Goal: Check status: Check status

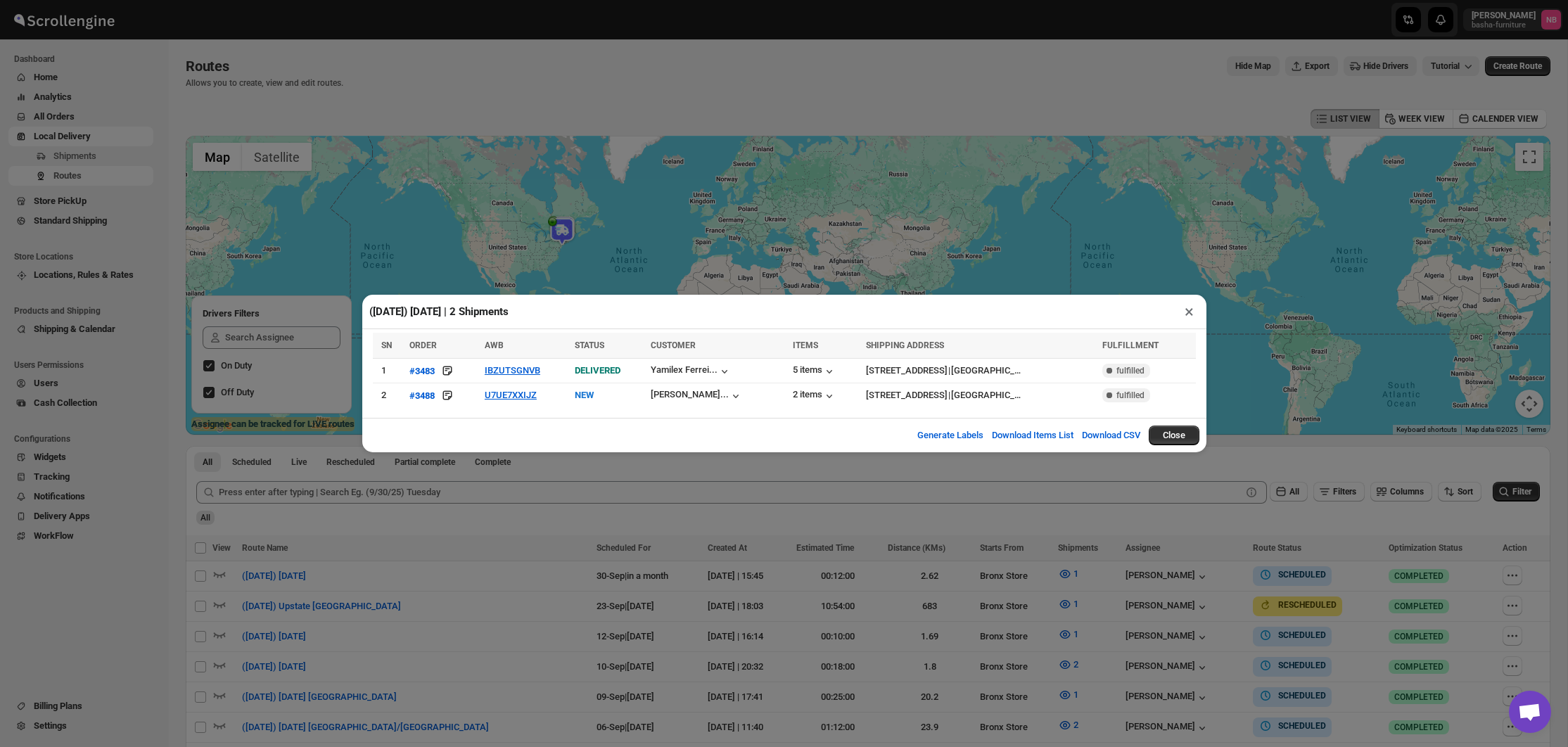
scroll to position [206, 0]
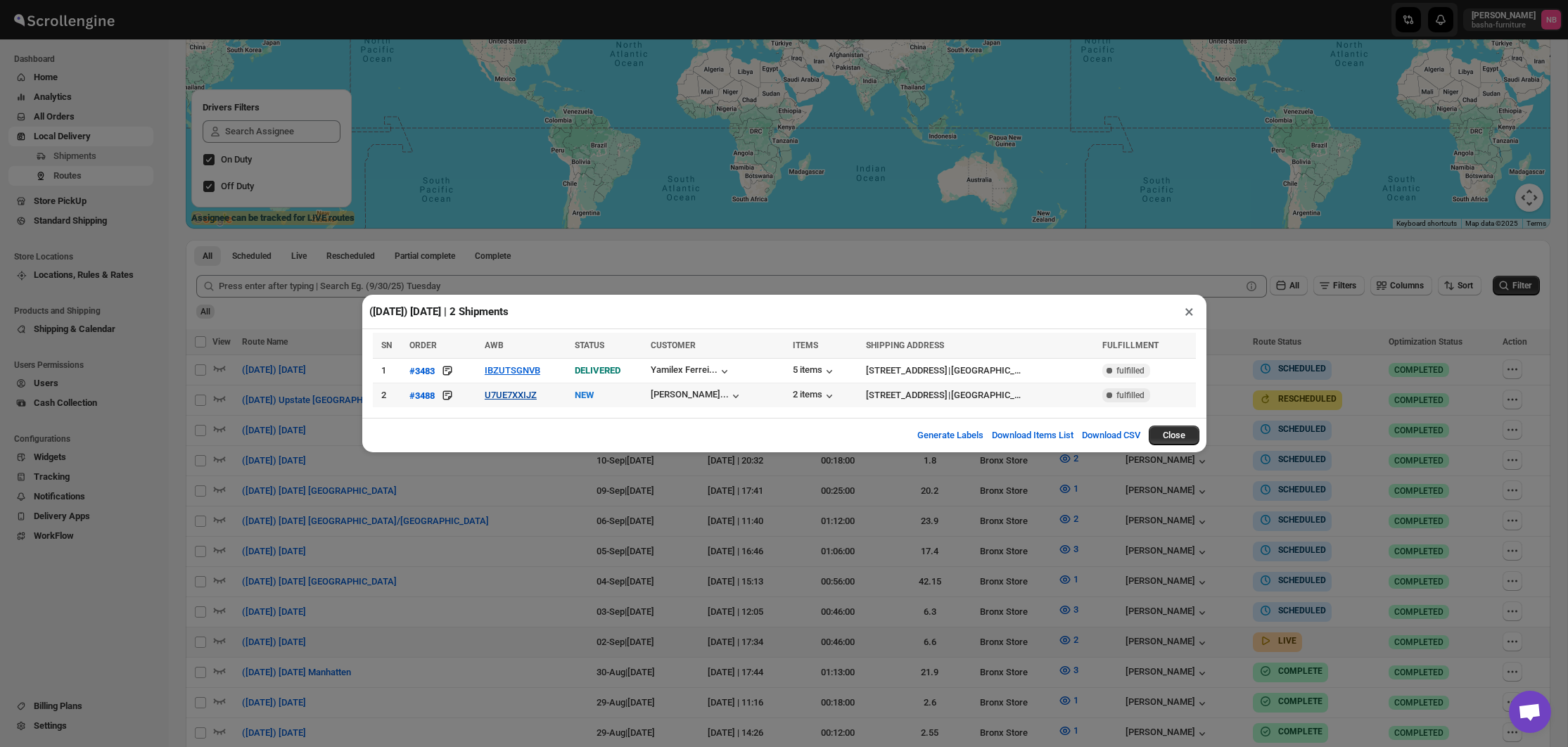
click at [517, 394] on button "U7UE7XXIJZ" at bounding box center [510, 395] width 52 height 11
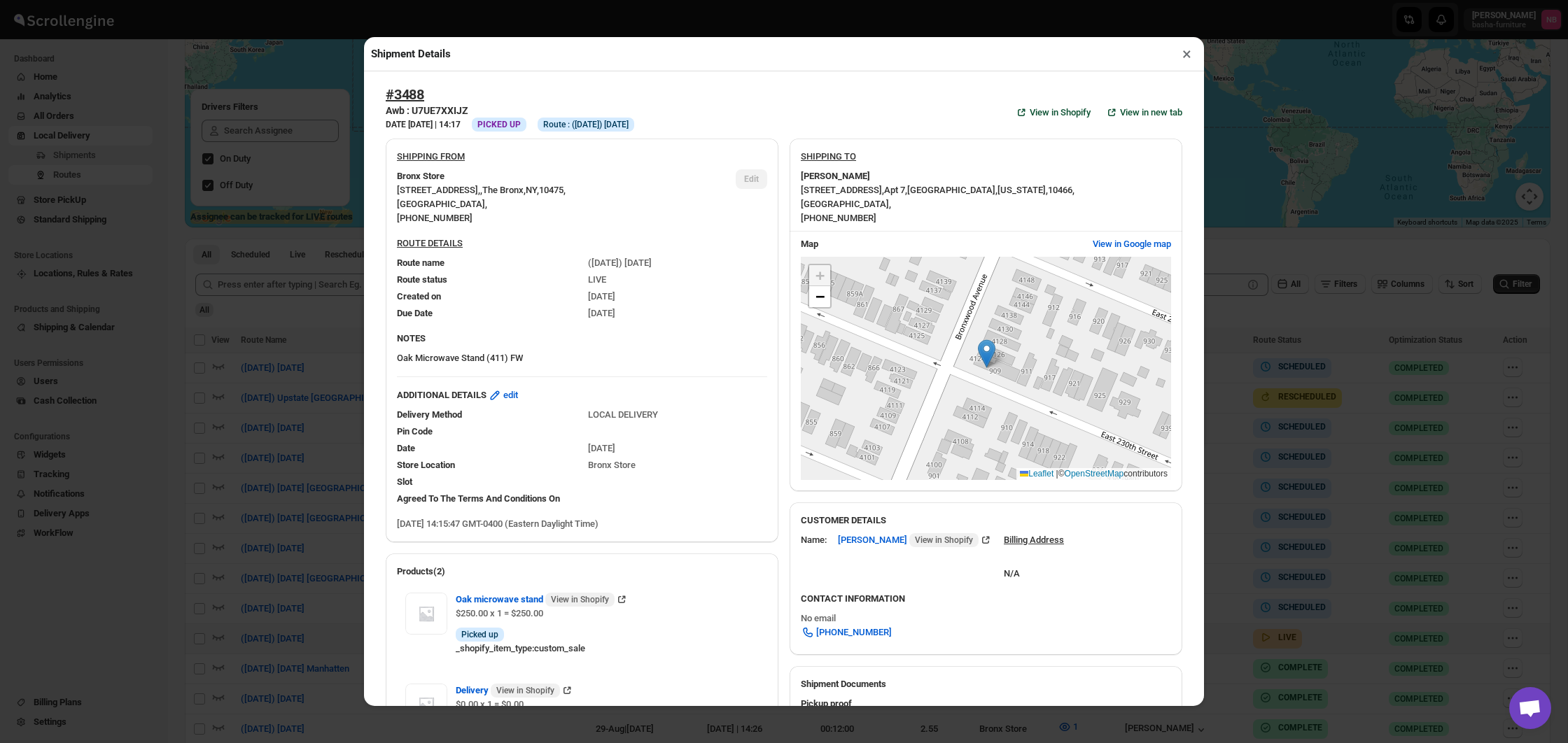
click at [325, 357] on div "Shipment Details × #3488 Awb : U7UE7XXIJZ DATE [DATE] | 14:17 Info PICKED UP In…" at bounding box center [784, 371] width 1568 height 743
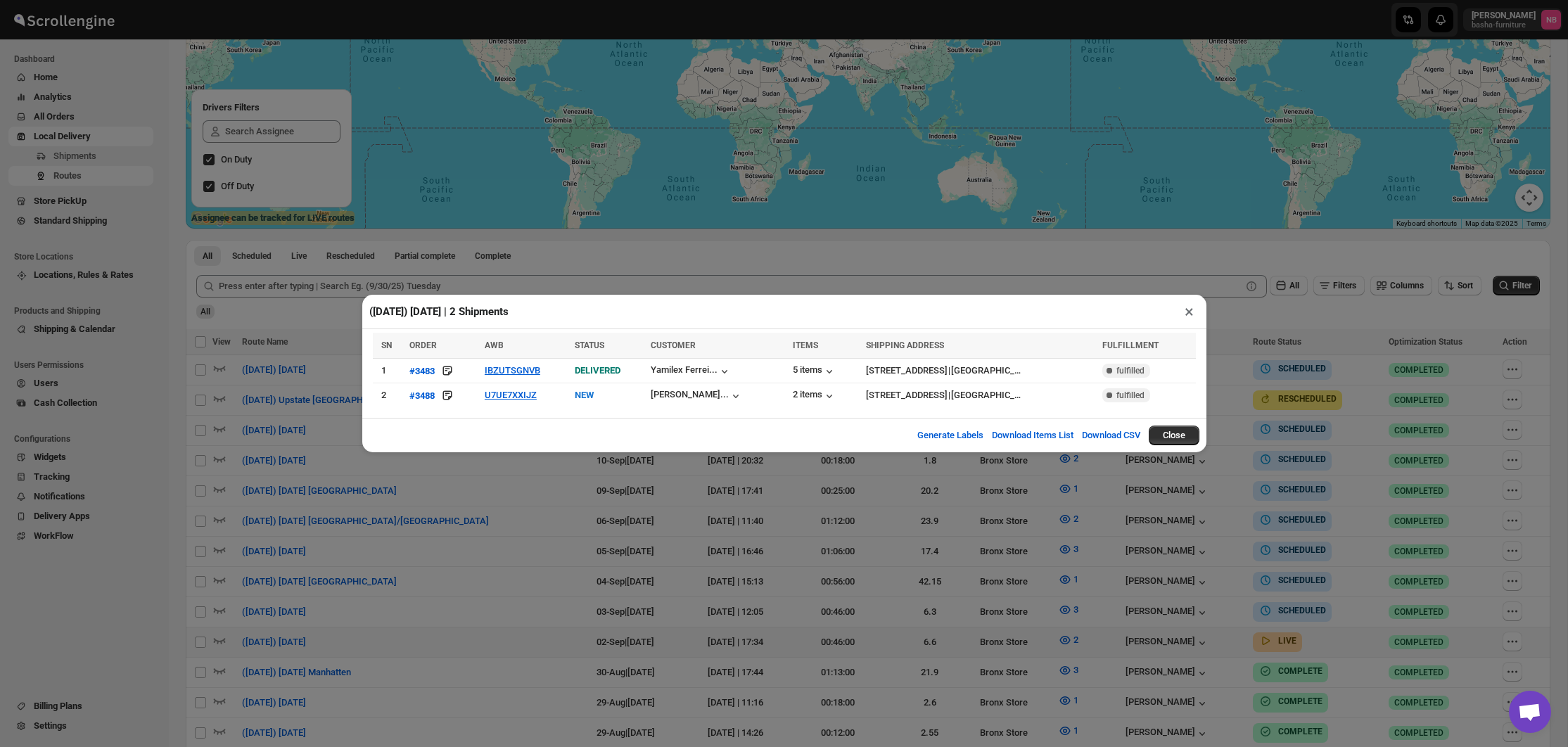
click at [301, 265] on div "([DATE]) [DATE] | 2 Shipments × SN ORDER AWB STATUS CUSTOMER ITEMS SHIPPING ADD…" at bounding box center [784, 373] width 1568 height 747
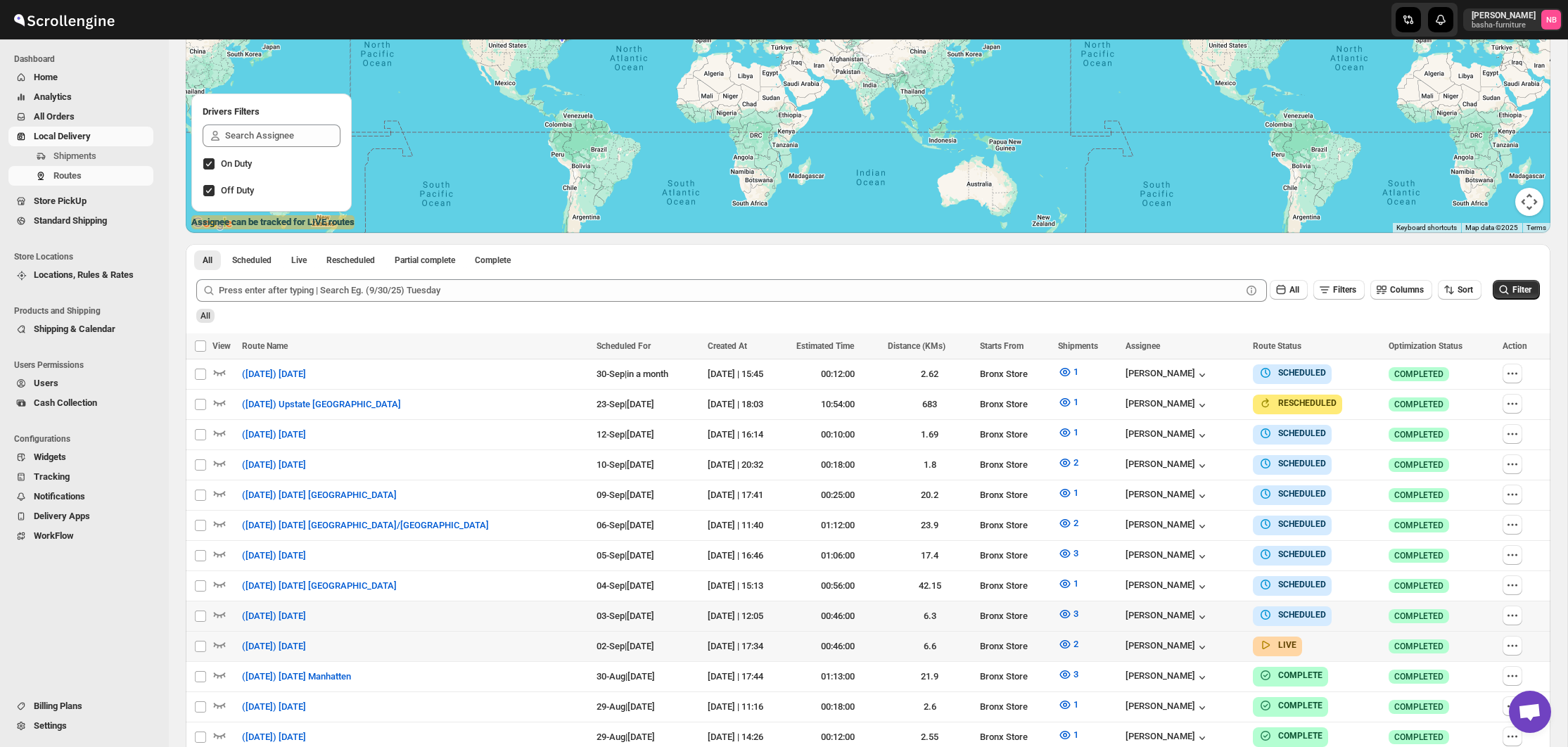
scroll to position [196, 0]
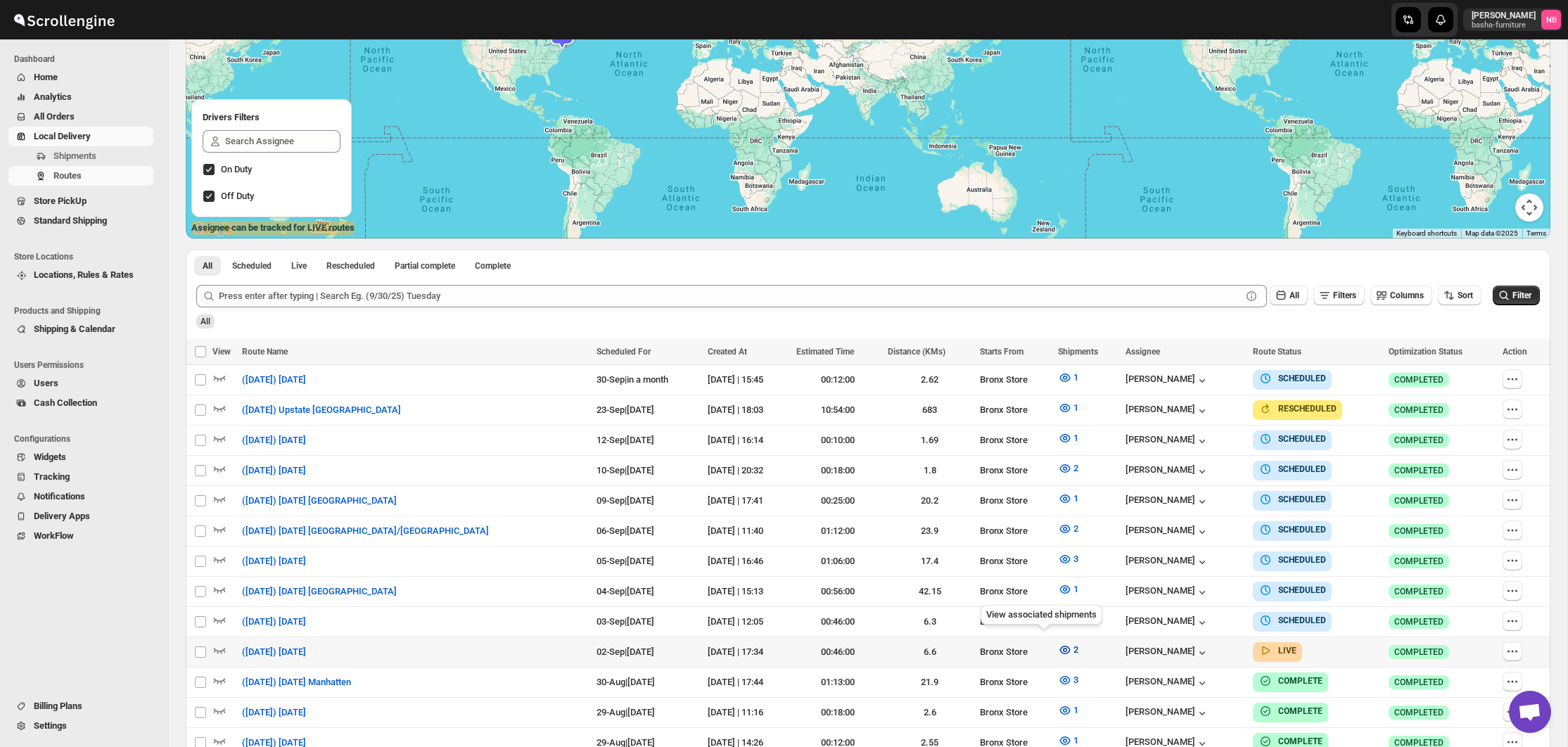
click at [1050, 651] on button "2" at bounding box center [1068, 650] width 37 height 22
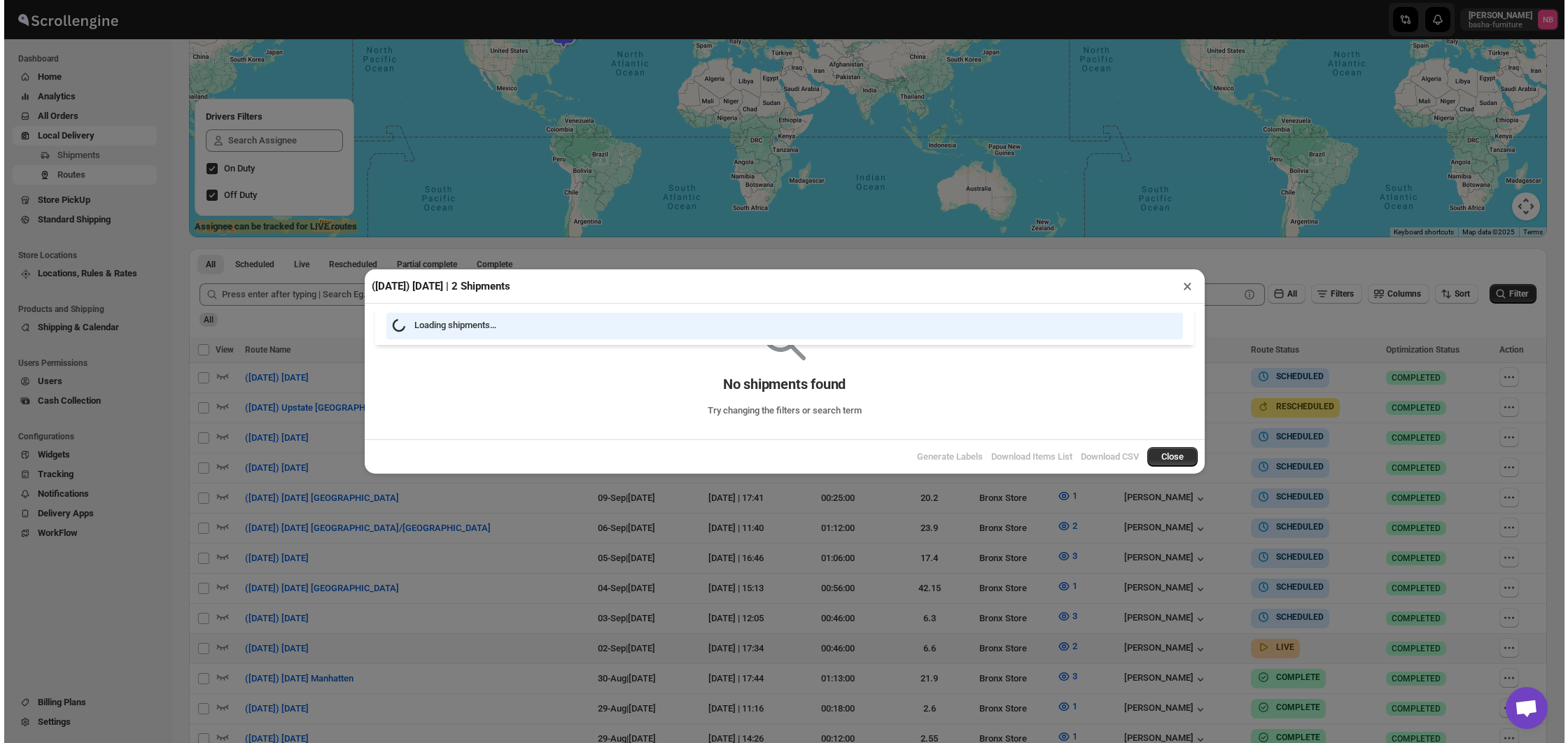
scroll to position [198, 0]
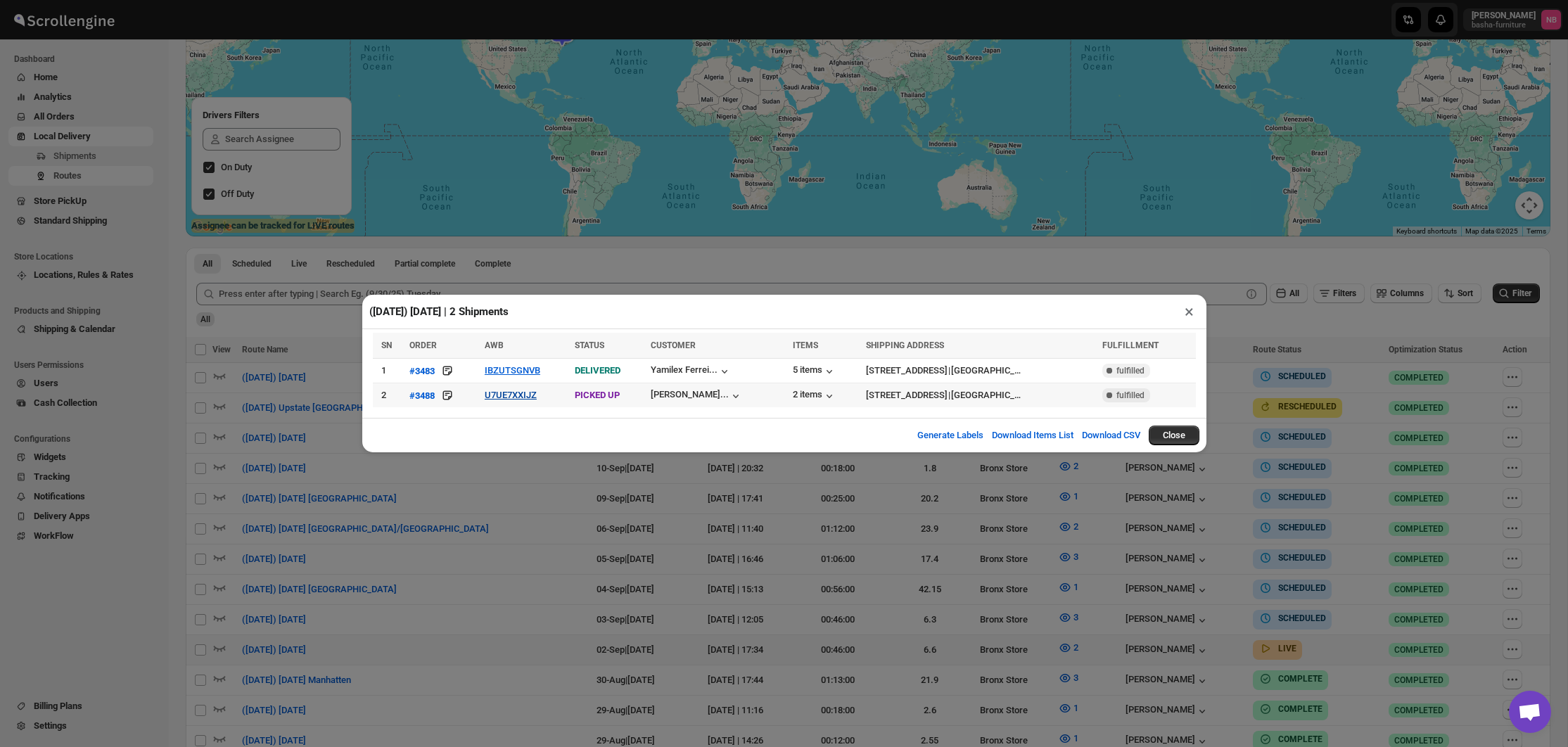
click at [492, 396] on button "U7UE7XXIJZ" at bounding box center [510, 395] width 52 height 11
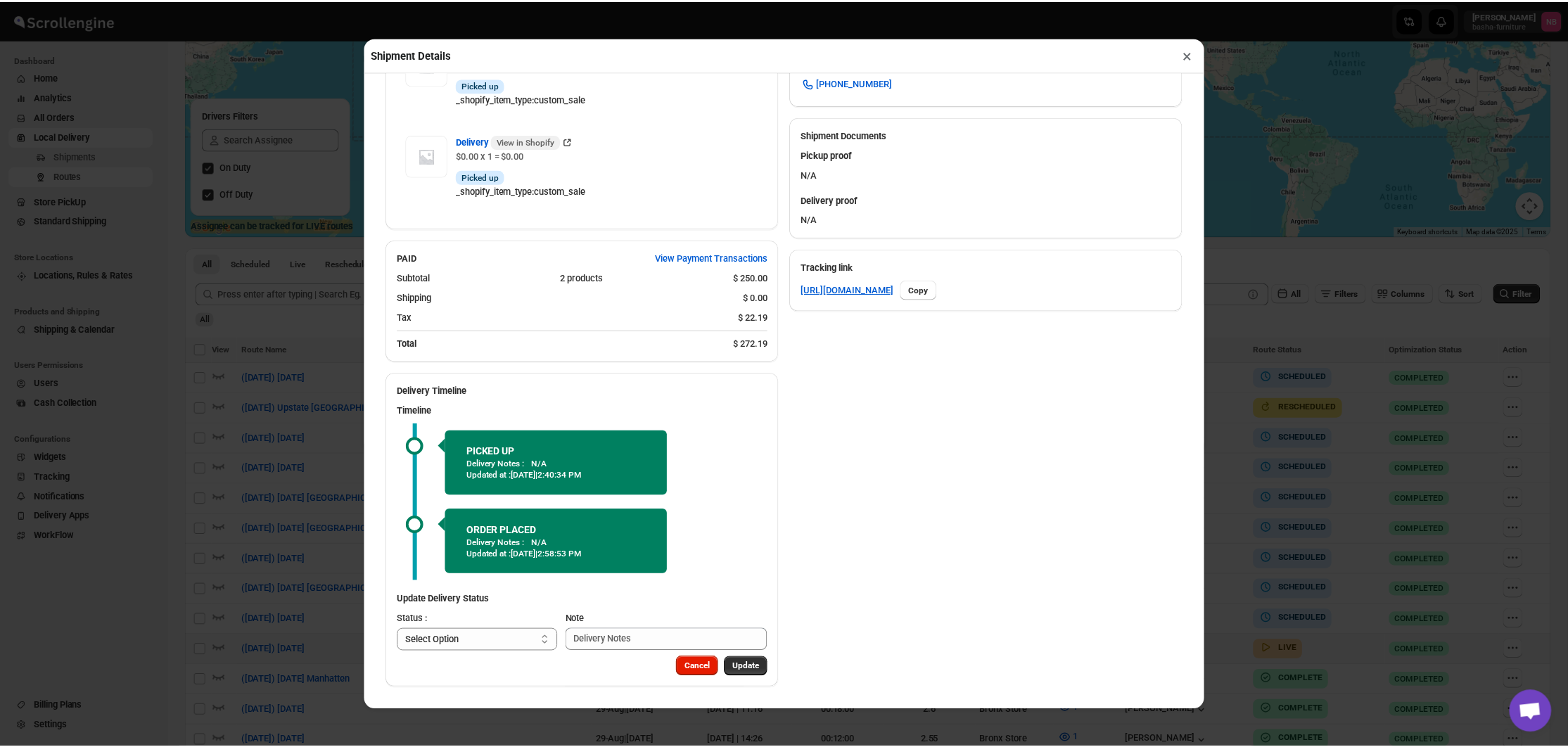
scroll to position [554, 0]
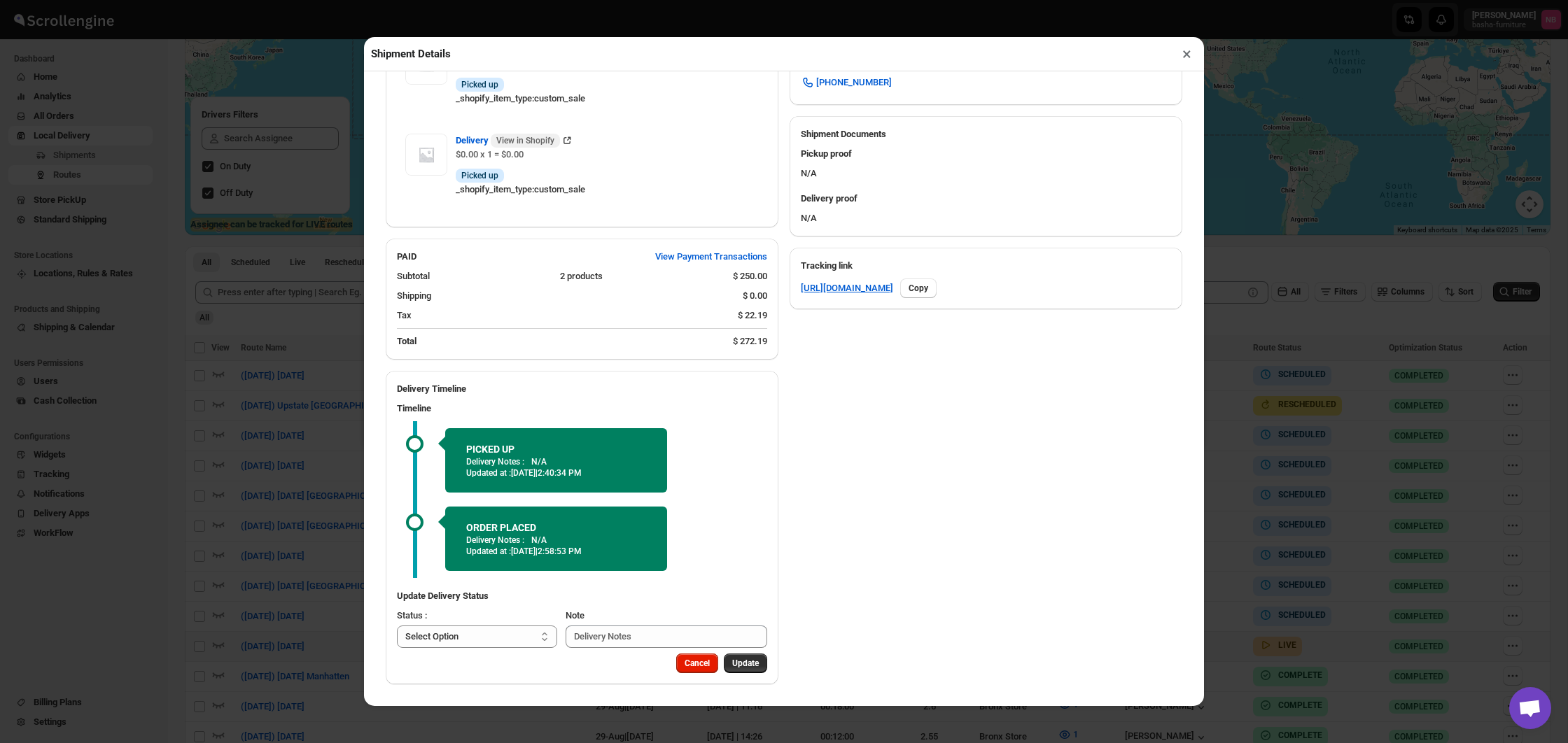
click at [251, 350] on div "Shipment Details × #3488 Awb : U7UE7XXIJZ DATE [DATE] | 14:17 Info PICKED UP In…" at bounding box center [784, 371] width 1568 height 743
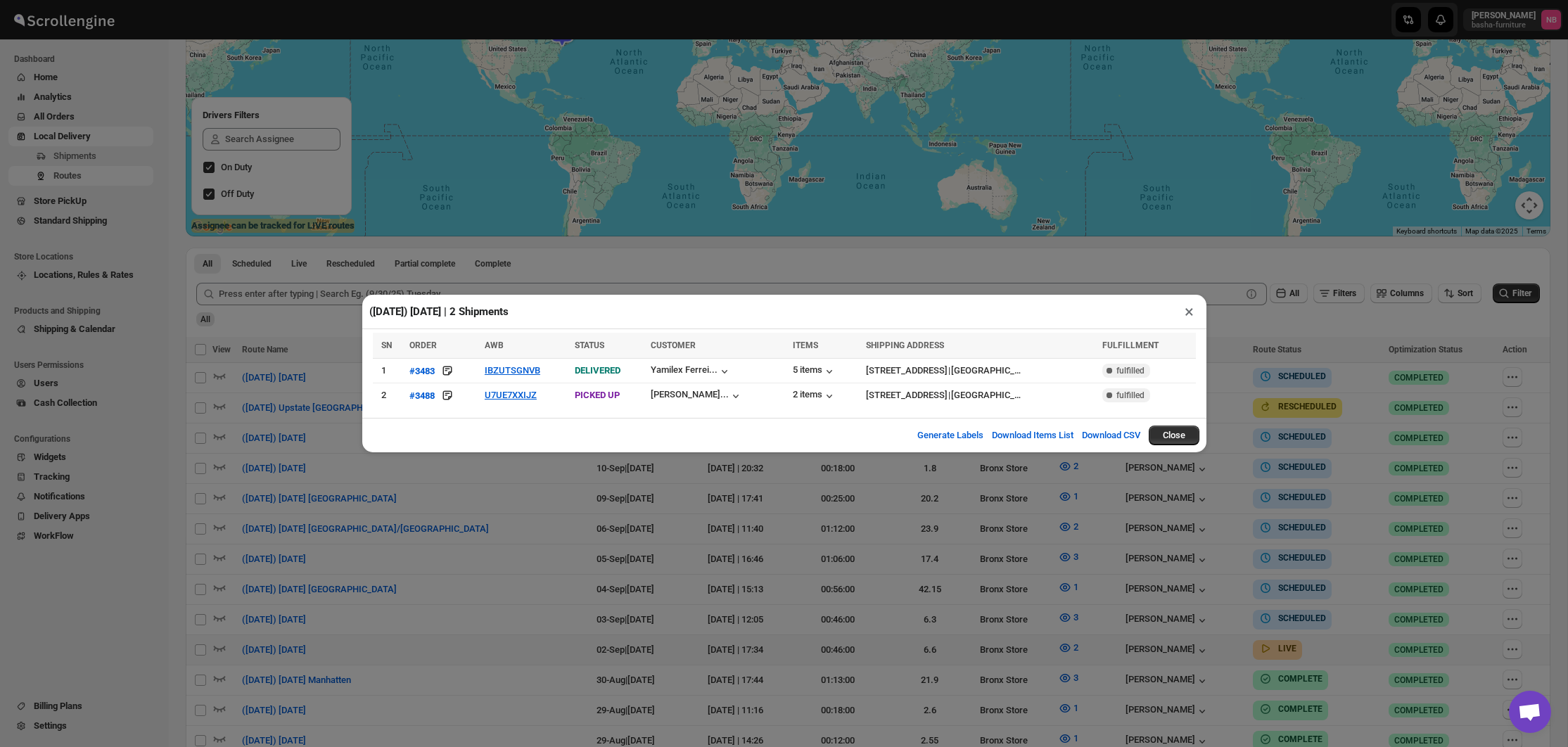
click at [1012, 649] on div "([DATE]) [DATE] | 2 Shipments × SN ORDER AWB STATUS CUSTOMER ITEMS SHIPPING ADD…" at bounding box center [784, 373] width 1568 height 747
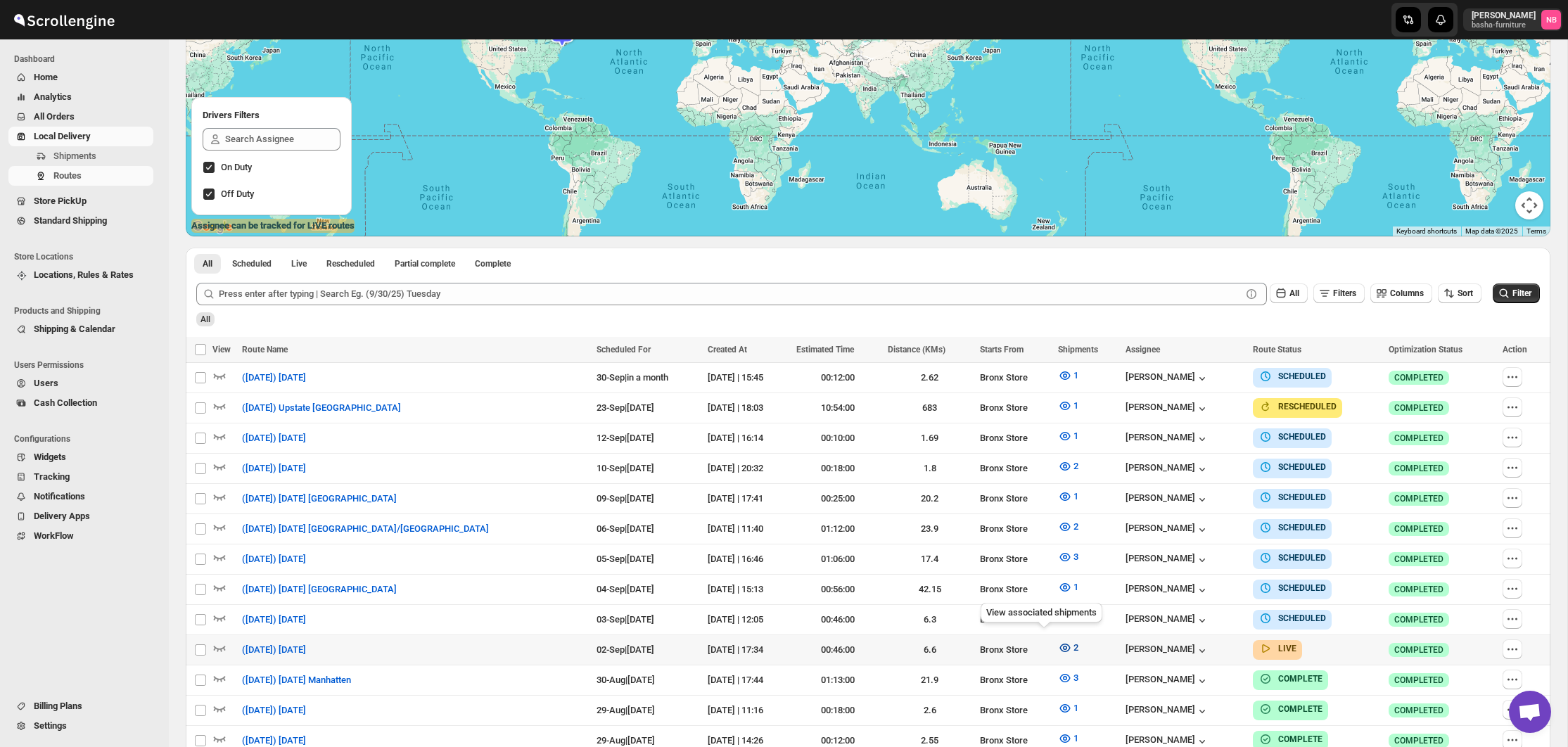
click at [1058, 646] on icon "button" at bounding box center [1065, 647] width 14 height 14
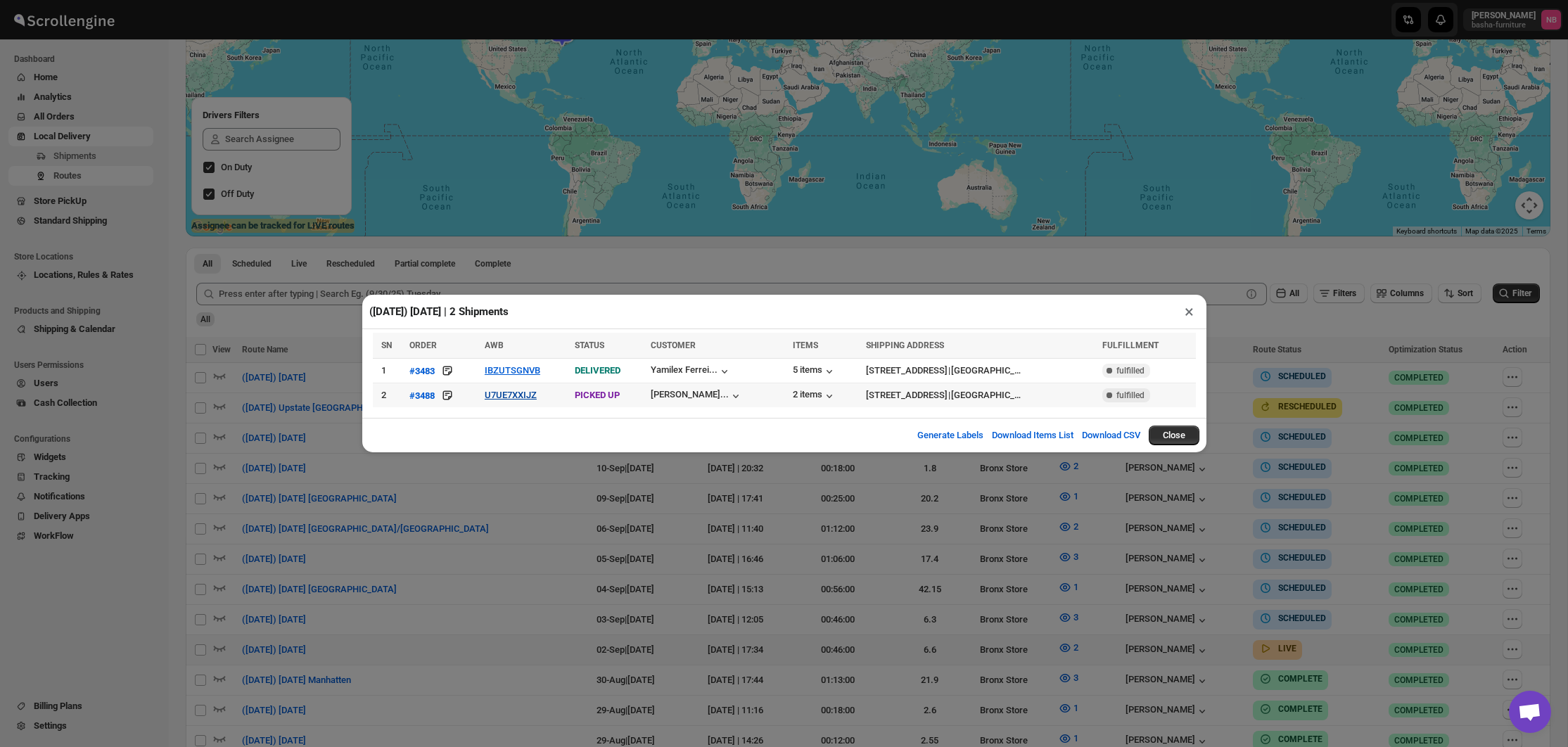
click at [489, 395] on button "U7UE7XXIJZ" at bounding box center [510, 395] width 52 height 11
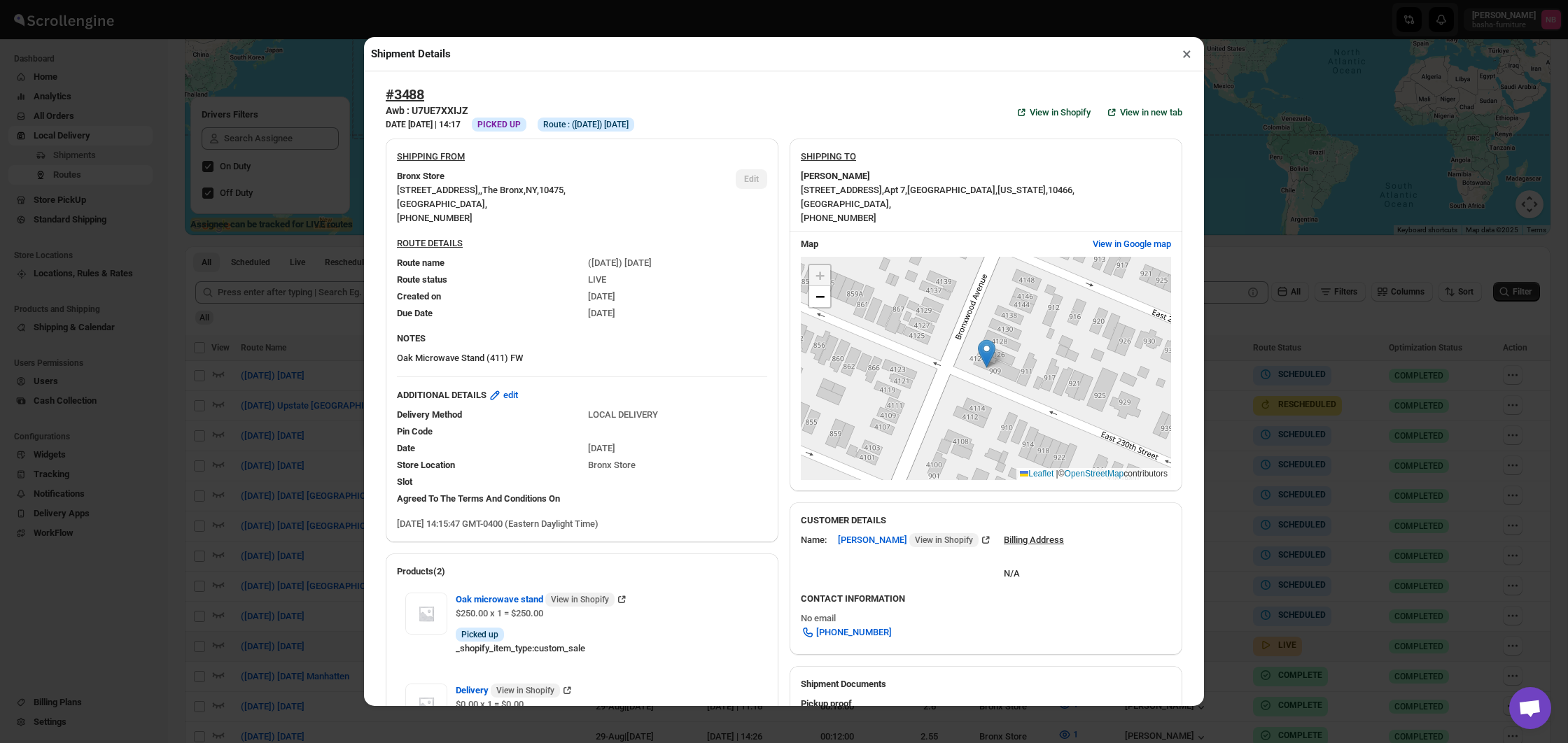
click at [255, 369] on div "Shipment Details × #3488 Awb : U7UE7XXIJZ DATE [DATE] | 14:17 Info PICKED UP In…" at bounding box center [784, 371] width 1568 height 743
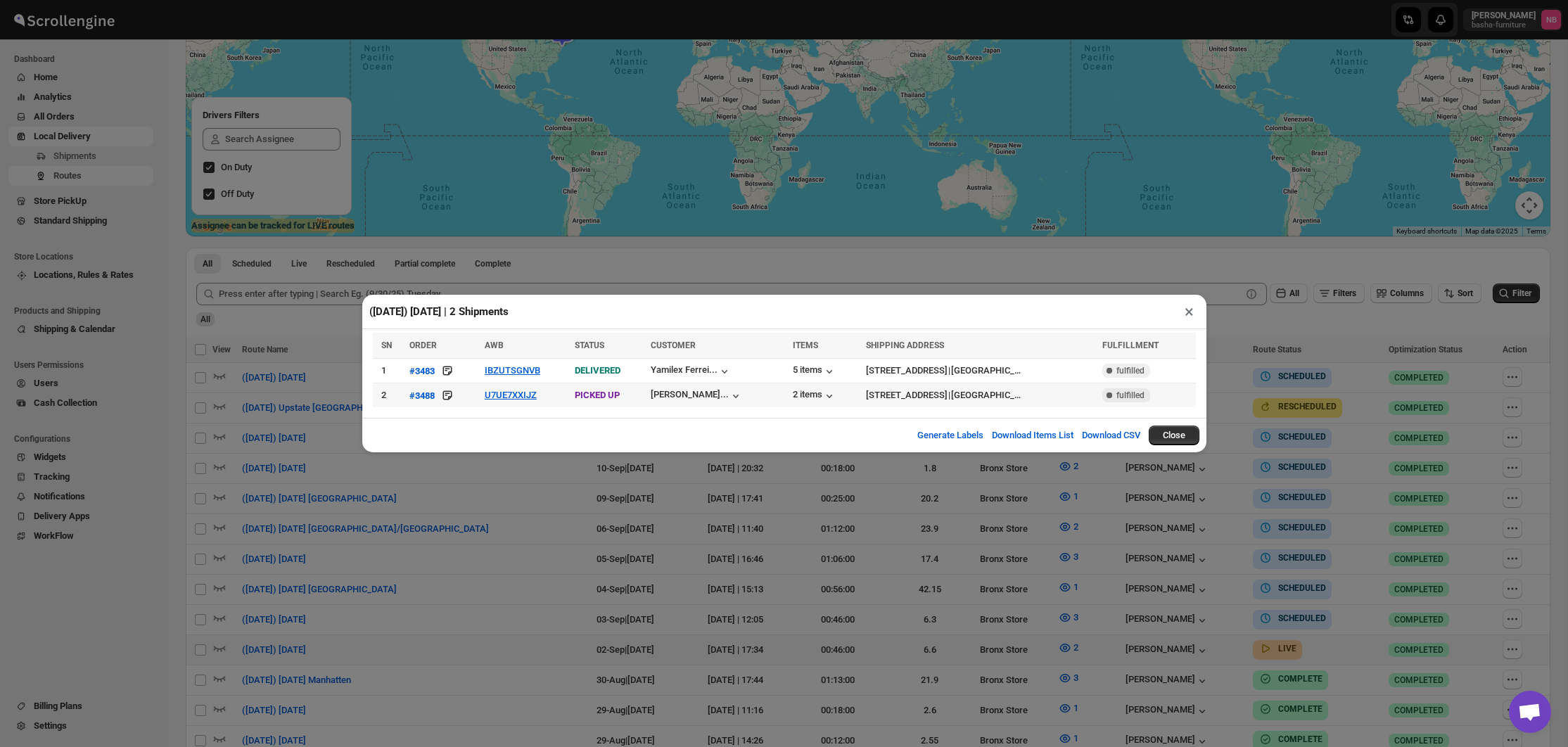
click at [501, 402] on td "U7UE7XXIJZ" at bounding box center [525, 396] width 90 height 25
click at [498, 397] on button "U7UE7XXIJZ" at bounding box center [510, 395] width 52 height 11
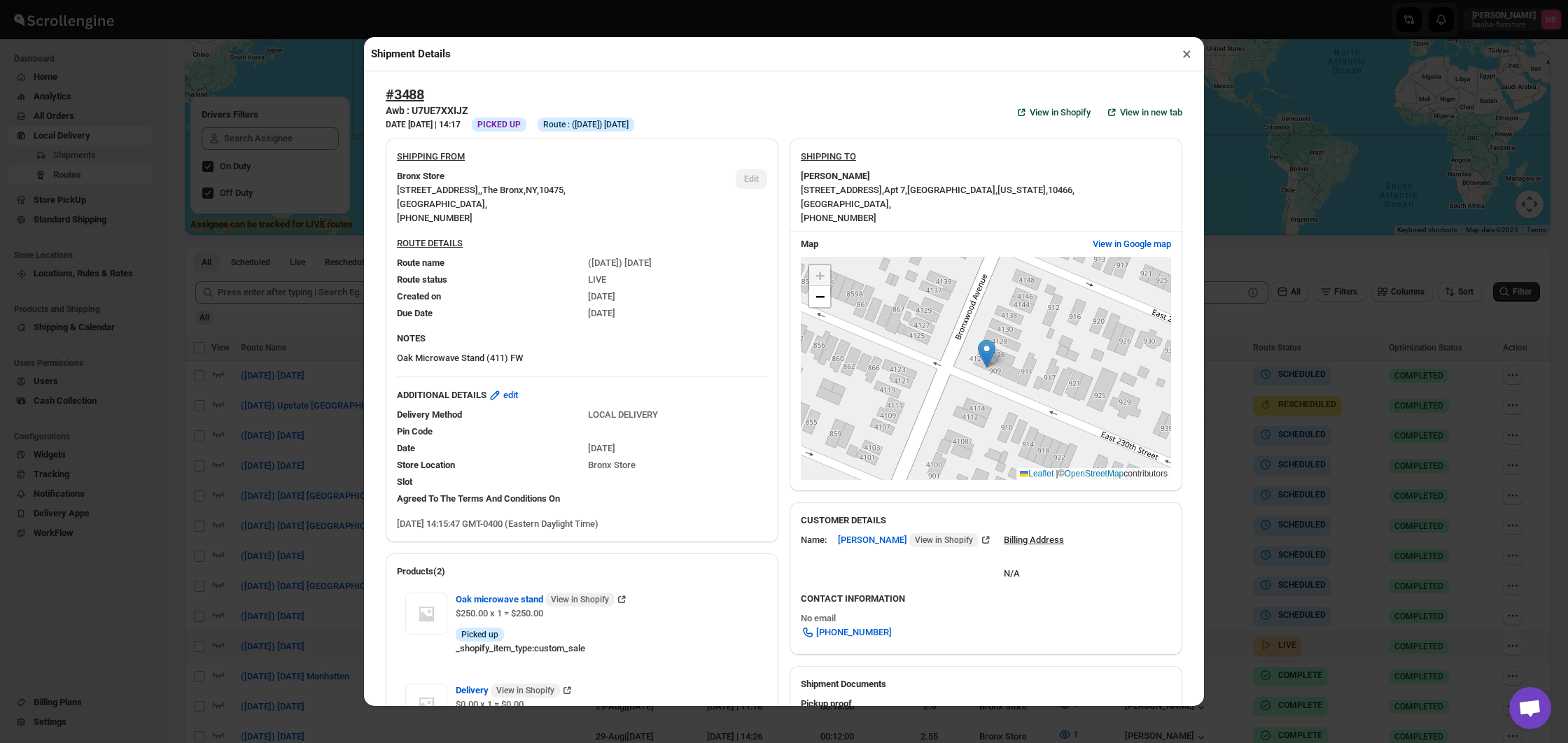
drag, startPoint x: 107, startPoint y: 391, endPoint x: 108, endPoint y: 384, distance: 7.1
click at [107, 387] on div "Shipment Details × #3488 Awb : U7UE7XXIJZ DATE [DATE] | 14:17 Info PICKED UP In…" at bounding box center [784, 371] width 1568 height 743
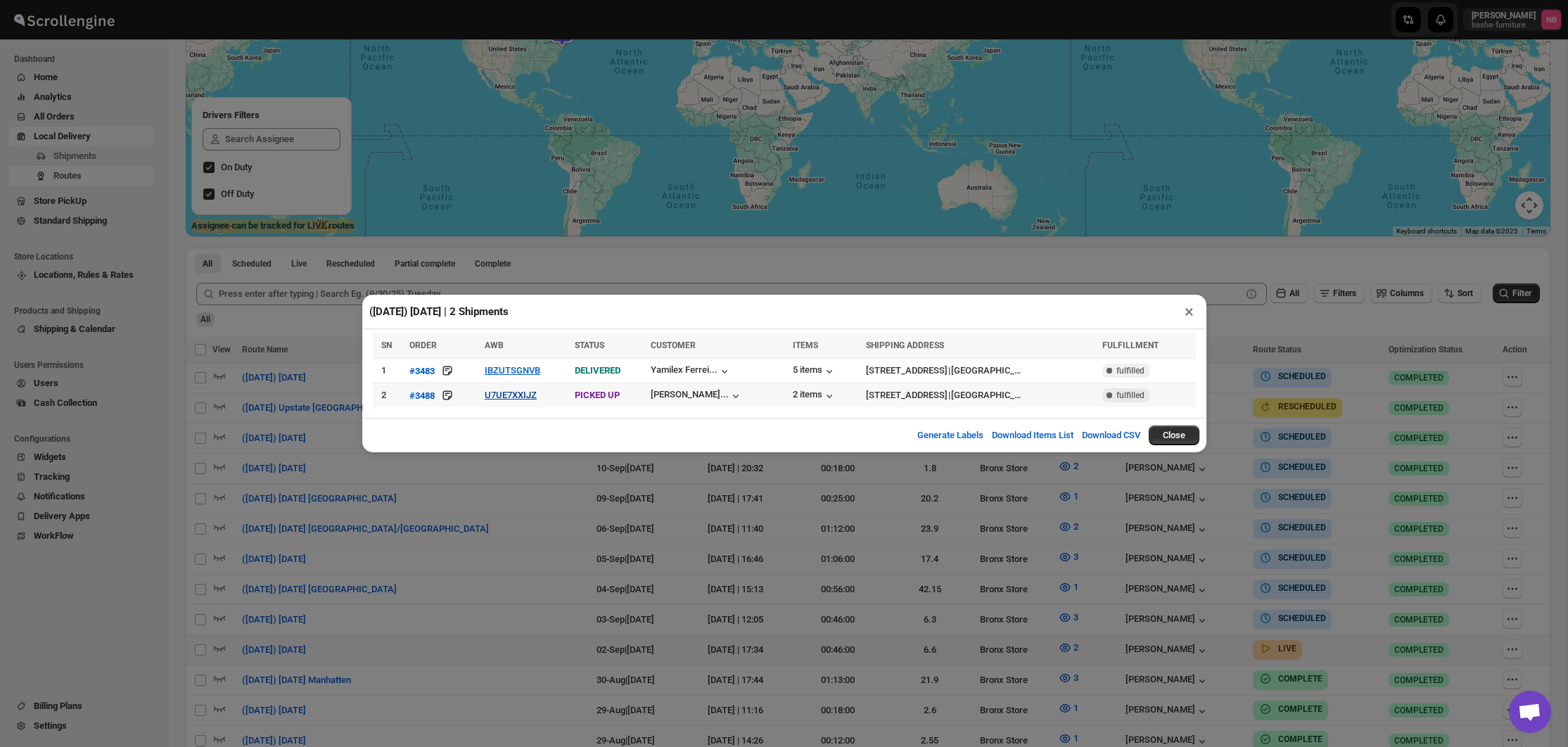
click at [488, 398] on button "U7UE7XXIJZ" at bounding box center [510, 395] width 52 height 11
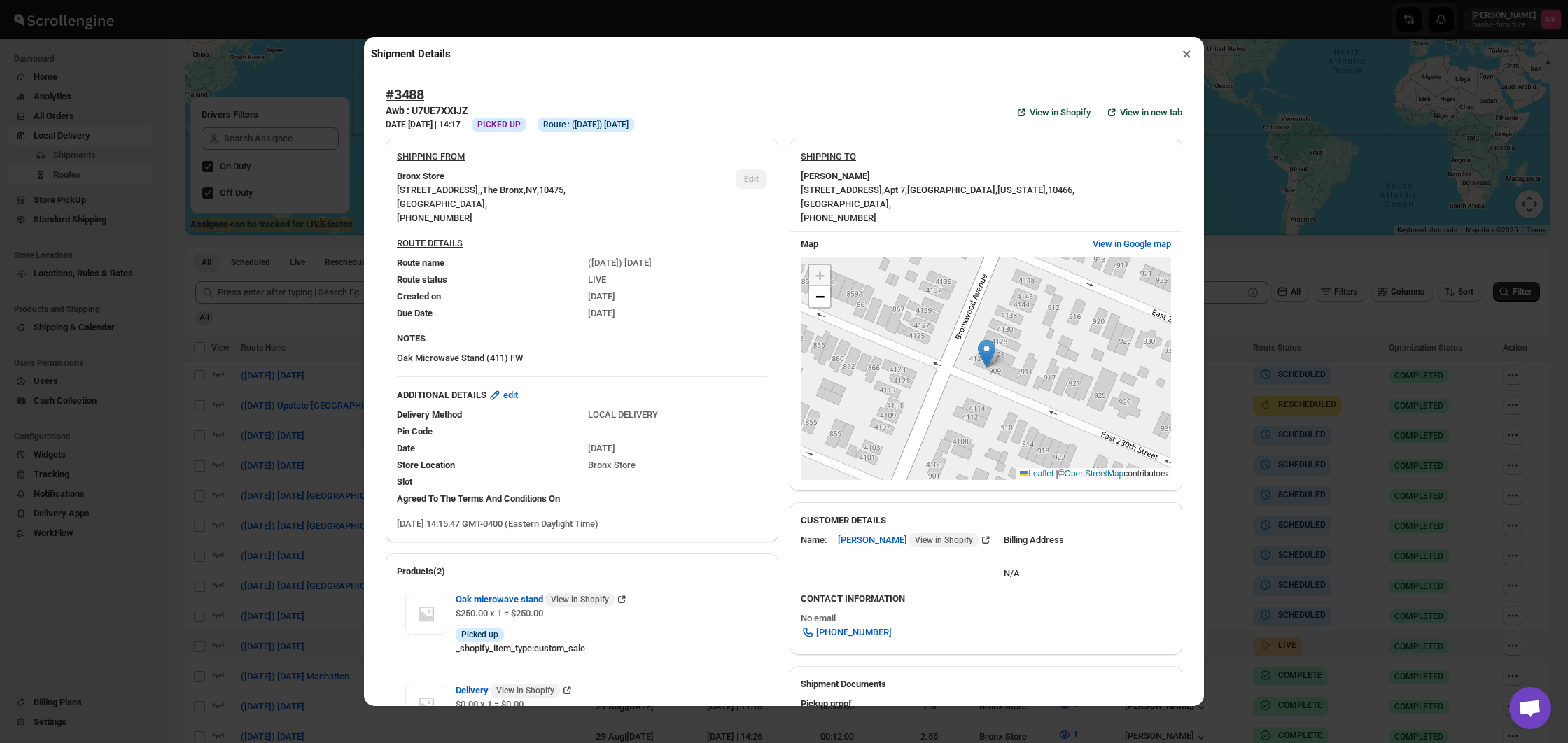
click at [270, 363] on div "Shipment Details × #3488 Awb : U7UE7XXIJZ DATE [DATE] | 14:17 Info PICKED UP In…" at bounding box center [784, 371] width 1568 height 743
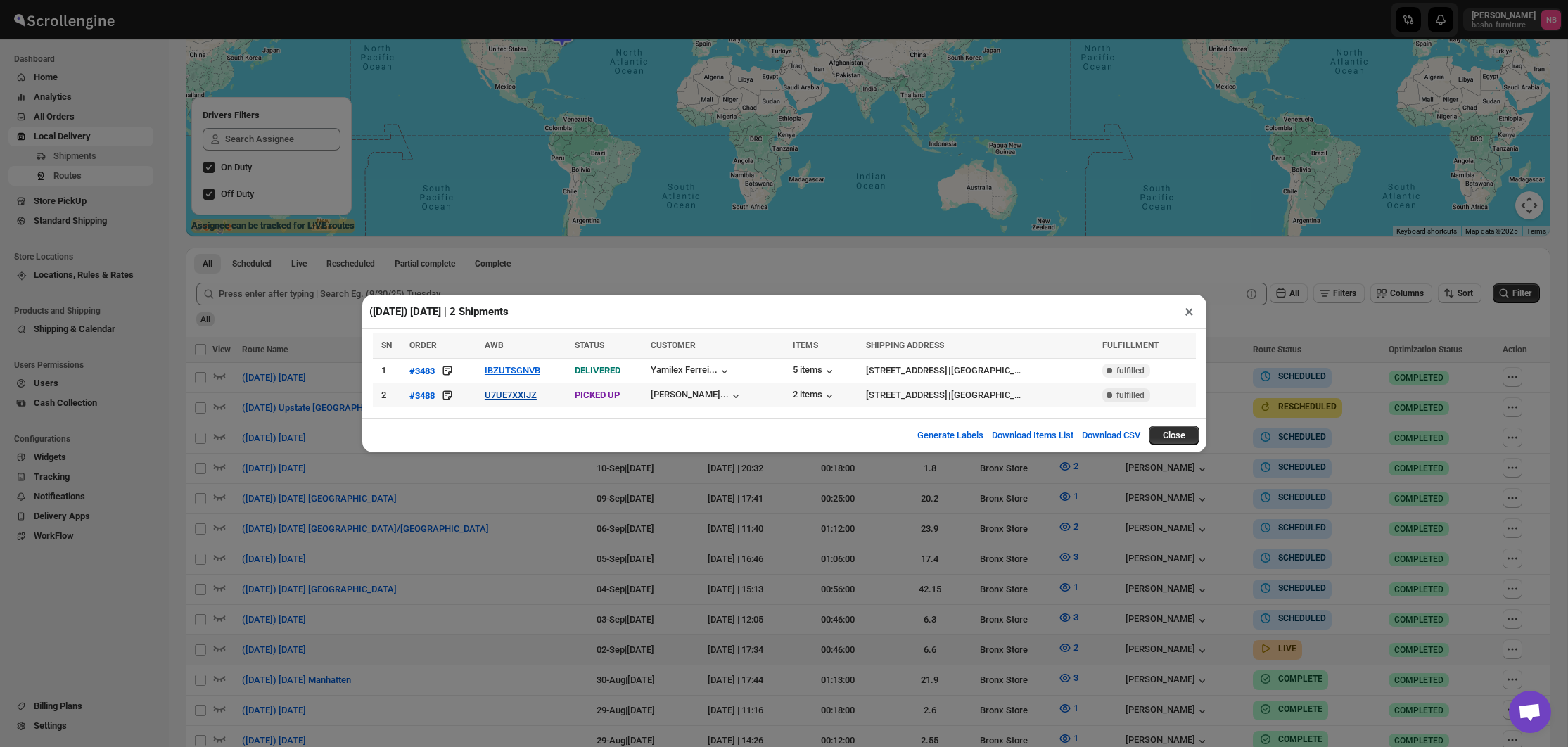
click at [514, 398] on button "U7UE7XXIJZ" at bounding box center [510, 395] width 52 height 11
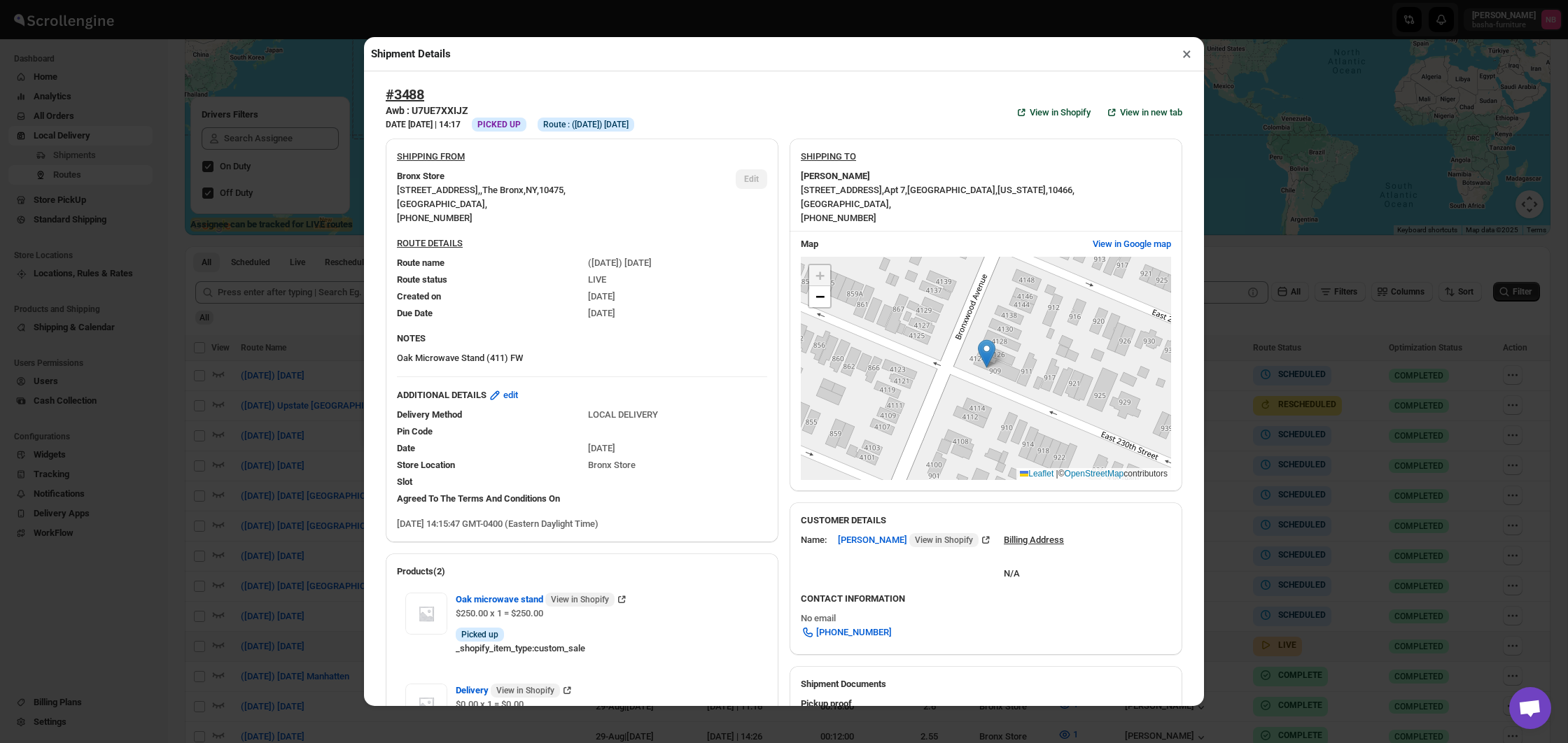
click at [299, 281] on div "Shipment Details × #3488 Awb : U7UE7XXIJZ DATE [DATE] | 14:17 Info PICKED UP In…" at bounding box center [784, 371] width 1568 height 743
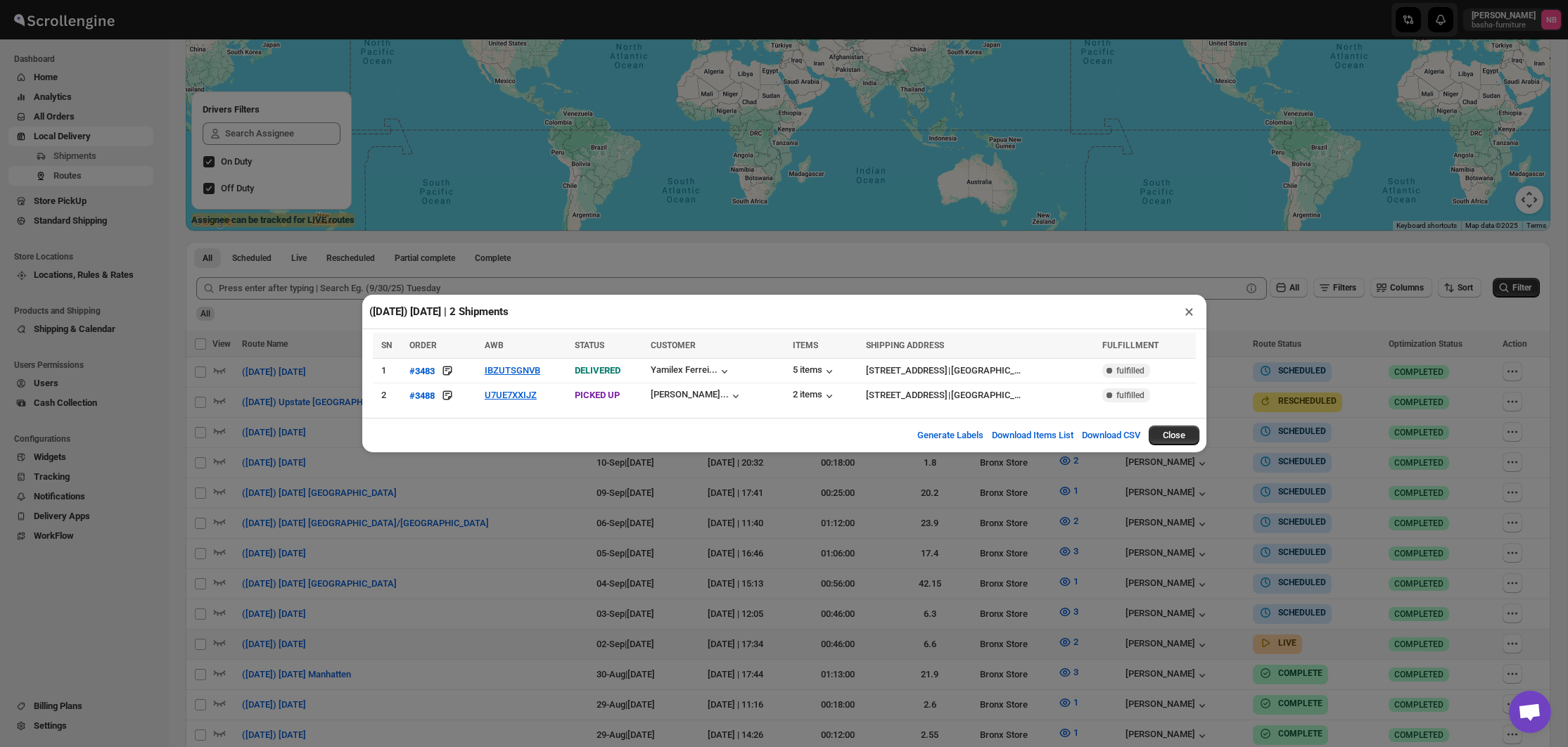
click at [306, 282] on div "([DATE]) [DATE] | 2 Shipments × SN ORDER AWB STATUS CUSTOMER ITEMS SHIPPING ADD…" at bounding box center [784, 373] width 1568 height 747
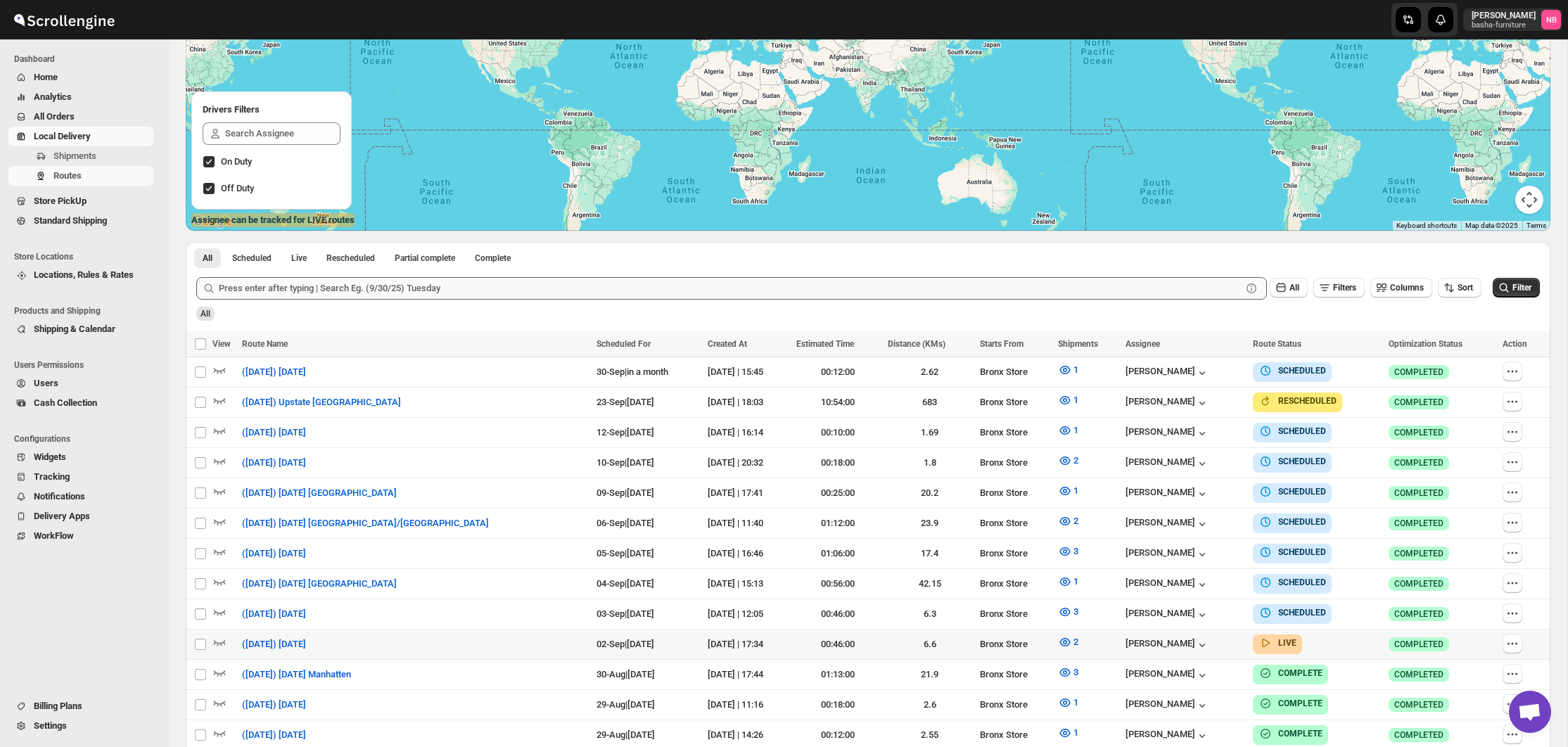
scroll to position [199, 0]
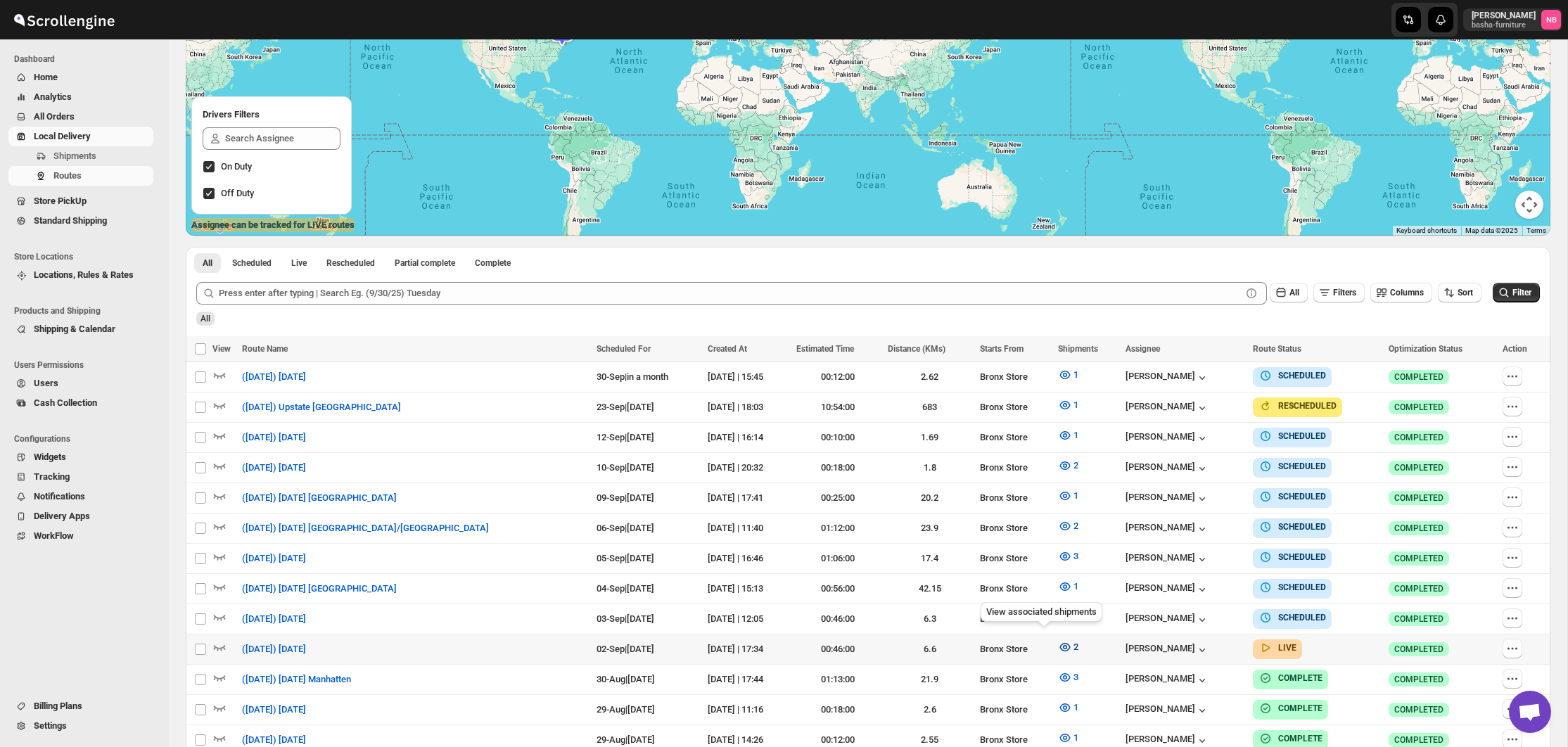
click at [1059, 643] on icon "button" at bounding box center [1064, 647] width 11 height 8
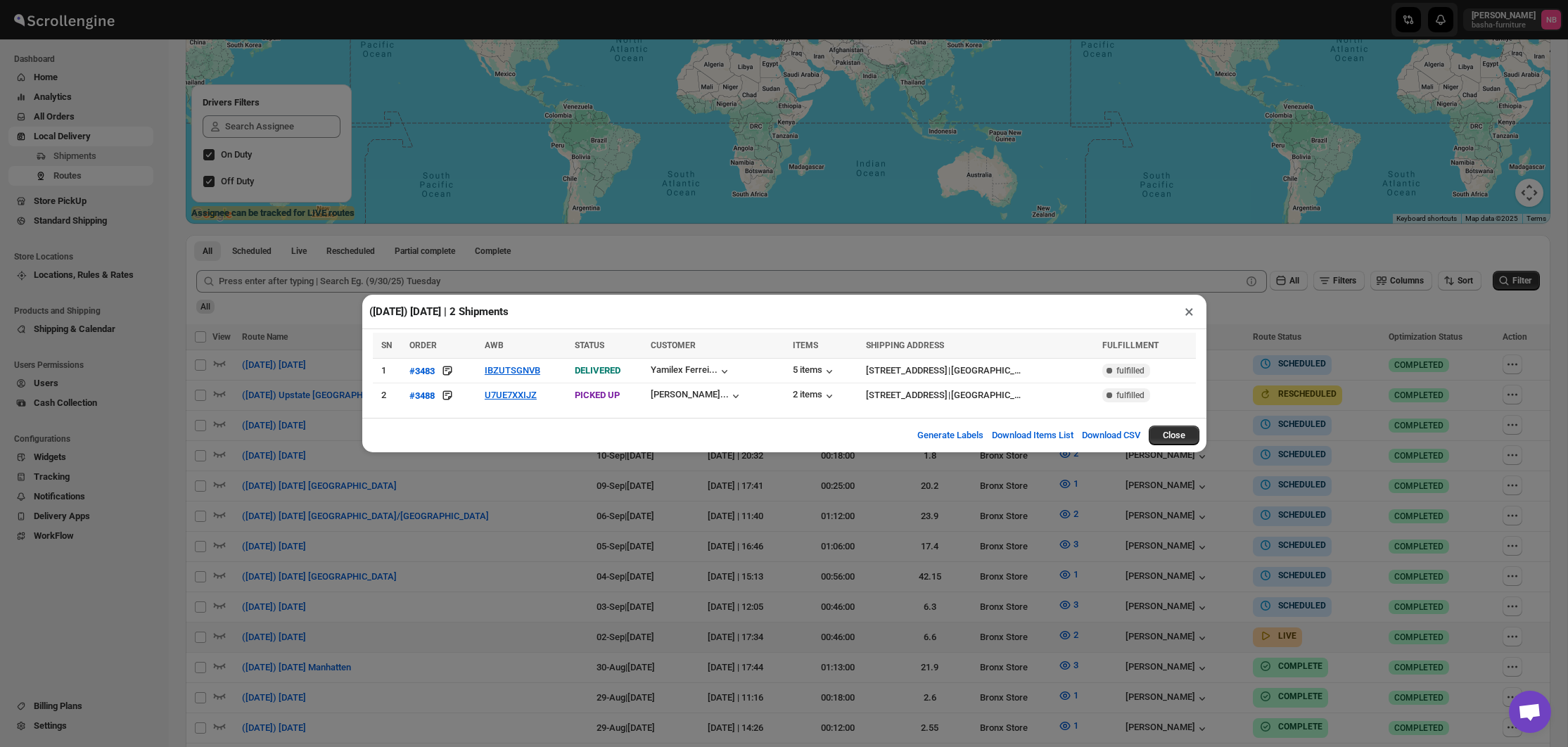
click at [628, 598] on div "([DATE]) [DATE] | 2 Shipments × SN ORDER AWB STATUS CUSTOMER ITEMS SHIPPING ADD…" at bounding box center [784, 373] width 1568 height 747
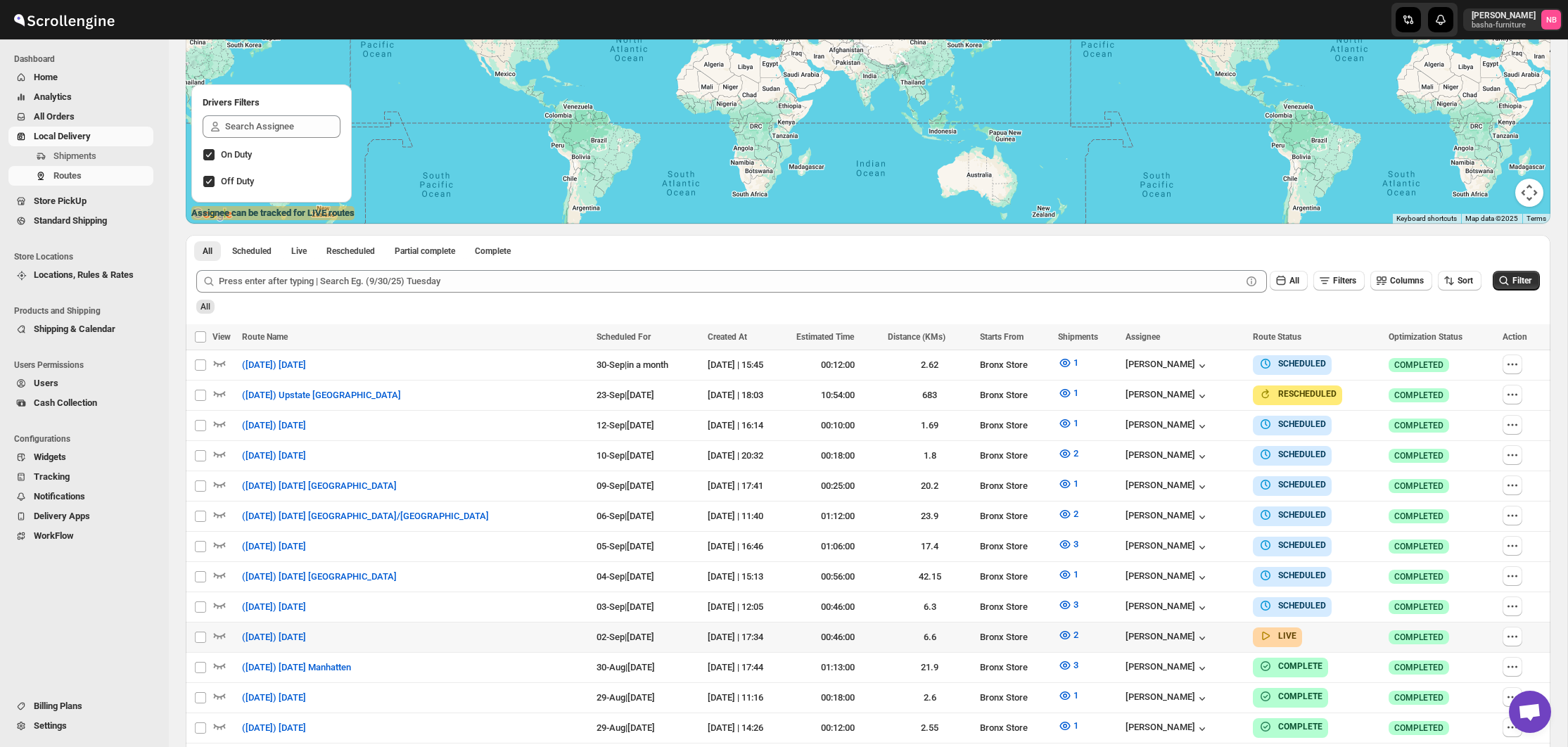
scroll to position [214, 0]
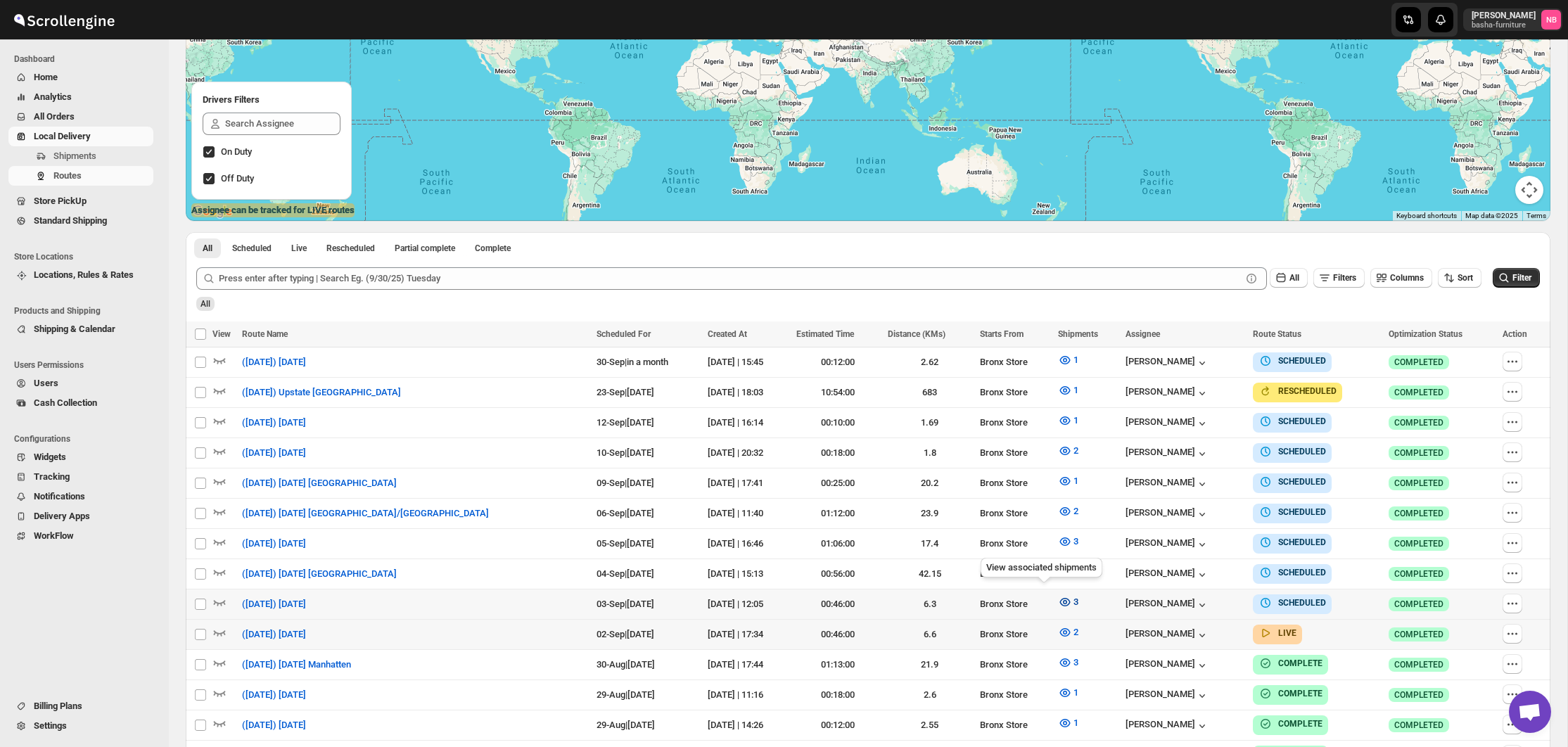
click at [1058, 600] on icon "button" at bounding box center [1065, 602] width 14 height 14
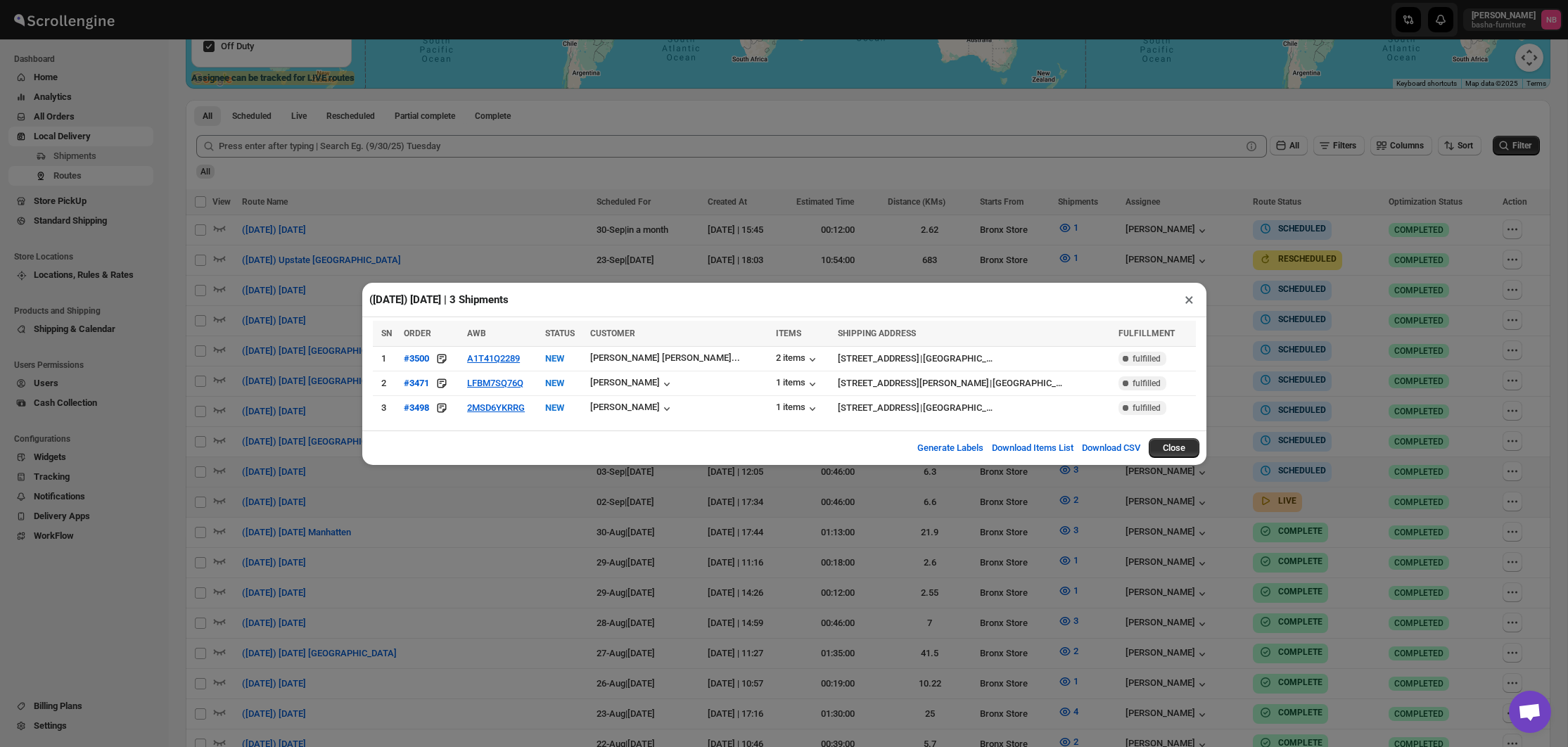
scroll to position [347, 0]
click at [776, 404] on div "1 items" at bounding box center [797, 409] width 44 height 14
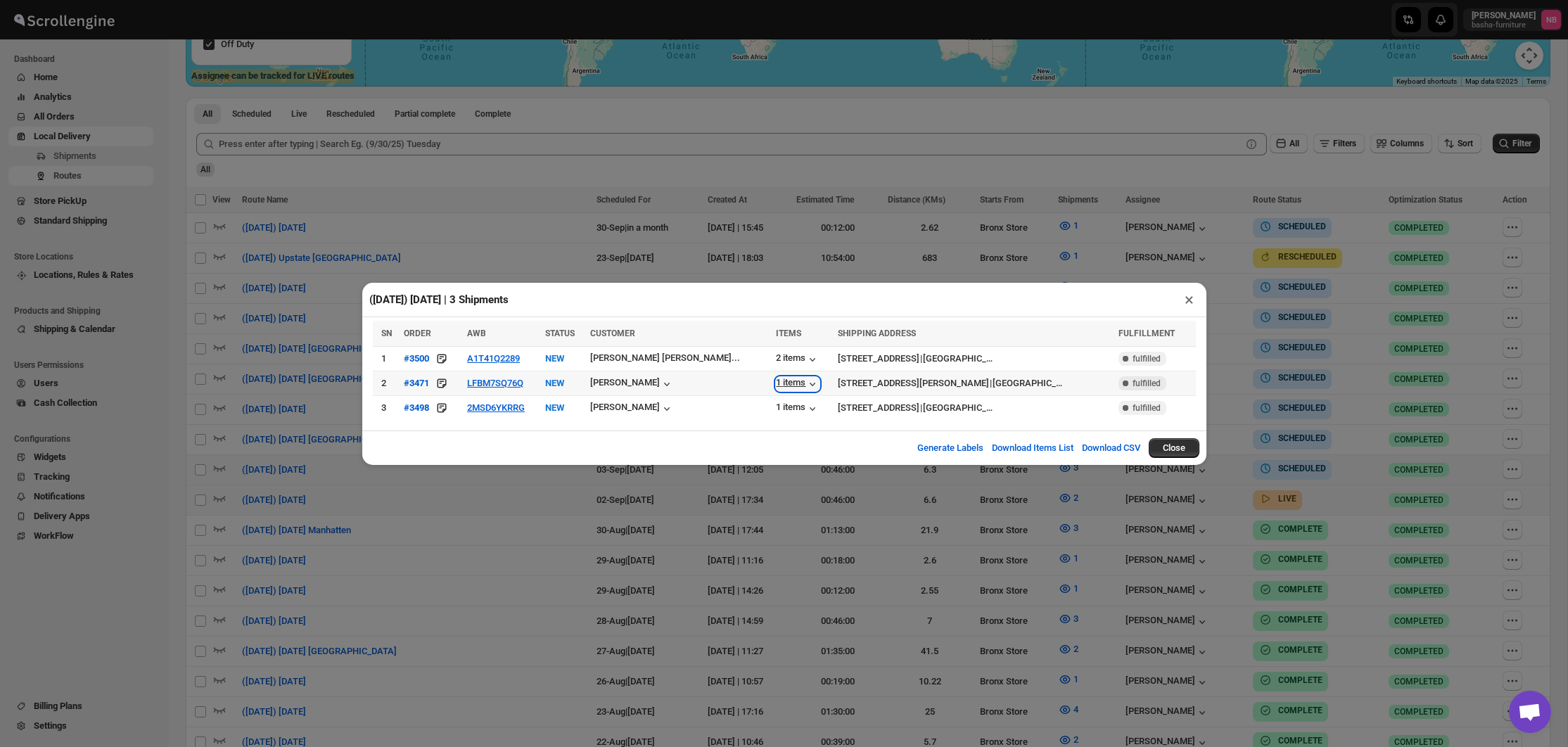
click at [776, 388] on div "1 items" at bounding box center [797, 384] width 44 height 14
click at [776, 361] on div "2 items" at bounding box center [797, 359] width 44 height 14
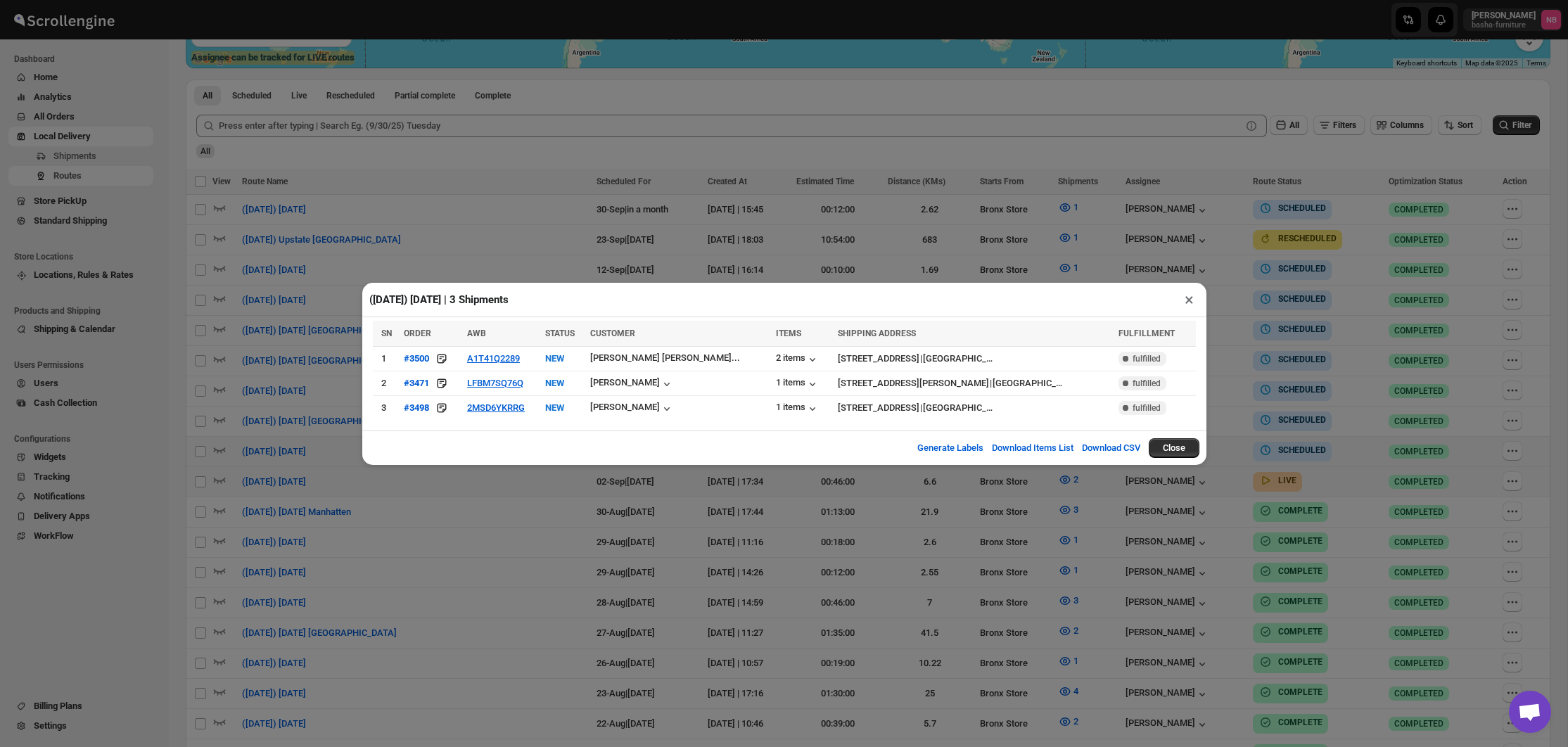
click at [1049, 520] on div "([DATE]) [DATE] | 3 Shipments × SN ORDER AWB STATUS CUSTOMER ITEMS SHIPPING ADD…" at bounding box center [784, 373] width 1568 height 747
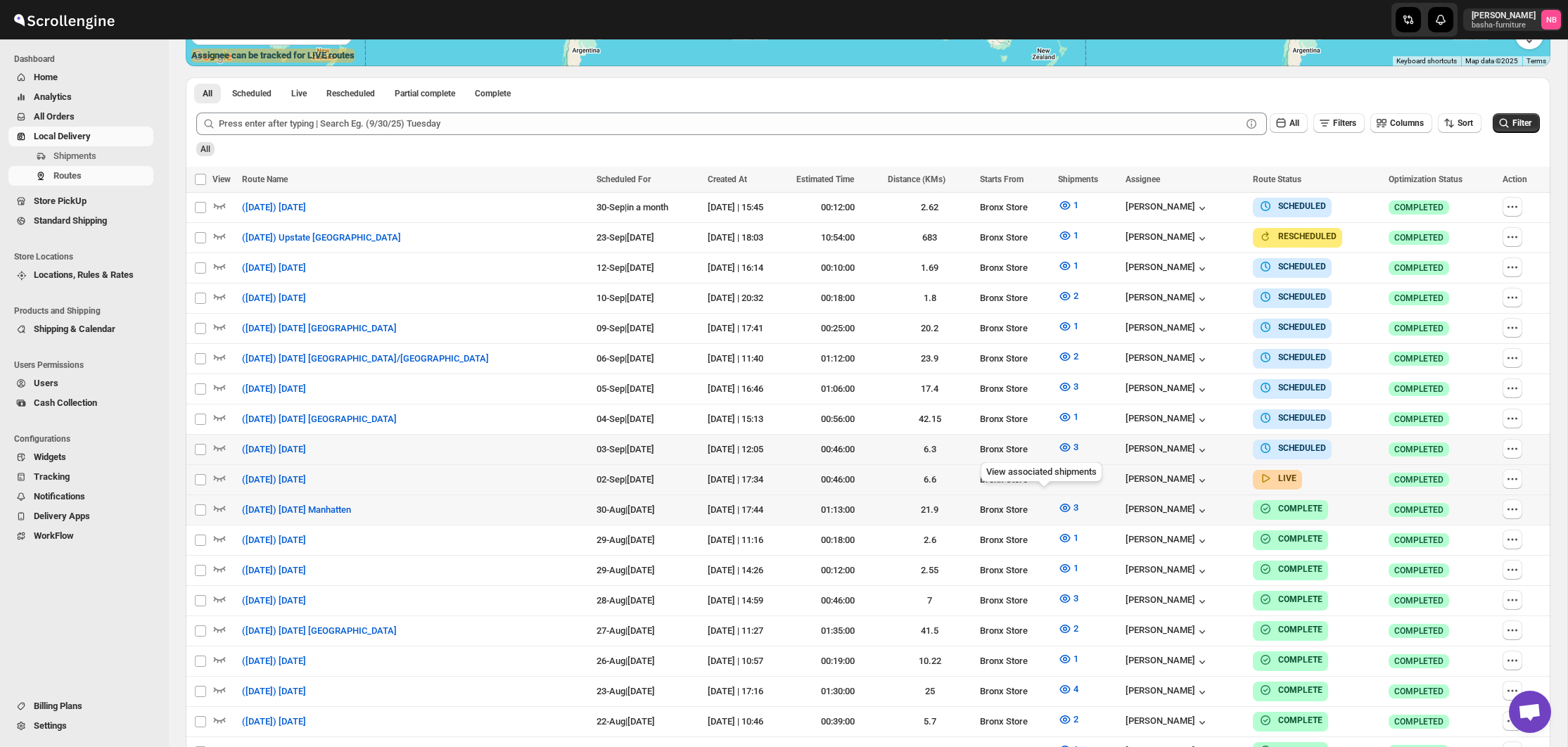
scroll to position [357, 0]
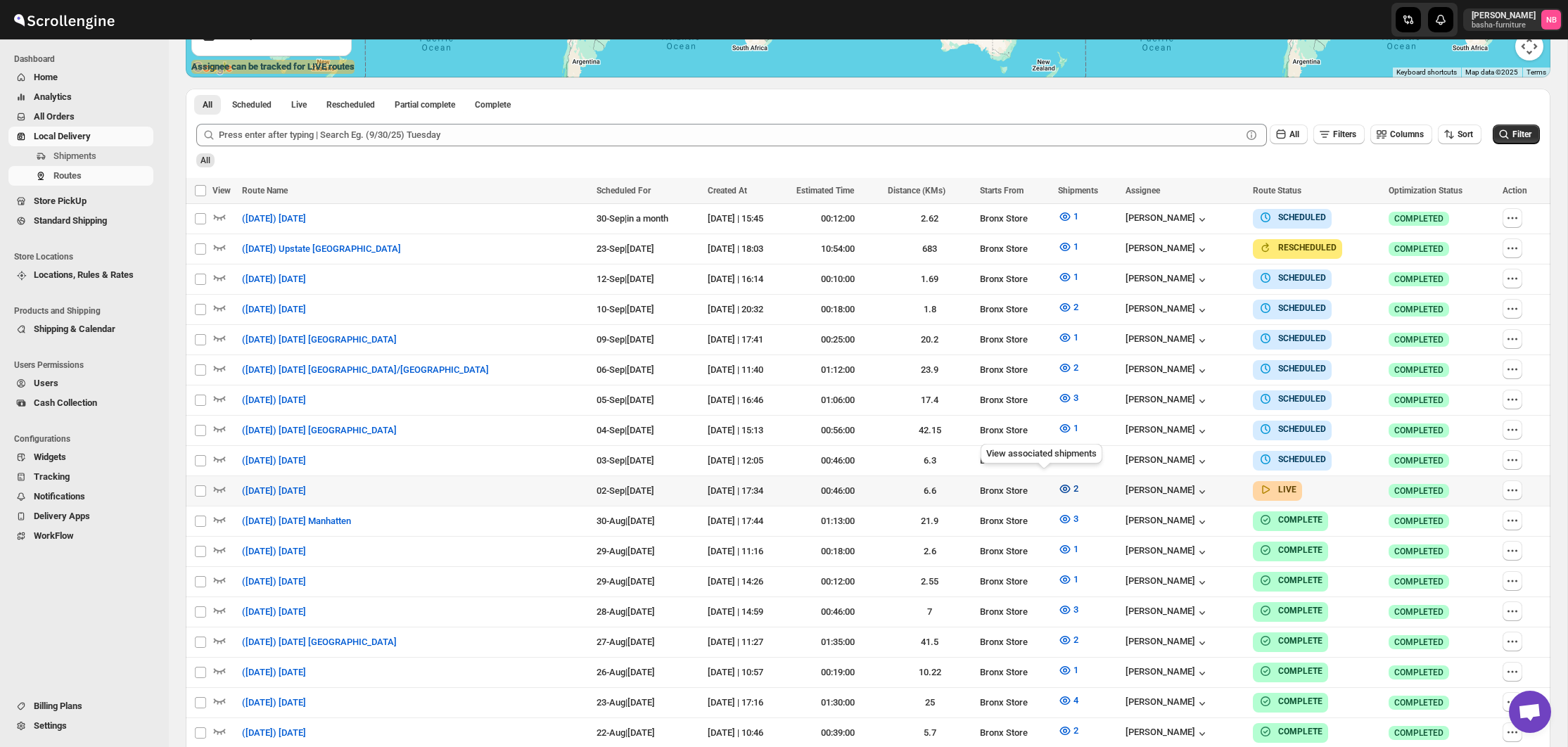
click at [1058, 485] on icon "button" at bounding box center [1065, 489] width 14 height 14
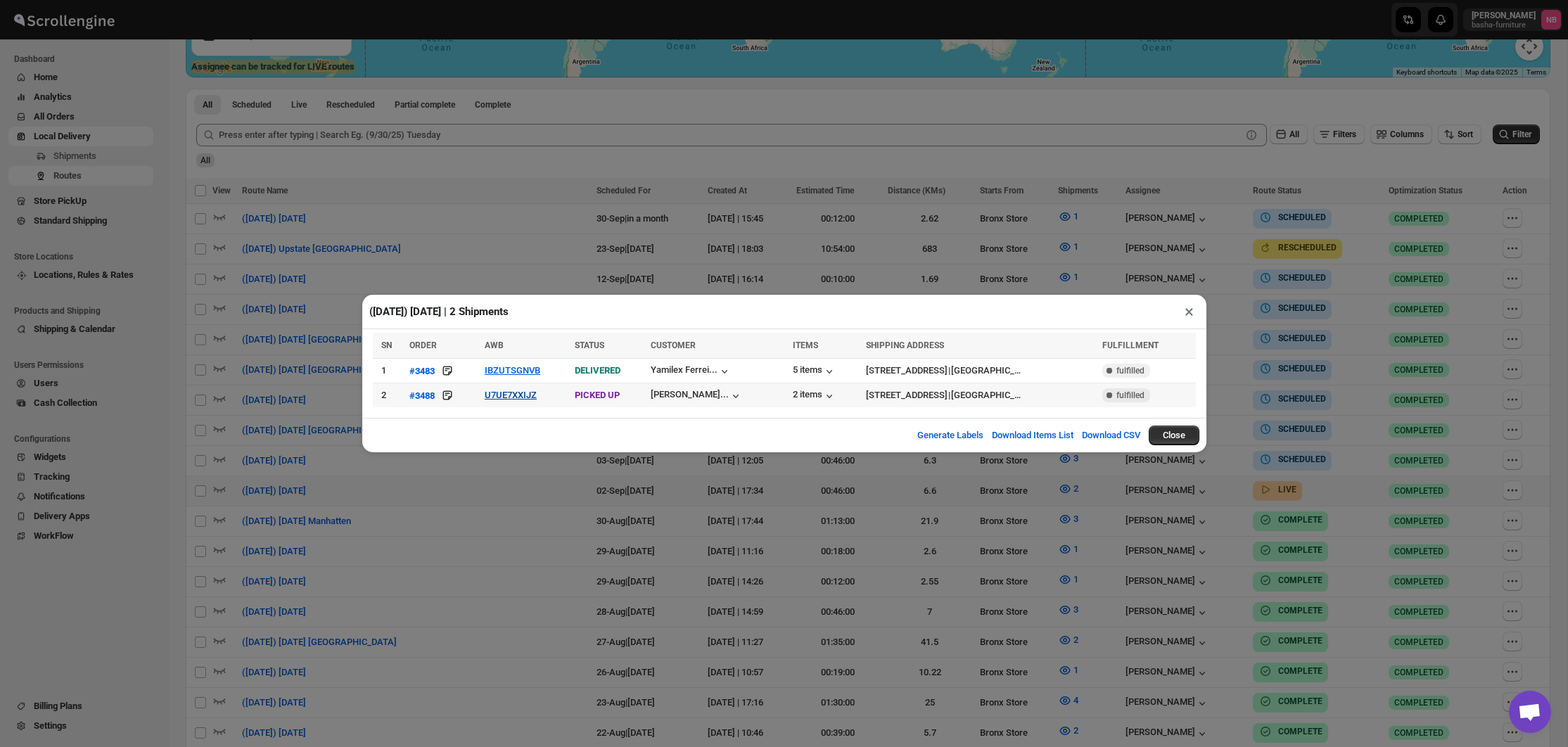
click at [517, 400] on button "U7UE7XXIJZ" at bounding box center [510, 395] width 52 height 11
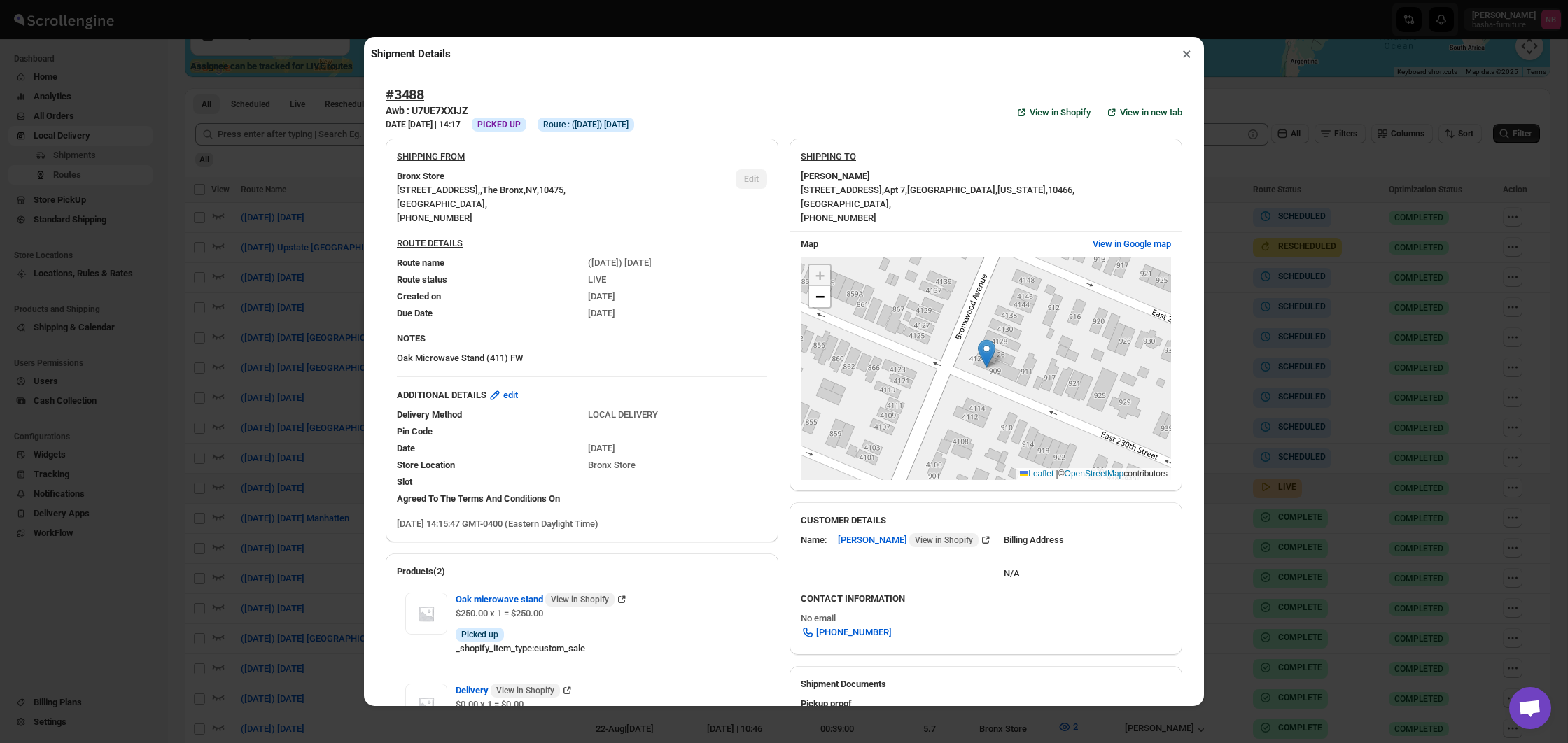
click at [336, 413] on div "Shipment Details × #3488 Awb : U7UE7XXIJZ DATE [DATE] | 14:17 Info PICKED UP In…" at bounding box center [784, 371] width 1568 height 743
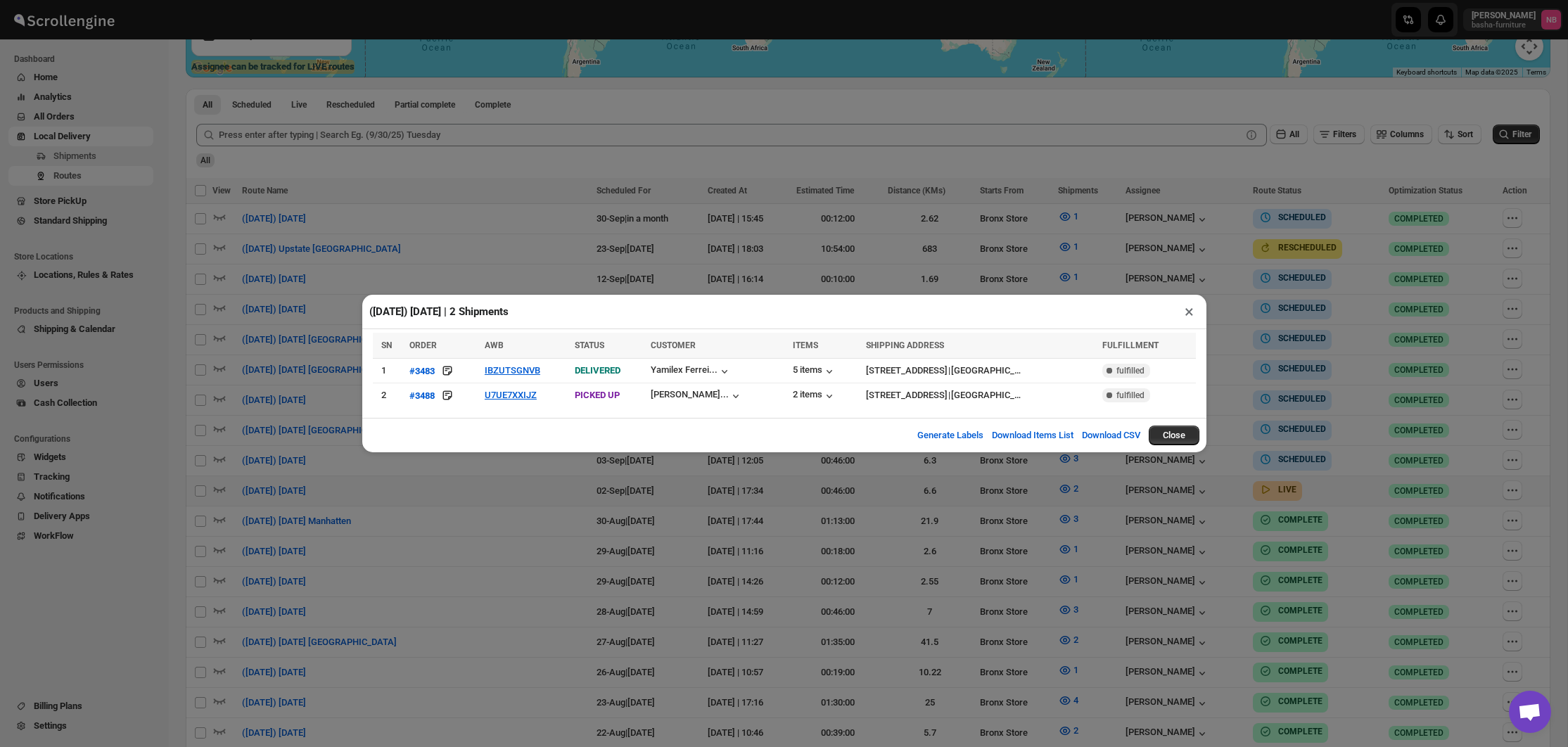
click at [1442, 589] on div "([DATE]) [DATE] | 2 Shipments × SN ORDER AWB STATUS CUSTOMER ITEMS SHIPPING ADD…" at bounding box center [784, 373] width 1568 height 747
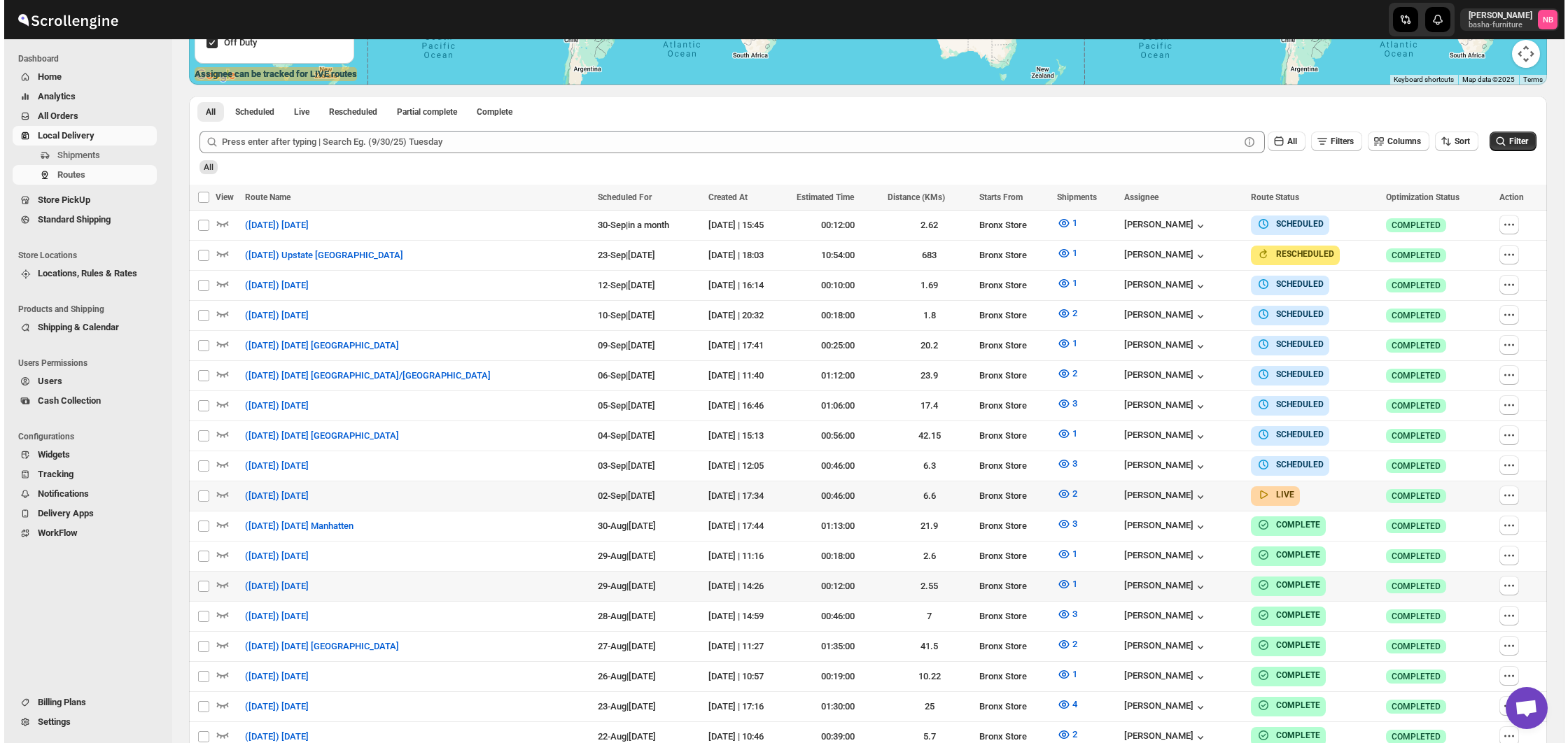
scroll to position [345, 0]
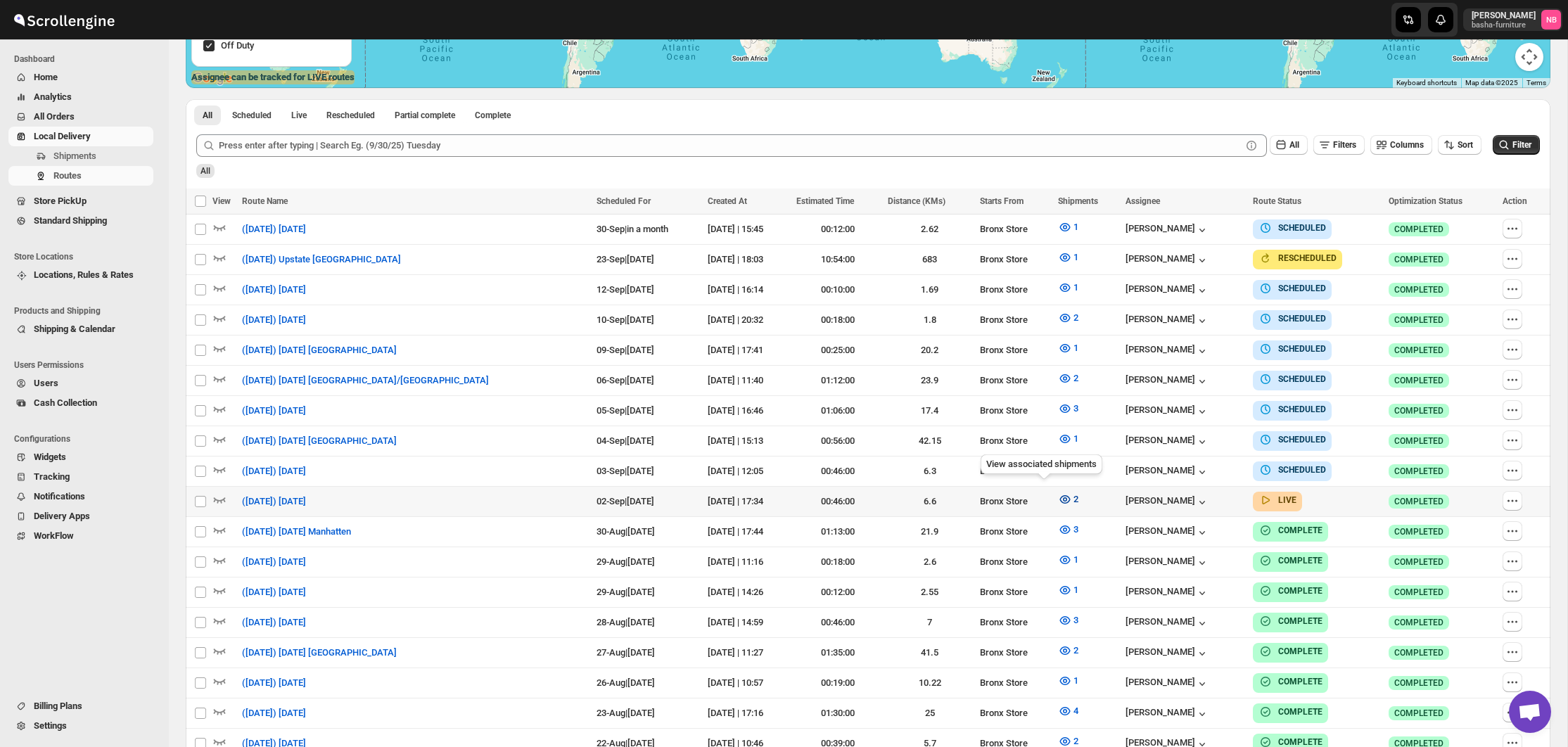
click at [1073, 494] on span "2" at bounding box center [1076, 499] width 5 height 11
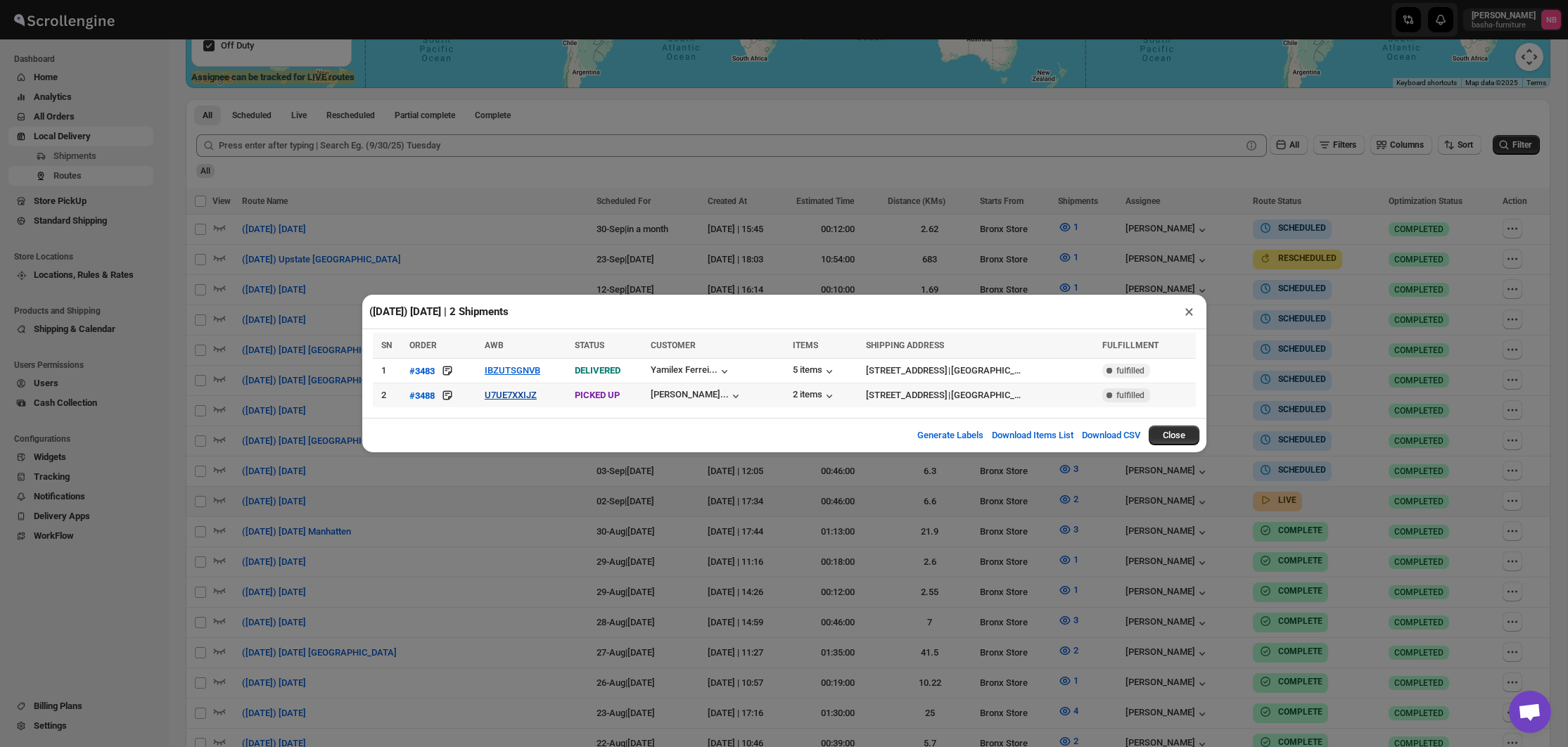
click at [512, 396] on button "U7UE7XXIJZ" at bounding box center [510, 395] width 52 height 11
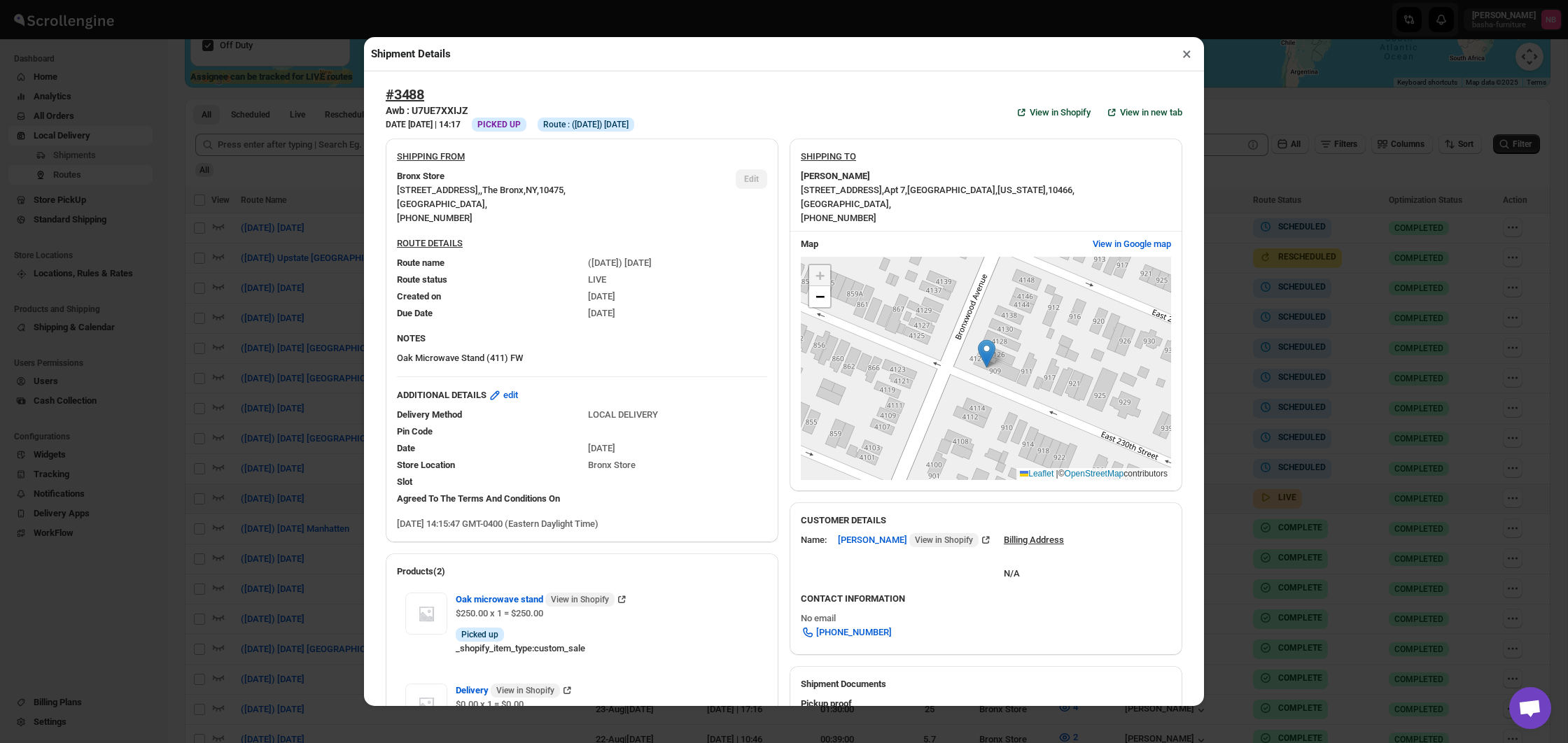
click at [160, 292] on div "Shipment Details × #3488 Awb : U7UE7XXIJZ DATE [DATE] | 14:17 Info PICKED UP In…" at bounding box center [784, 371] width 1568 height 743
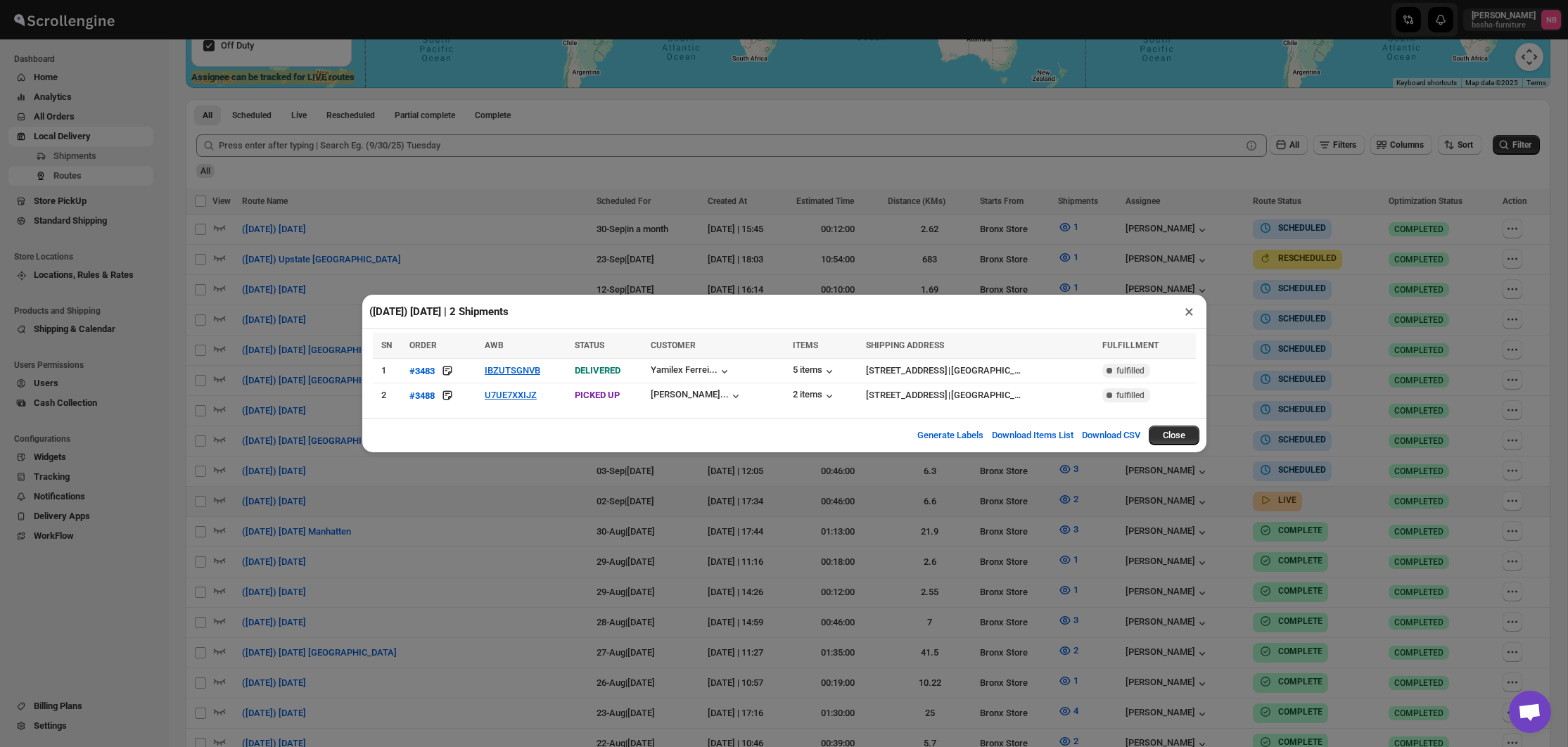
click at [318, 222] on div "([DATE]) [DATE] | 2 Shipments × SN ORDER AWB STATUS CUSTOMER ITEMS SHIPPING ADD…" at bounding box center [784, 373] width 1568 height 747
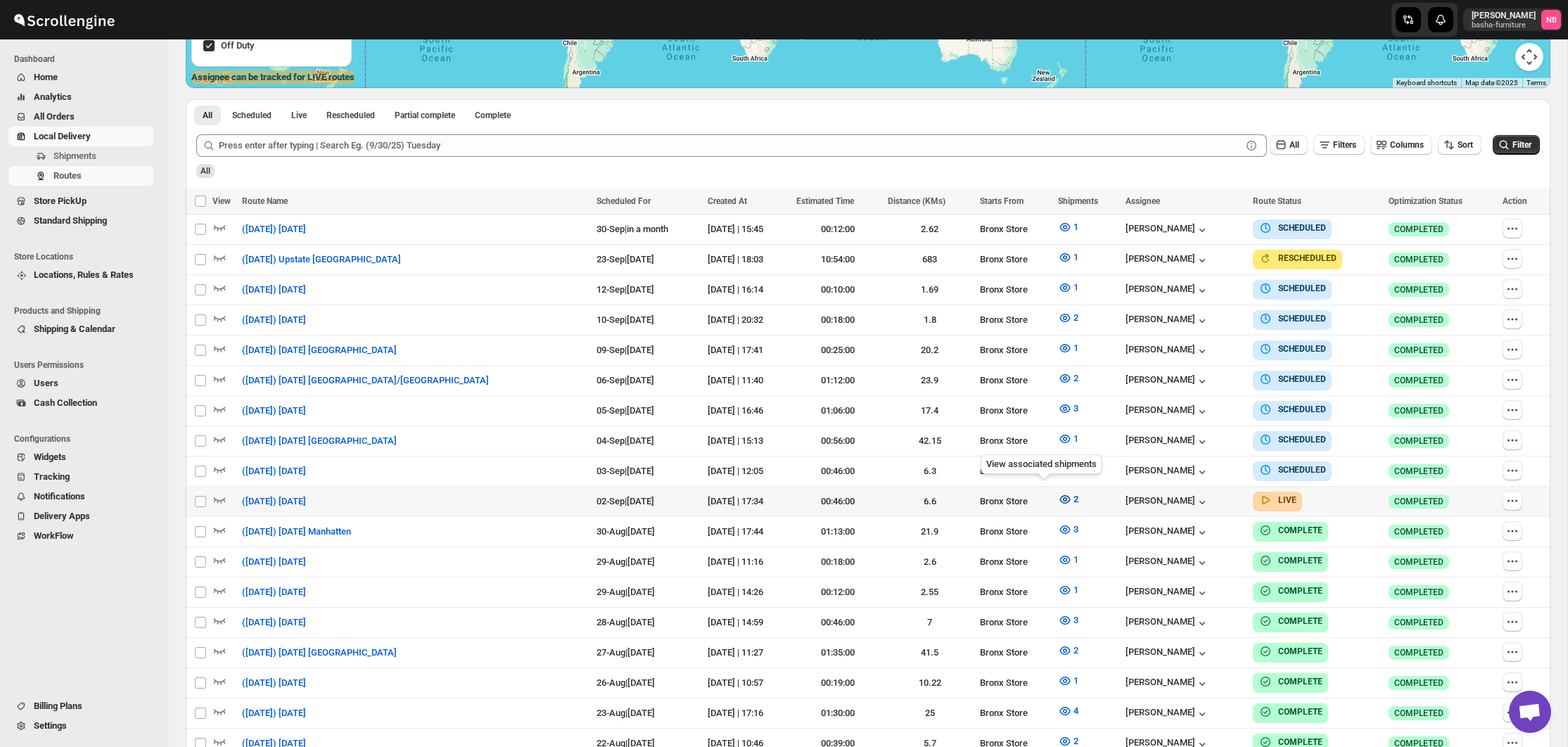
click at [1058, 493] on icon "button" at bounding box center [1065, 499] width 14 height 14
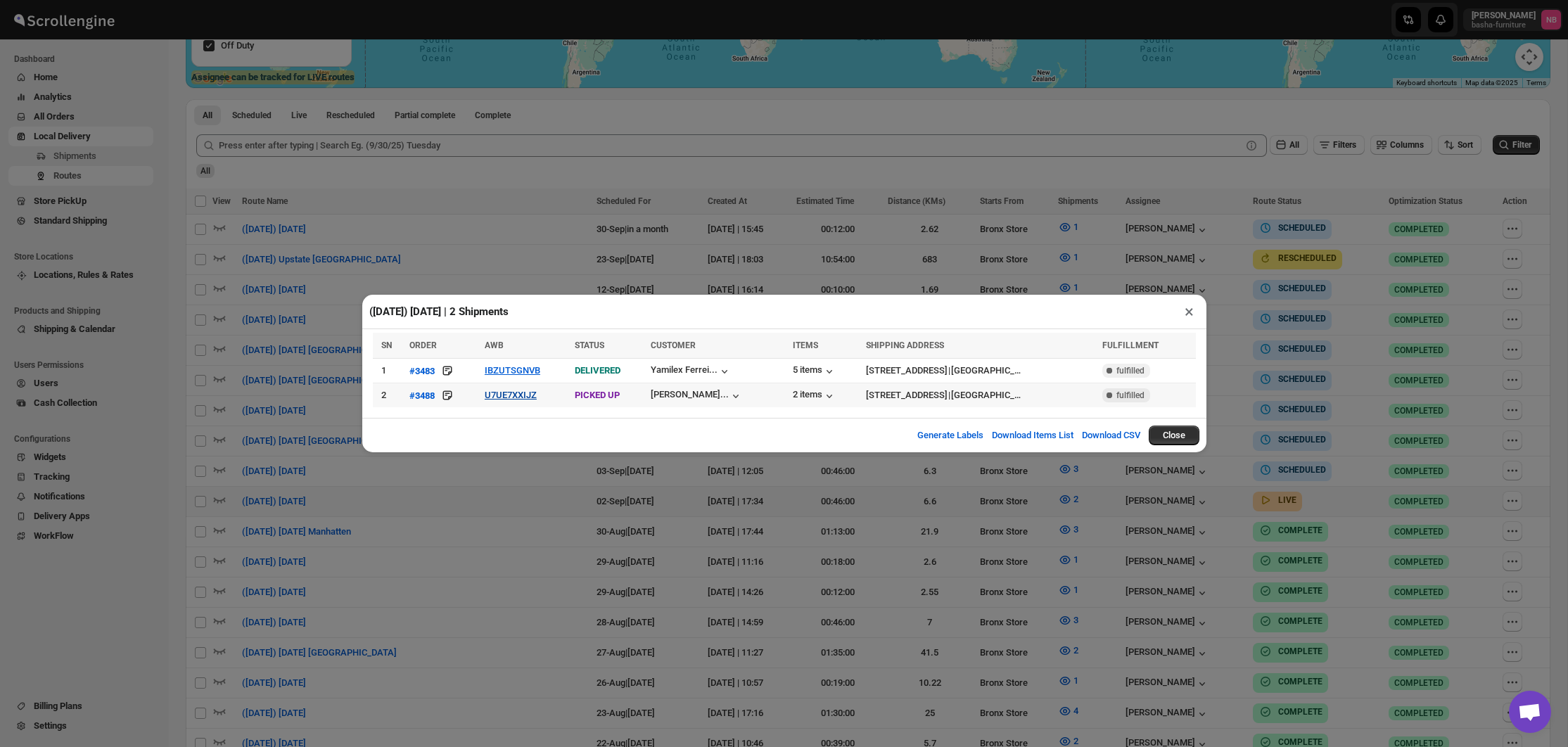
click at [517, 391] on button "U7UE7XXIJZ" at bounding box center [510, 395] width 52 height 11
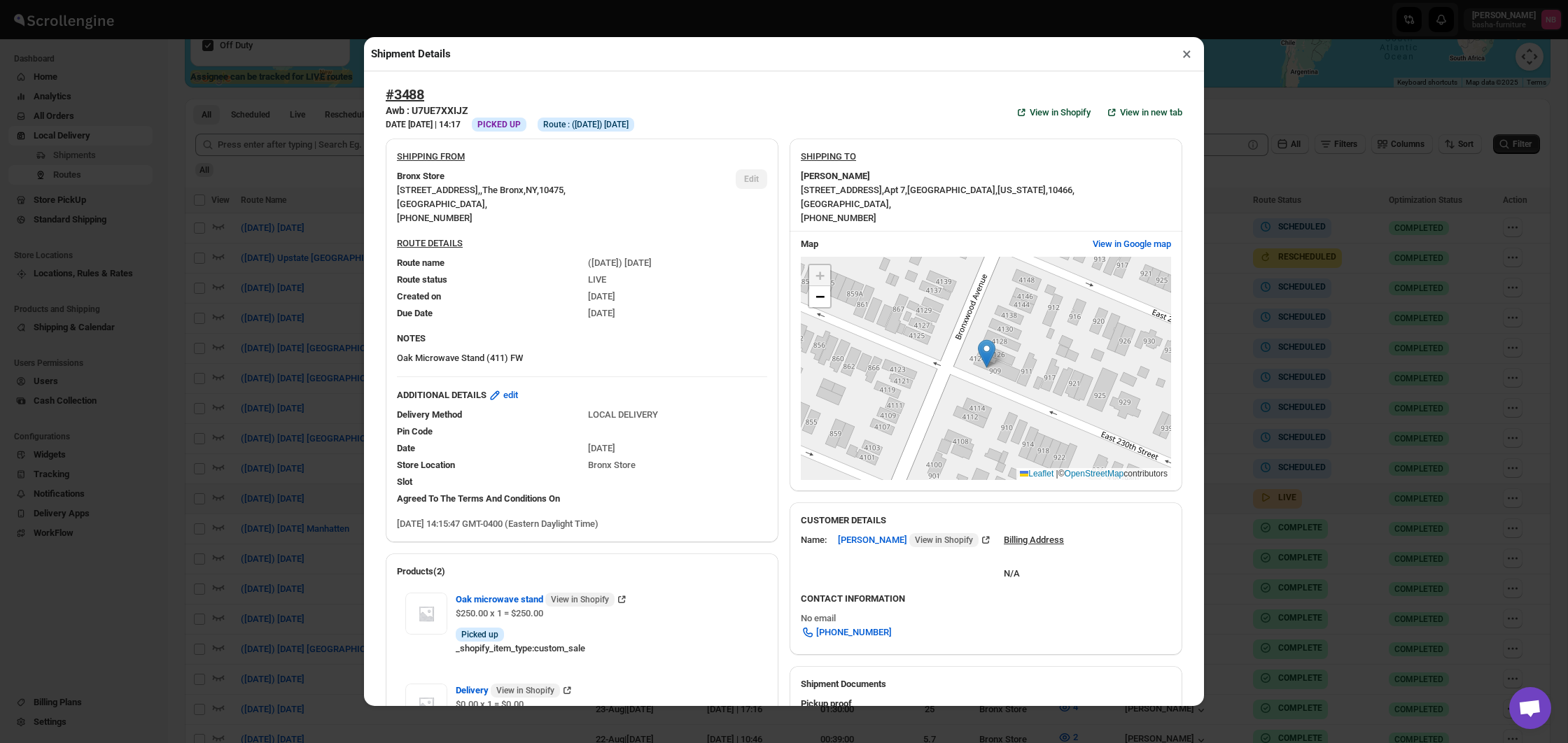
click at [326, 335] on div "Shipment Details × #3488 Awb : U7UE7XXIJZ DATE [DATE] | 14:17 Info PICKED UP In…" at bounding box center [784, 371] width 1568 height 743
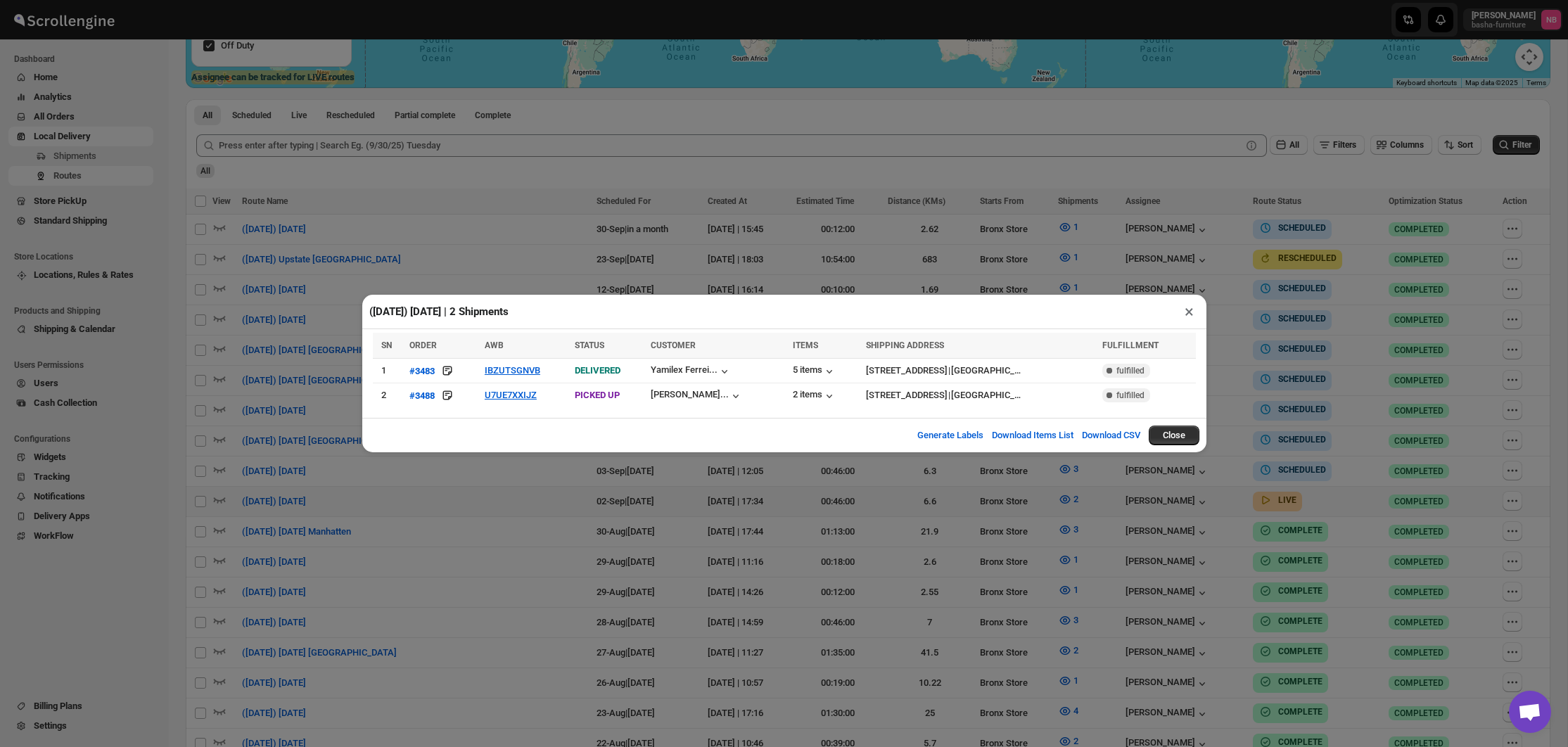
click at [636, 542] on div "([DATE]) [DATE] | 2 Shipments × SN ORDER AWB STATUS CUSTOMER ITEMS SHIPPING ADD…" at bounding box center [784, 373] width 1568 height 747
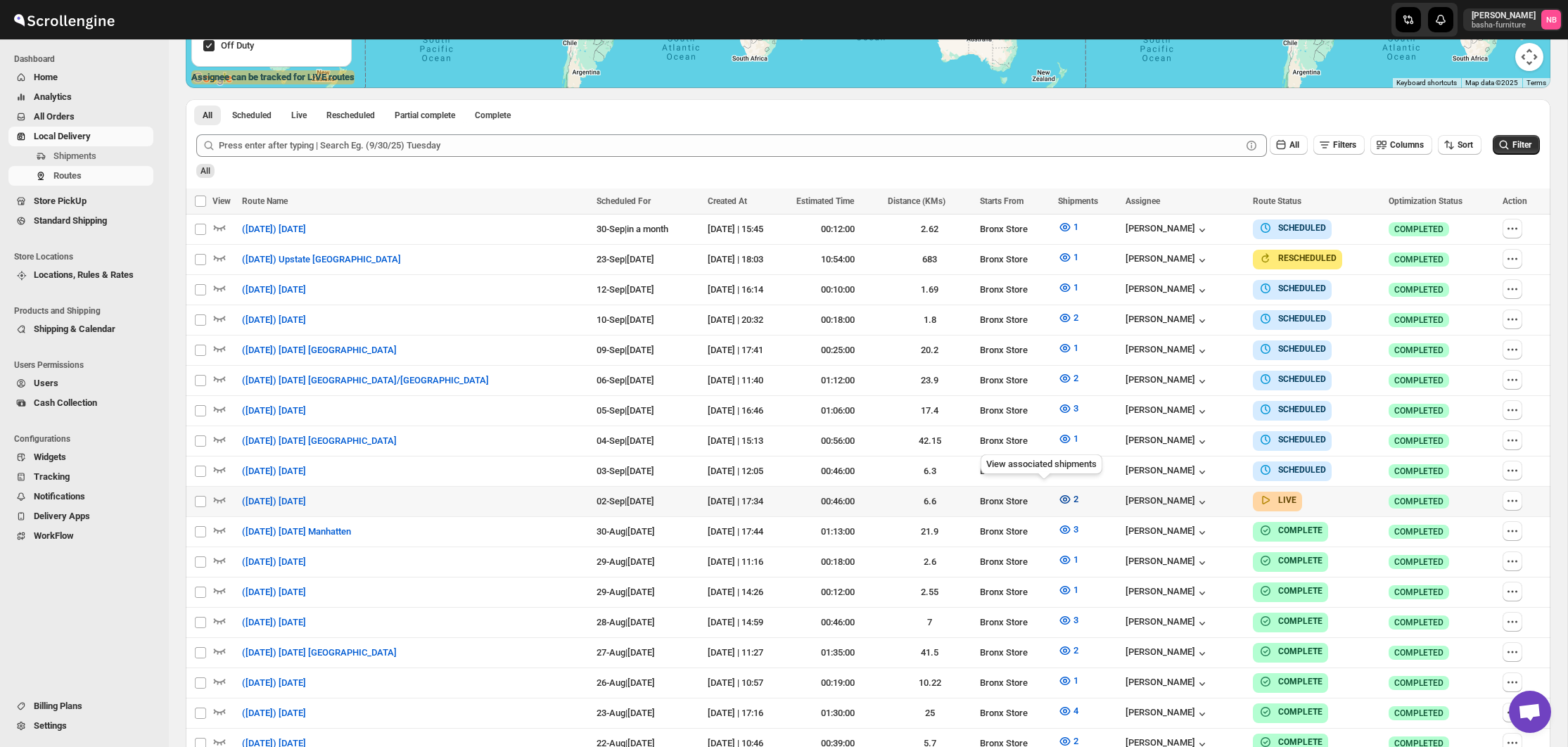
click at [1058, 497] on icon "button" at bounding box center [1065, 499] width 14 height 14
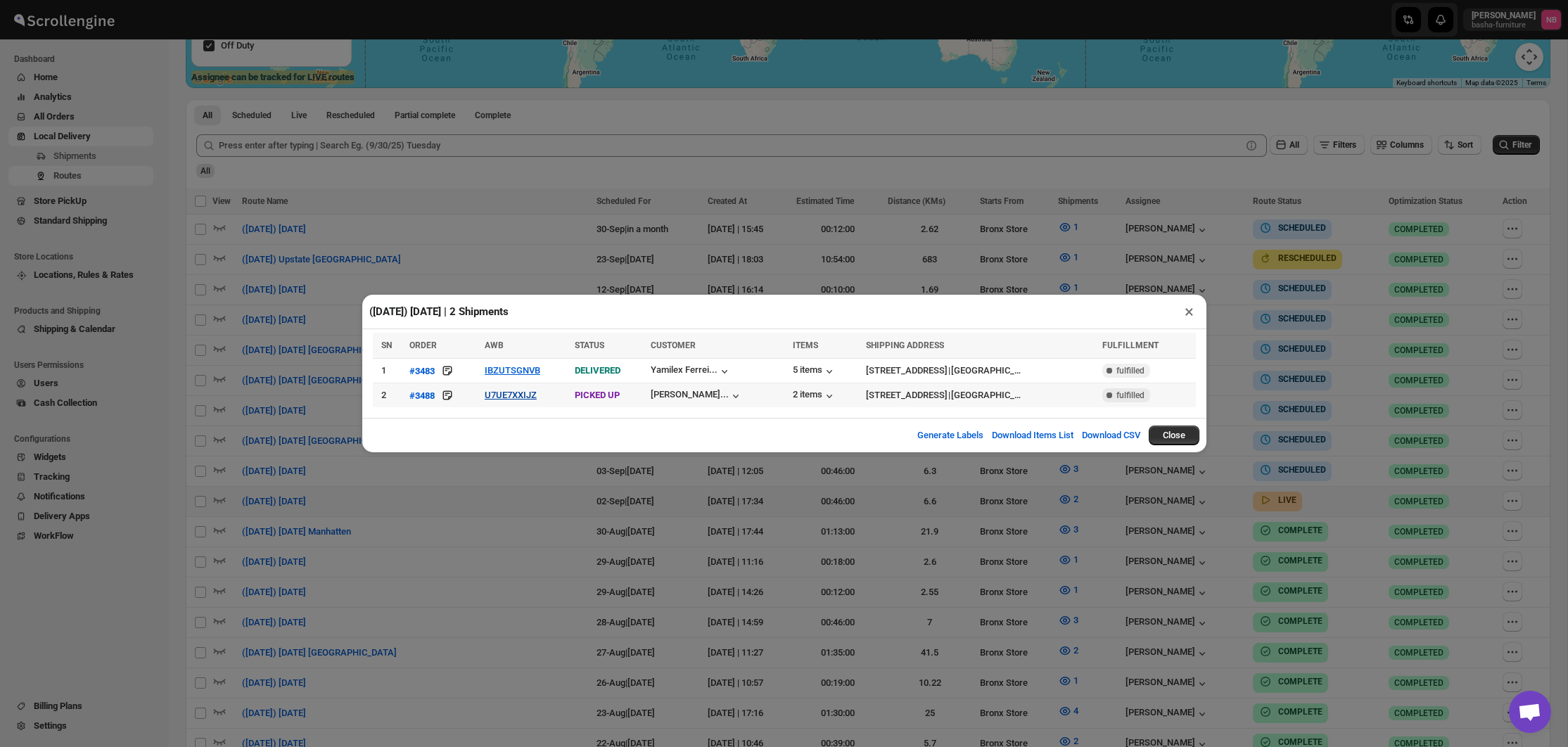
click at [515, 393] on button "U7UE7XXIJZ" at bounding box center [510, 395] width 52 height 11
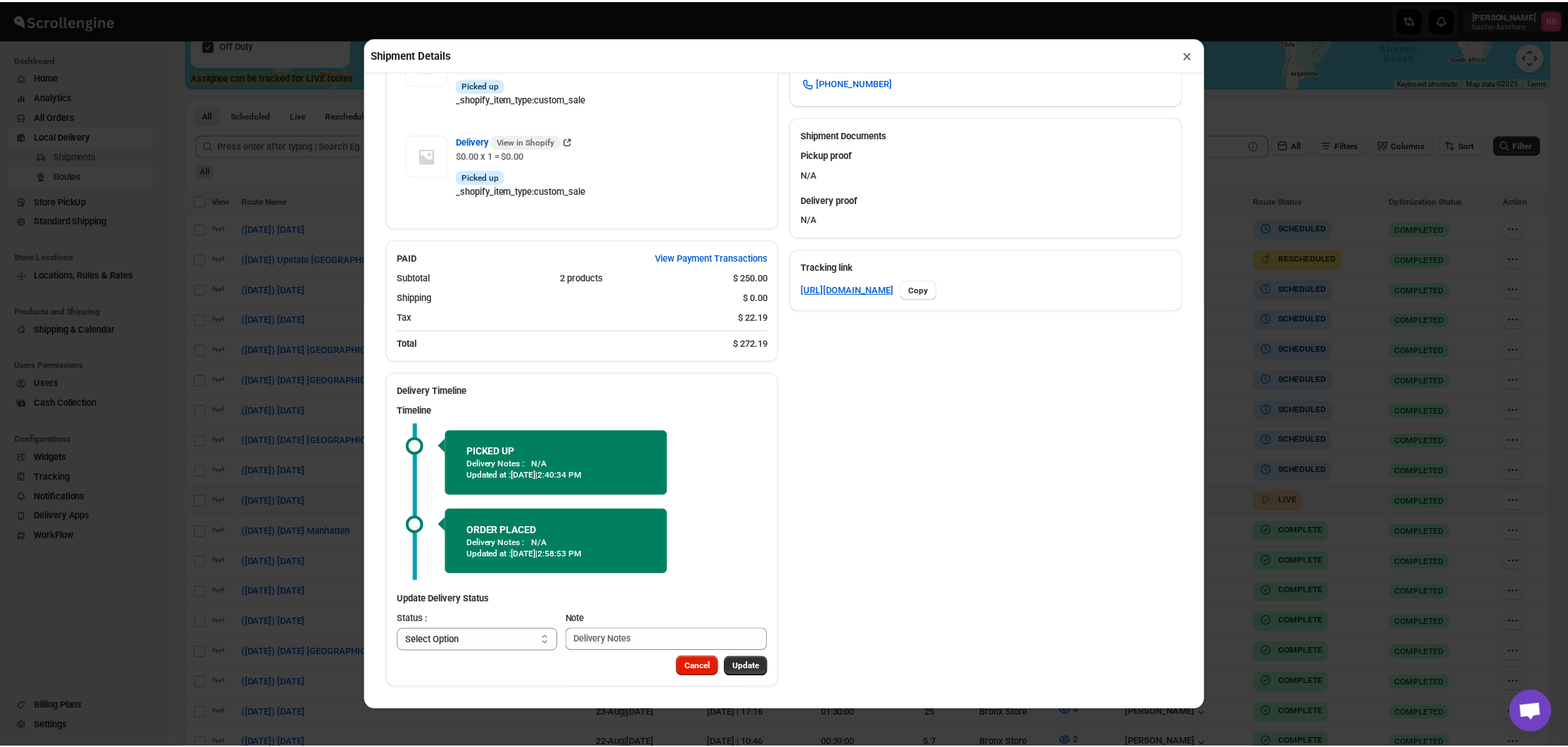
scroll to position [554, 0]
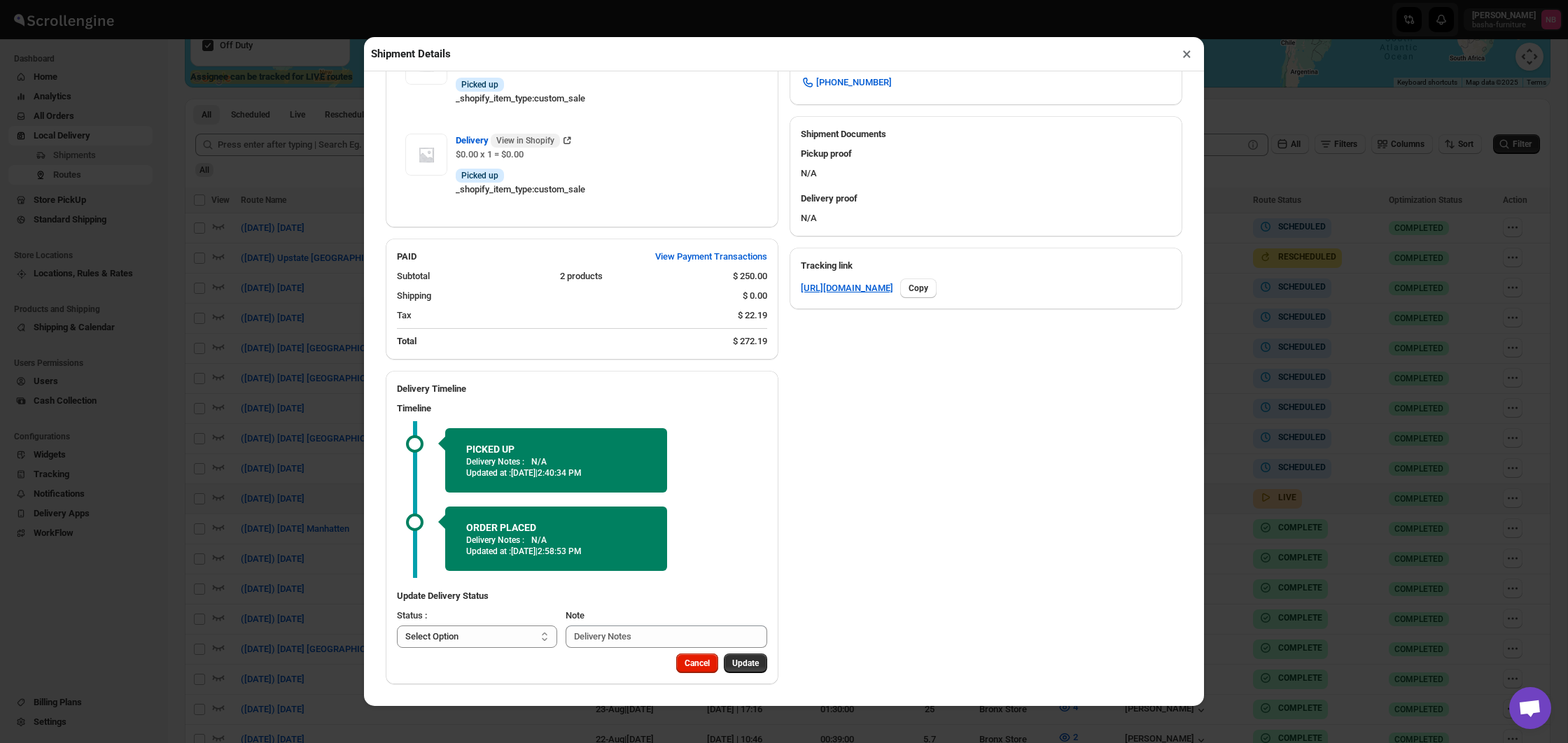
click at [287, 366] on div "Shipment Details × #3488 Awb : U7UE7XXIJZ DATE [DATE] | 14:17 Info PICKED UP In…" at bounding box center [784, 371] width 1568 height 743
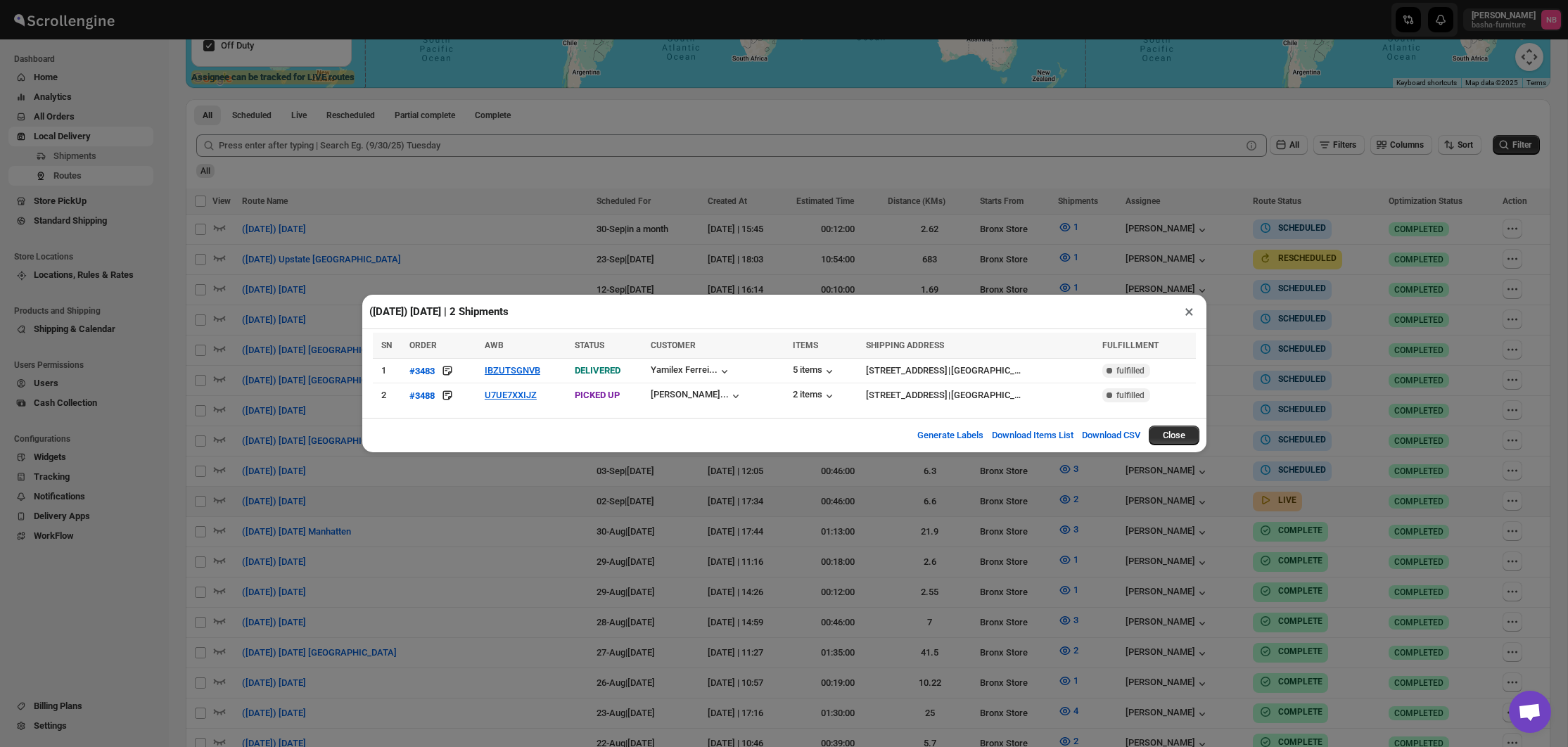
click at [517, 521] on div "([DATE]) [DATE] | 2 Shipments × SN ORDER AWB STATUS CUSTOMER ITEMS SHIPPING ADD…" at bounding box center [784, 373] width 1568 height 747
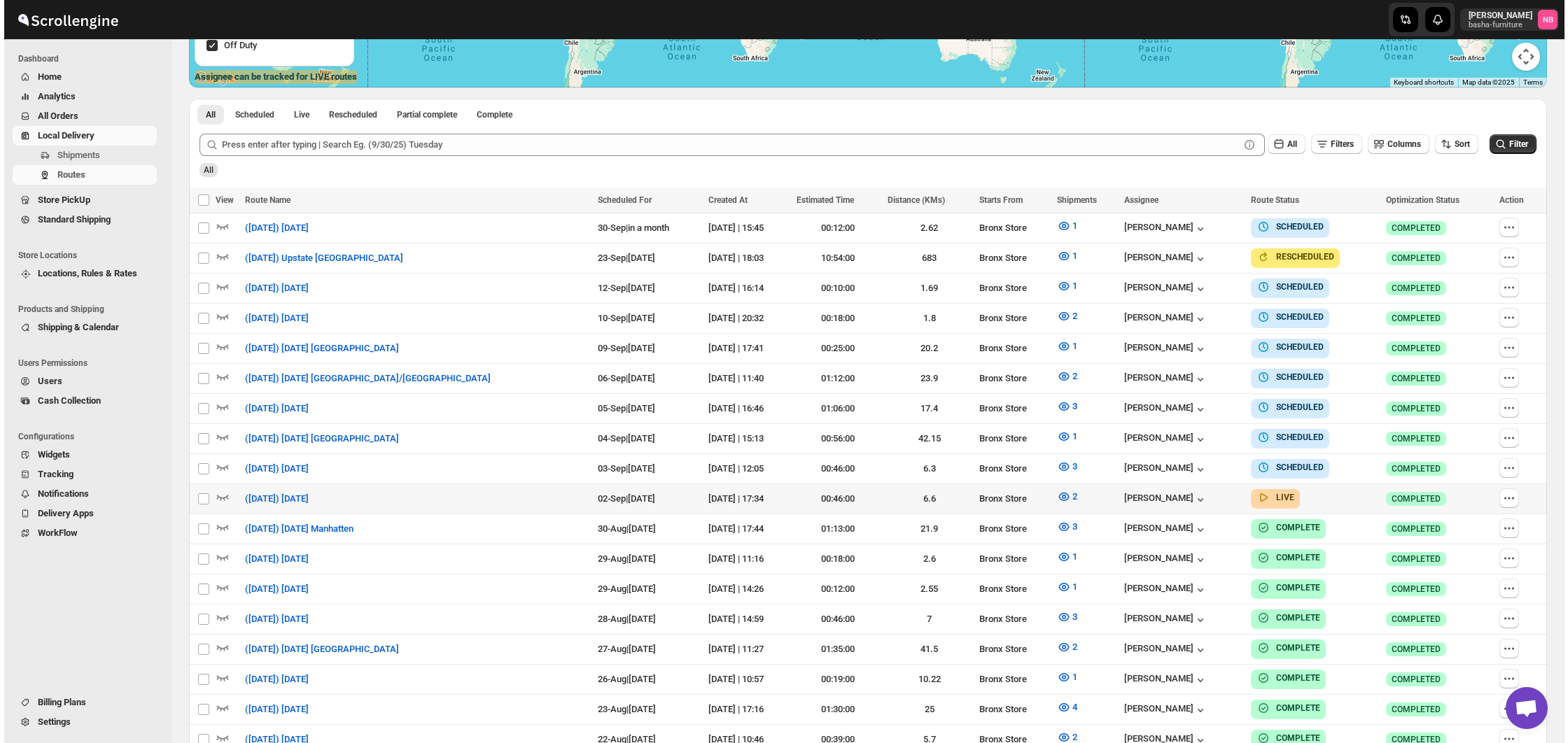
scroll to position [337, 0]
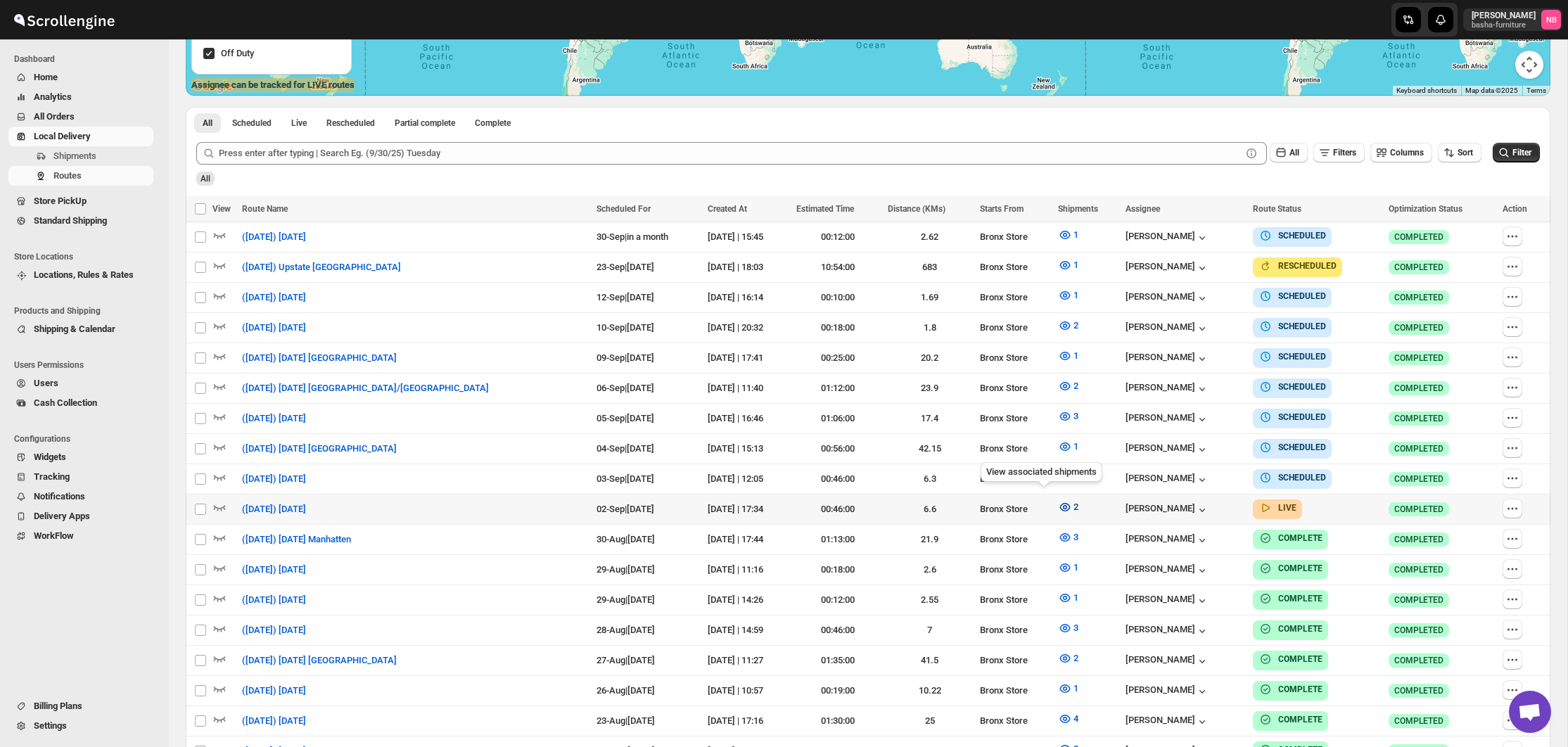
click at [1058, 500] on icon "button" at bounding box center [1065, 507] width 14 height 14
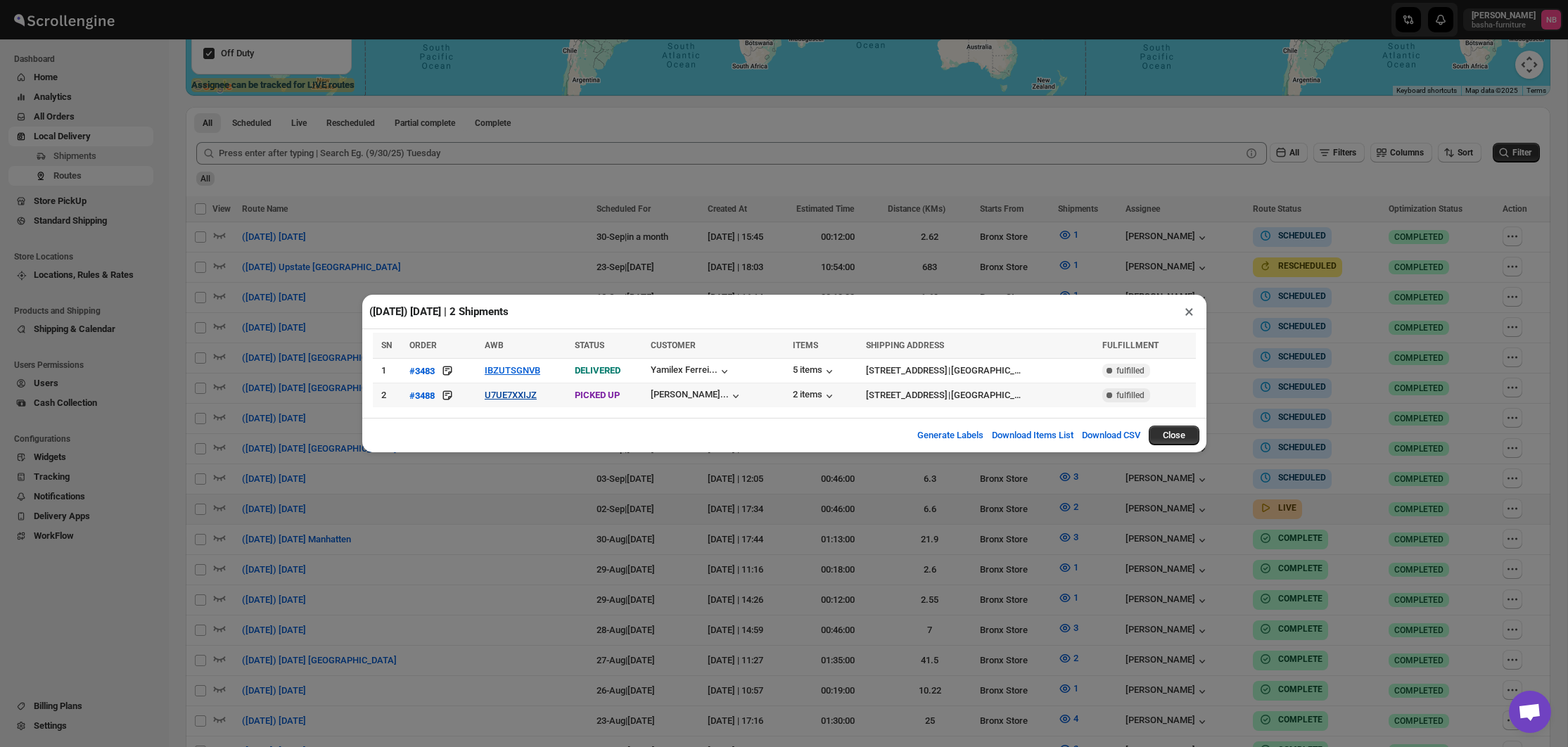
click at [517, 396] on button "U7UE7XXIJZ" at bounding box center [510, 395] width 52 height 11
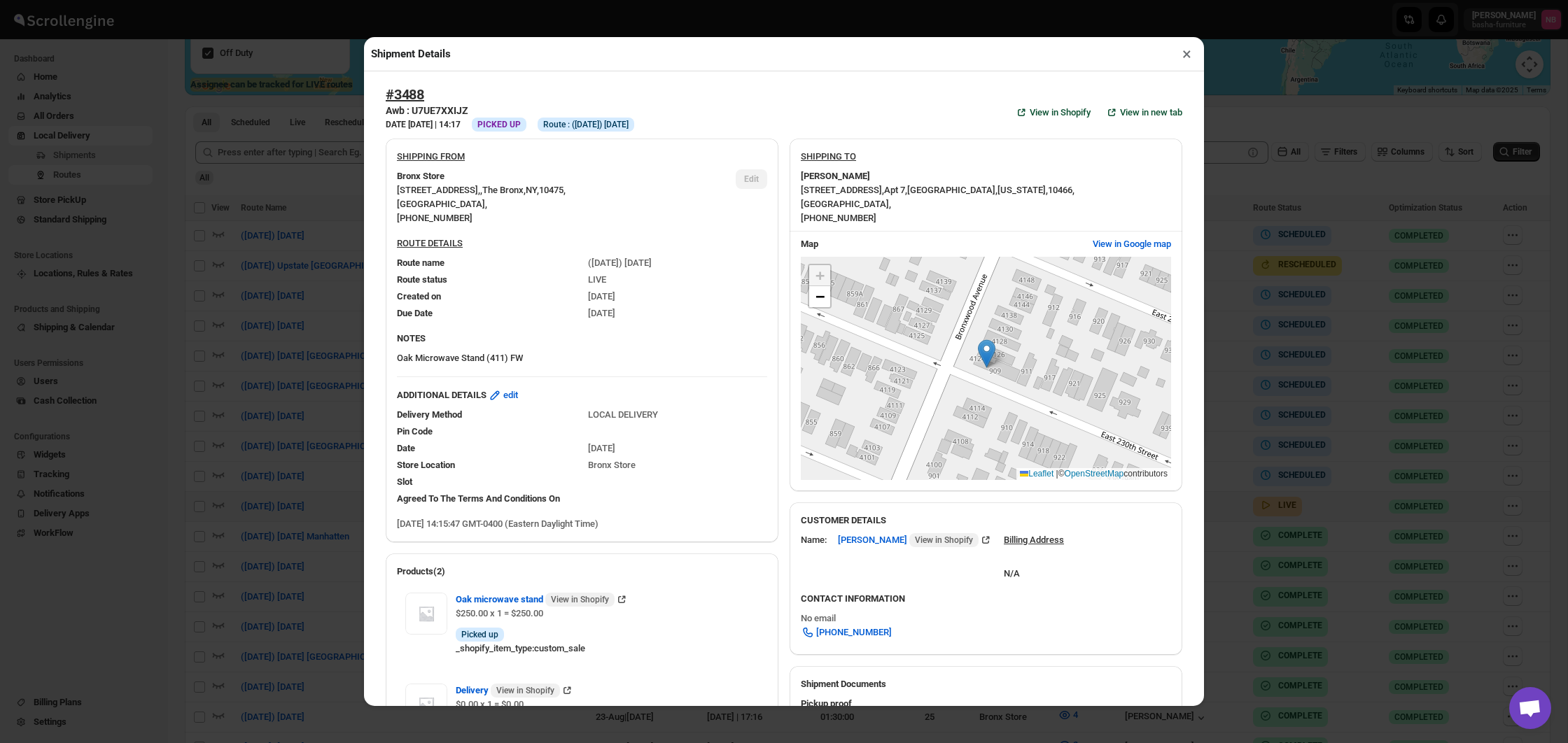
click at [307, 354] on div "Shipment Details × #3488 Awb : U7UE7XXIJZ DATE [DATE] | 14:17 Info PICKED UP In…" at bounding box center [784, 371] width 1568 height 743
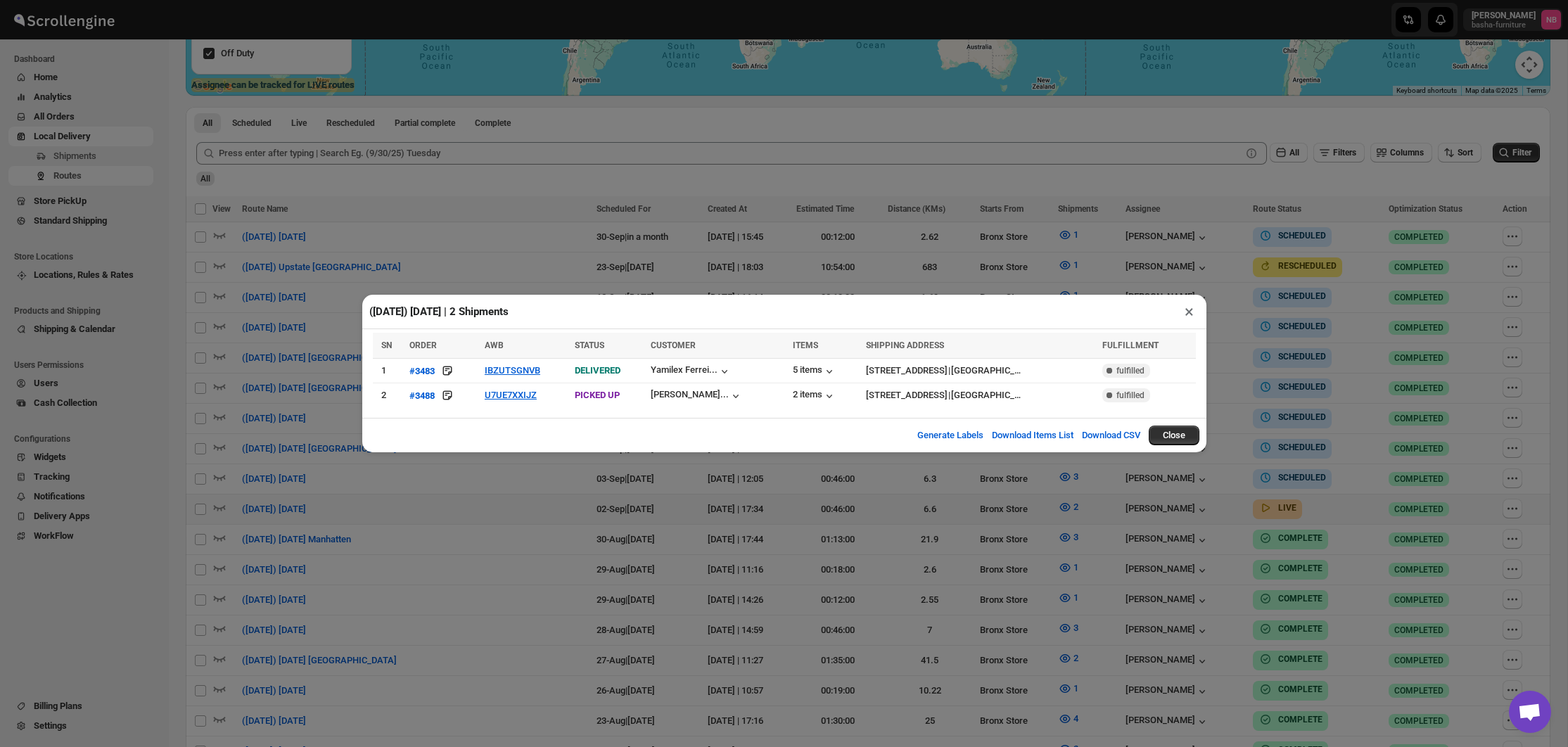
click at [776, 623] on div "([DATE]) [DATE] | 2 Shipments × SN ORDER AWB STATUS CUSTOMER ITEMS SHIPPING ADD…" at bounding box center [784, 373] width 1568 height 747
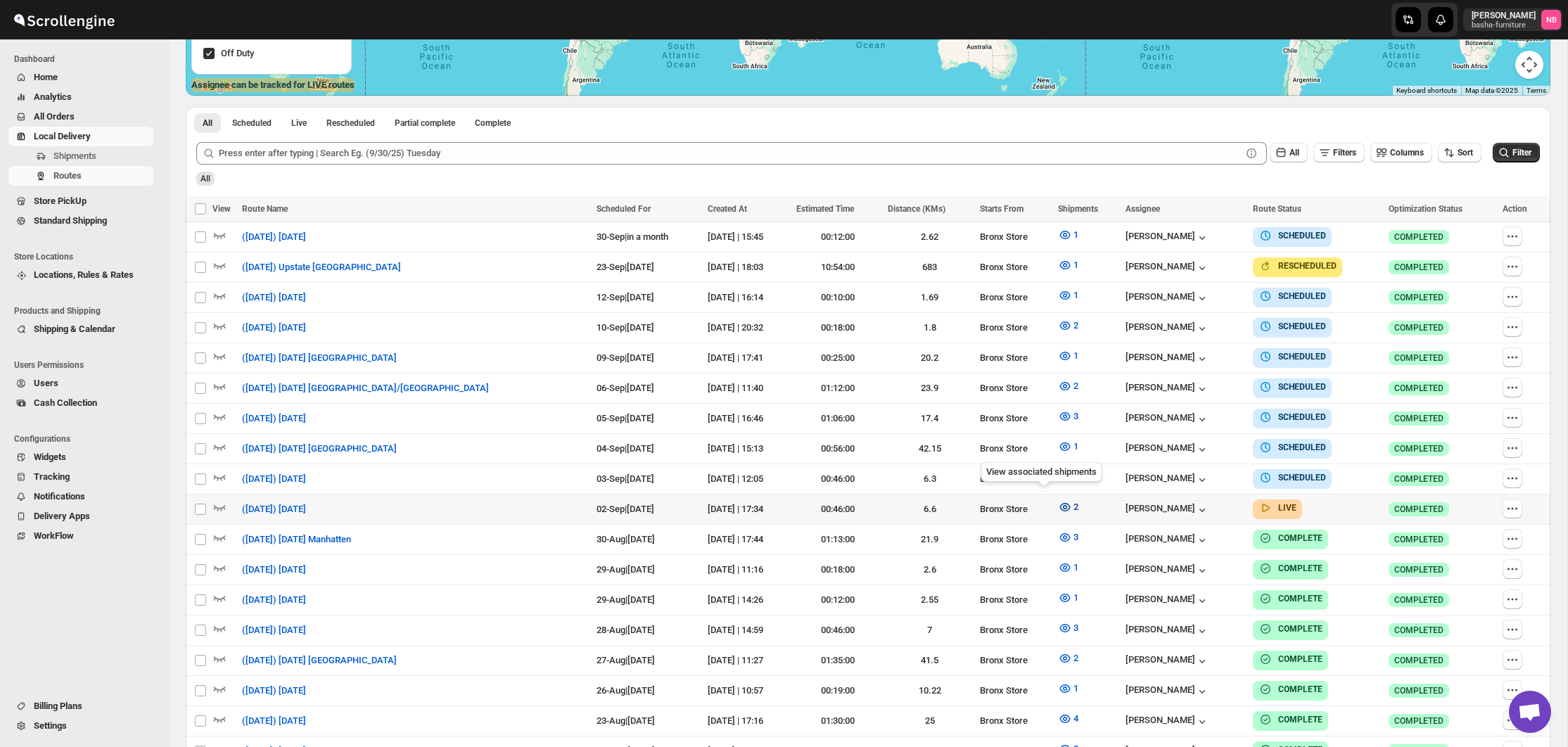
click at [1050, 507] on button "2" at bounding box center [1068, 507] width 37 height 22
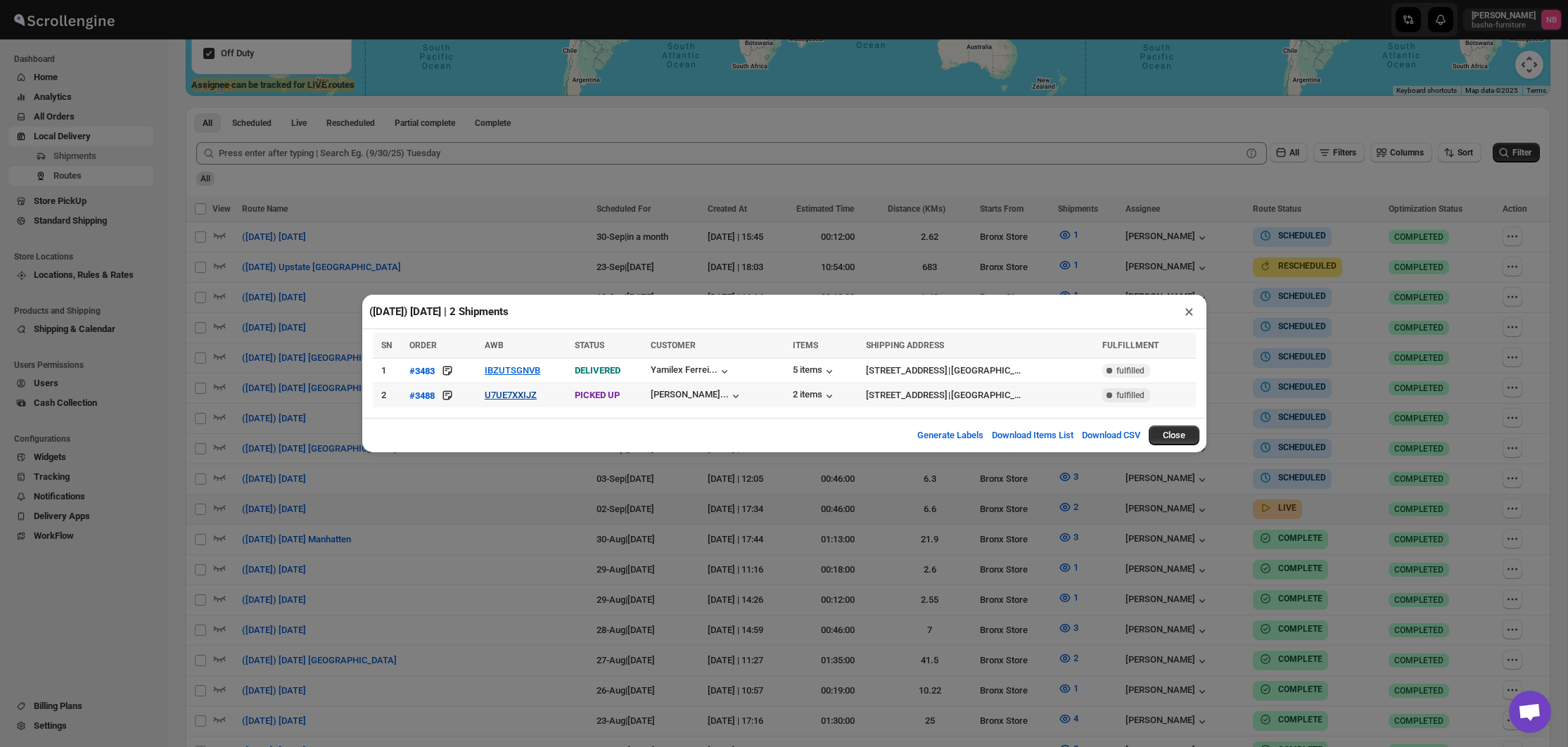
click at [502, 395] on button "U7UE7XXIJZ" at bounding box center [510, 395] width 52 height 11
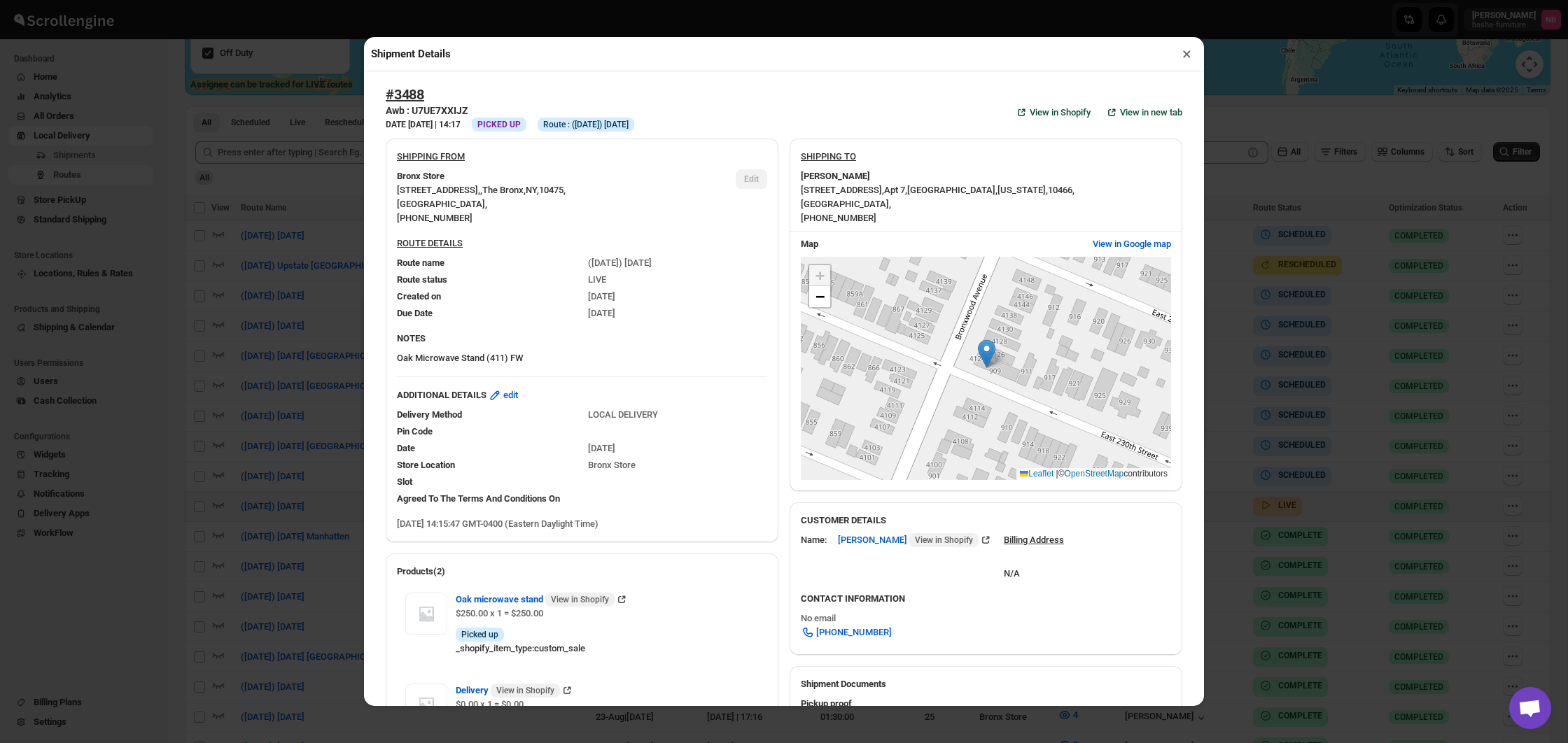
click at [322, 364] on div "Shipment Details × #3488 Awb : U7UE7XXIJZ DATE [DATE] | 14:17 Info PICKED UP In…" at bounding box center [784, 371] width 1568 height 743
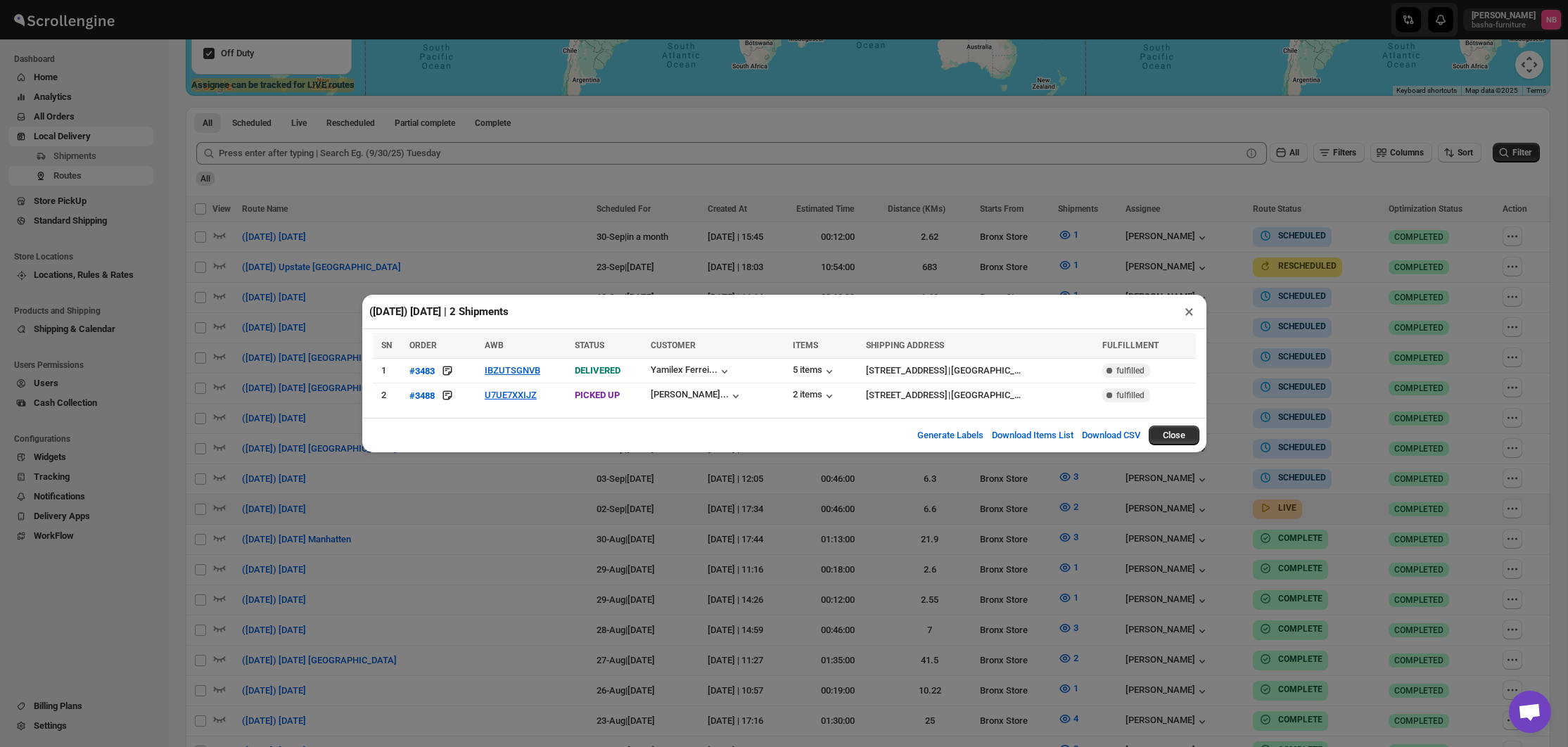
click at [323, 366] on div "([DATE]) [DATE] | 2 Shipments × SN ORDER AWB STATUS CUSTOMER ITEMS SHIPPING ADD…" at bounding box center [784, 373] width 1568 height 747
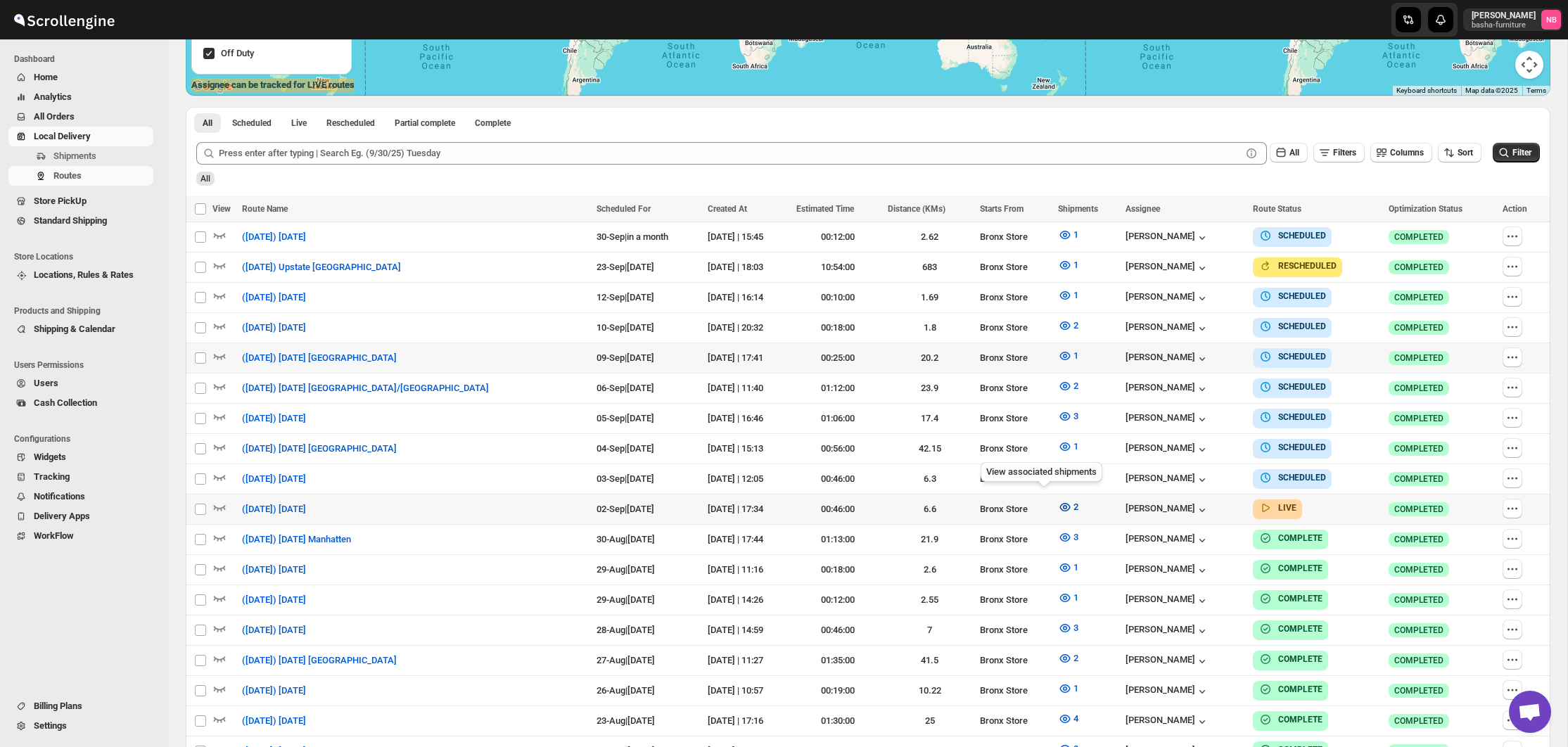
click at [1073, 506] on span "2" at bounding box center [1076, 507] width 5 height 11
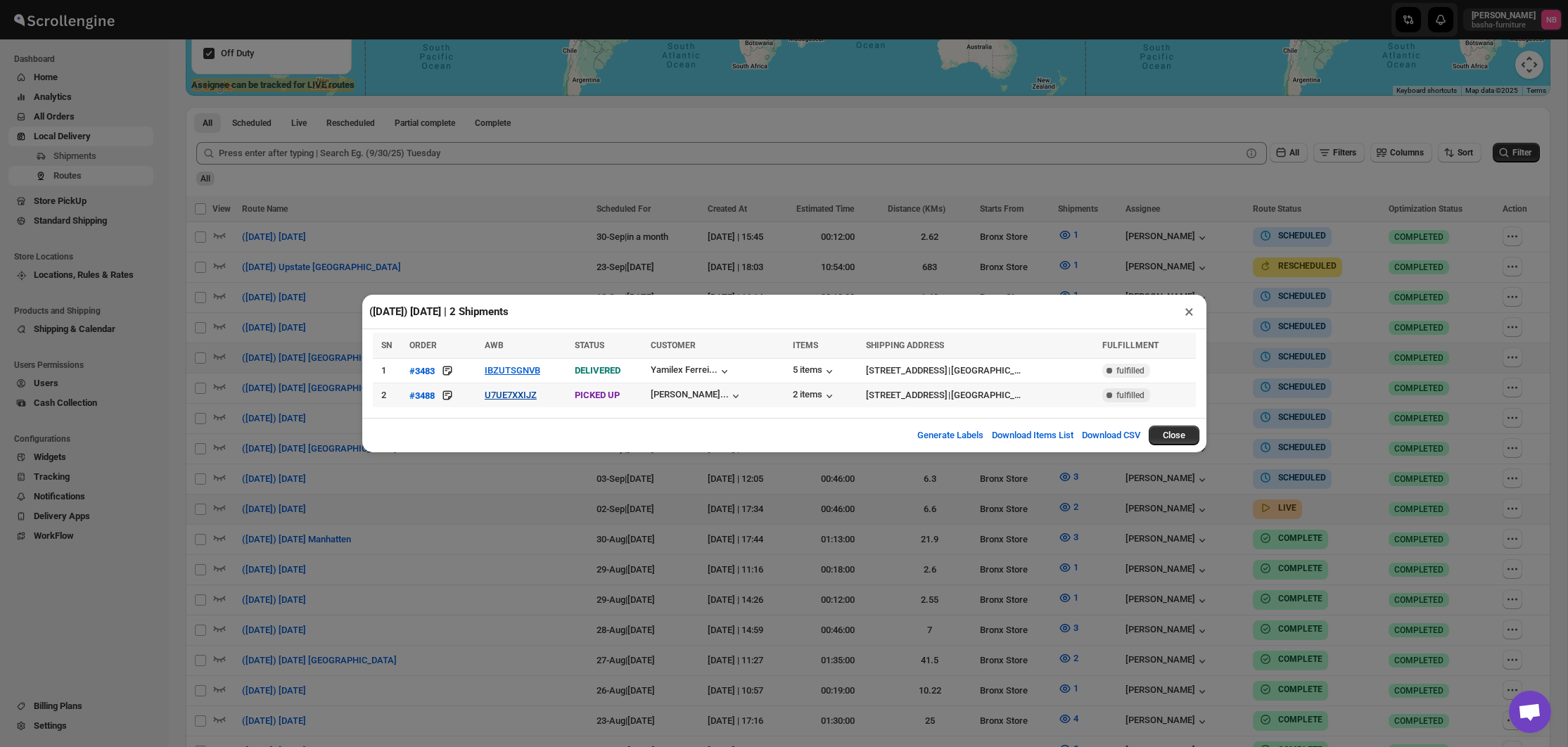
click at [514, 396] on button "U7UE7XXIJZ" at bounding box center [510, 395] width 52 height 11
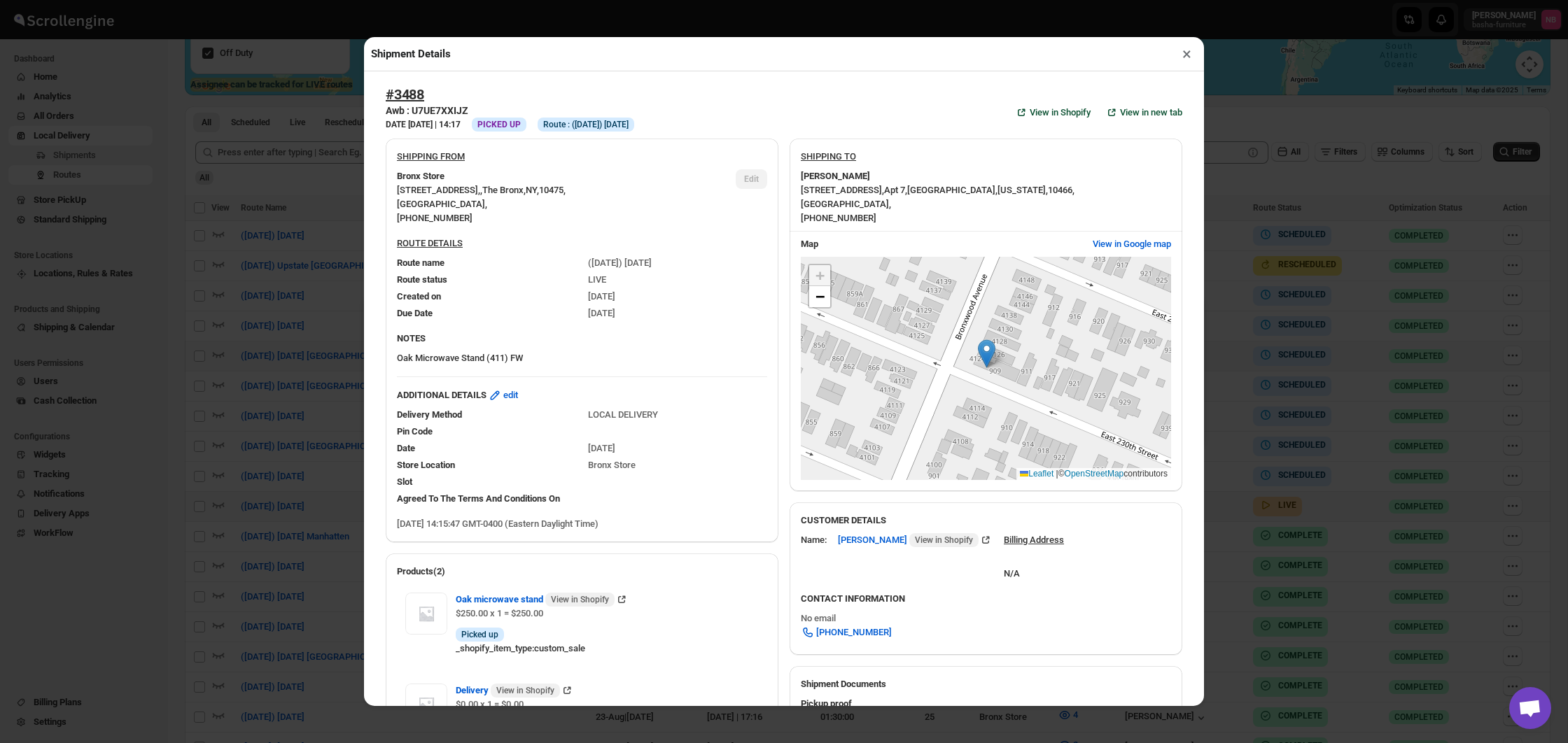
click at [246, 345] on div "Shipment Details × #3488 Awb : U7UE7XXIJZ DATE [DATE] | 14:17 Info PICKED UP In…" at bounding box center [784, 371] width 1568 height 743
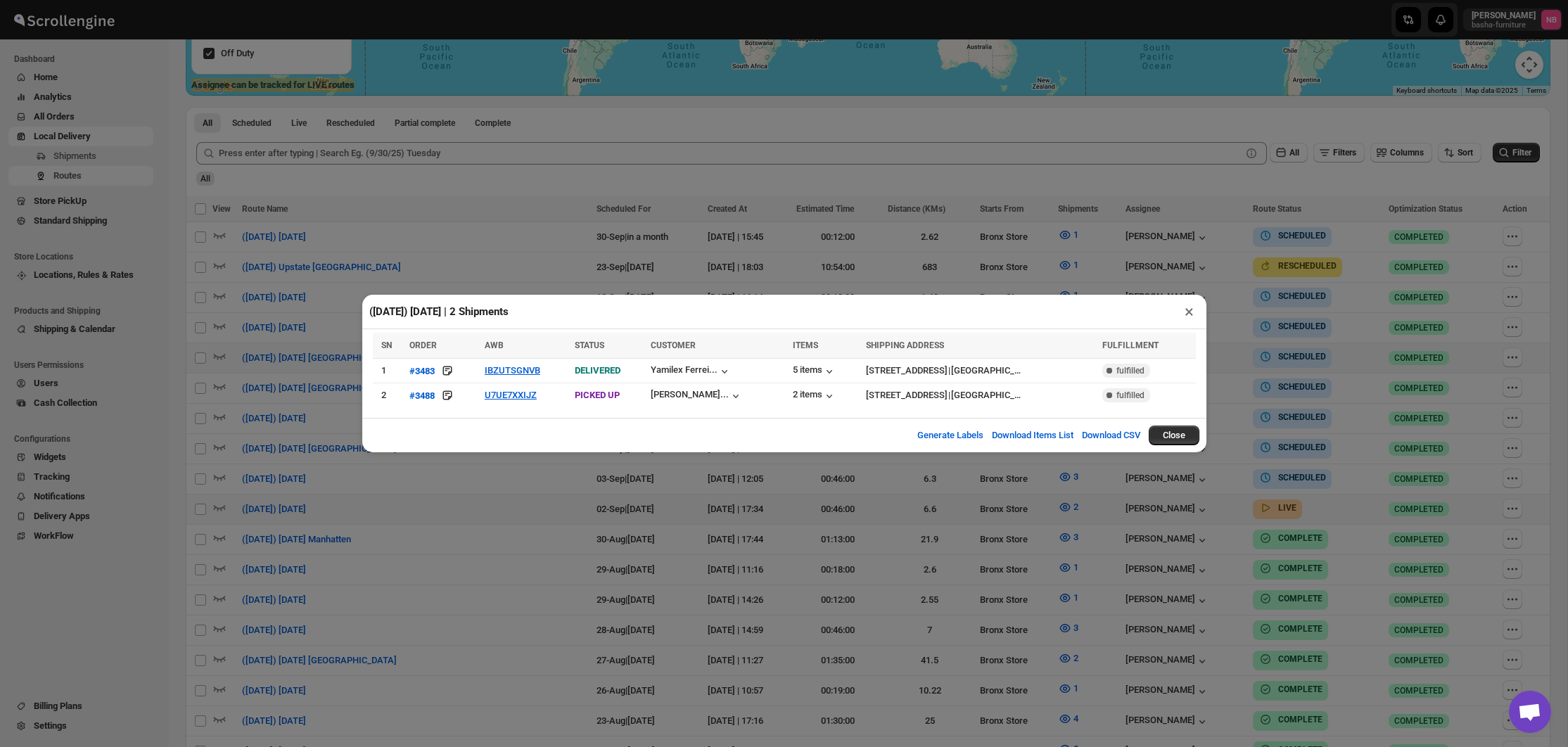
click at [894, 506] on div "([DATE]) [DATE] | 2 Shipments × SN ORDER AWB STATUS CUSTOMER ITEMS SHIPPING ADD…" at bounding box center [784, 373] width 1568 height 747
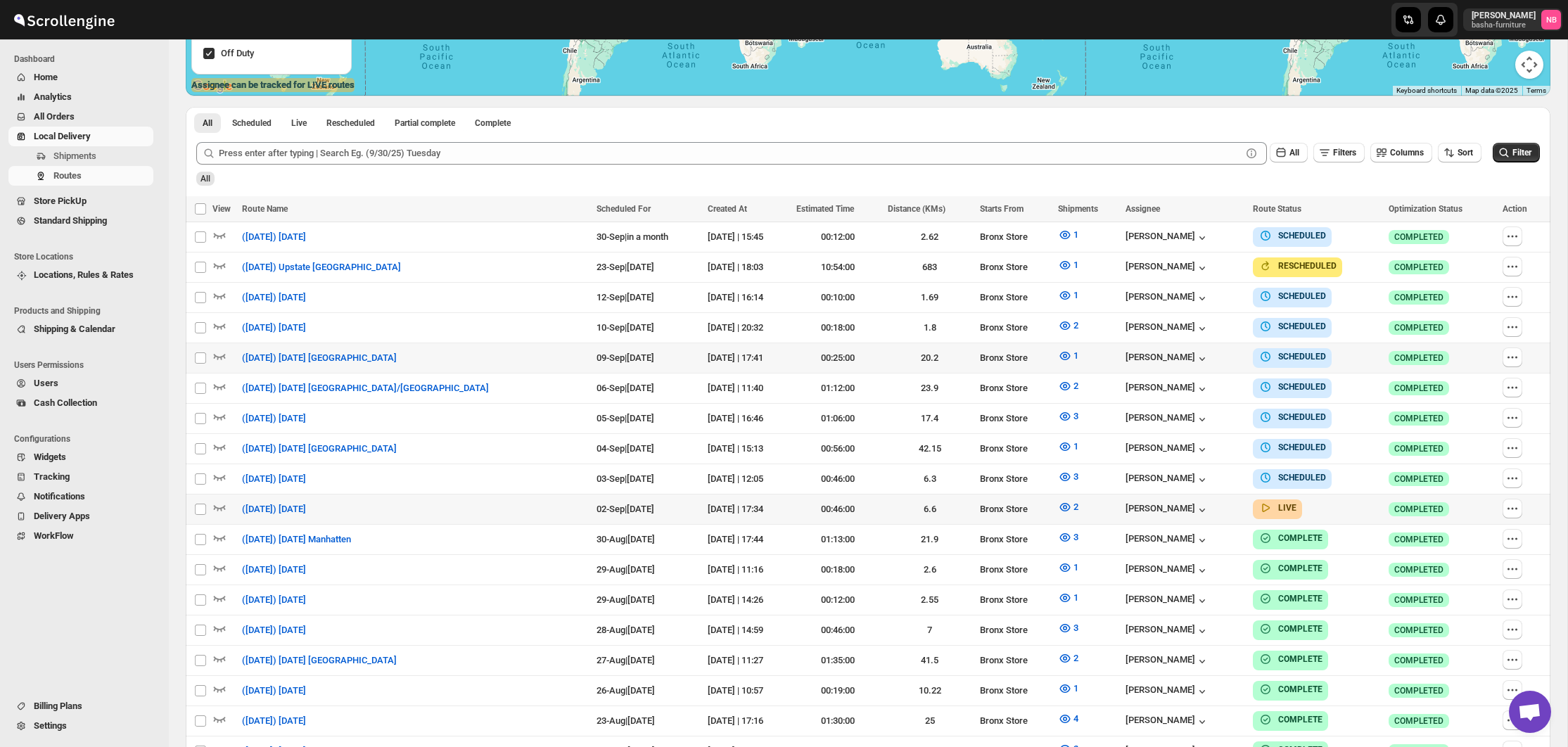
click at [1054, 516] on td "2" at bounding box center [1087, 509] width 67 height 30
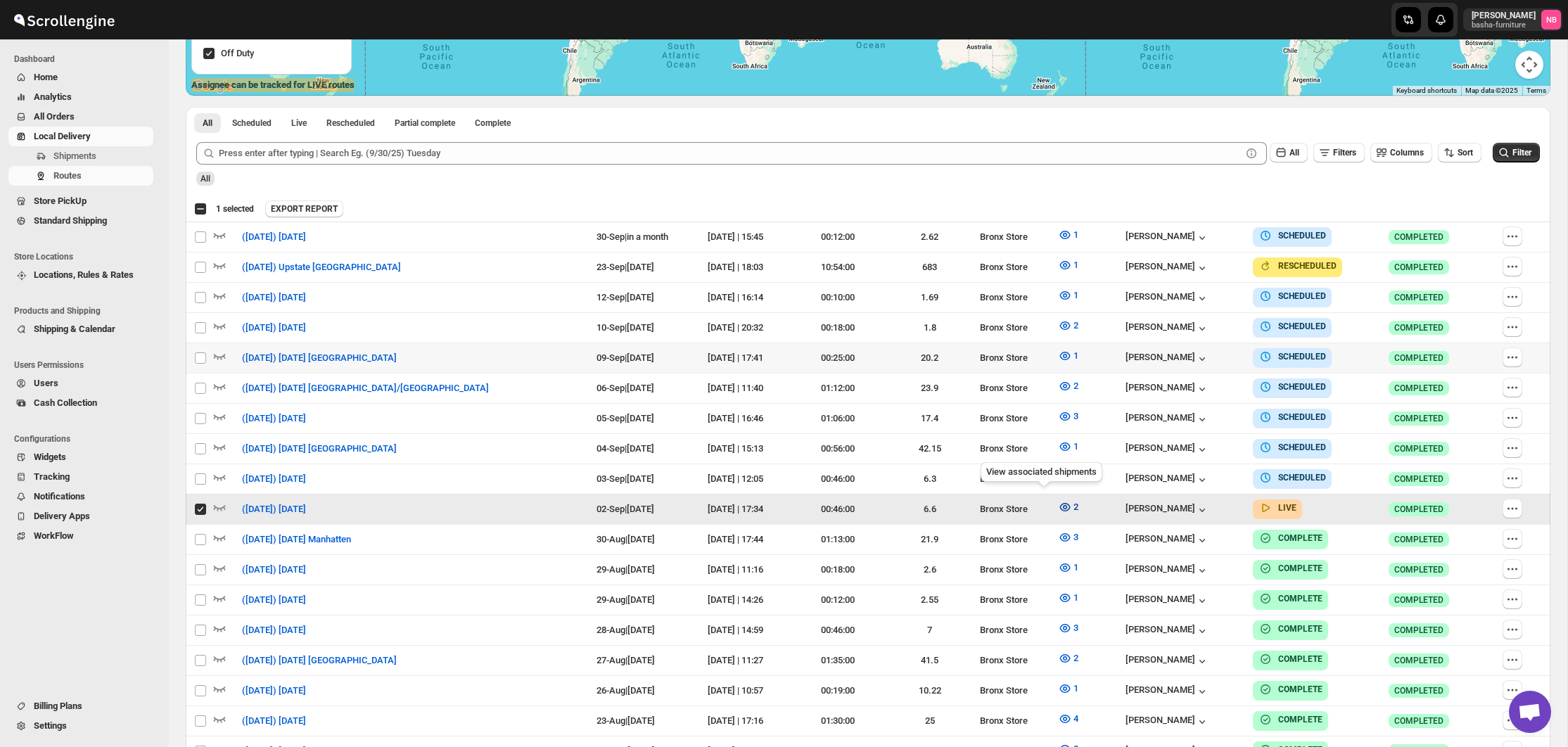
click at [1050, 501] on button "2" at bounding box center [1068, 507] width 37 height 22
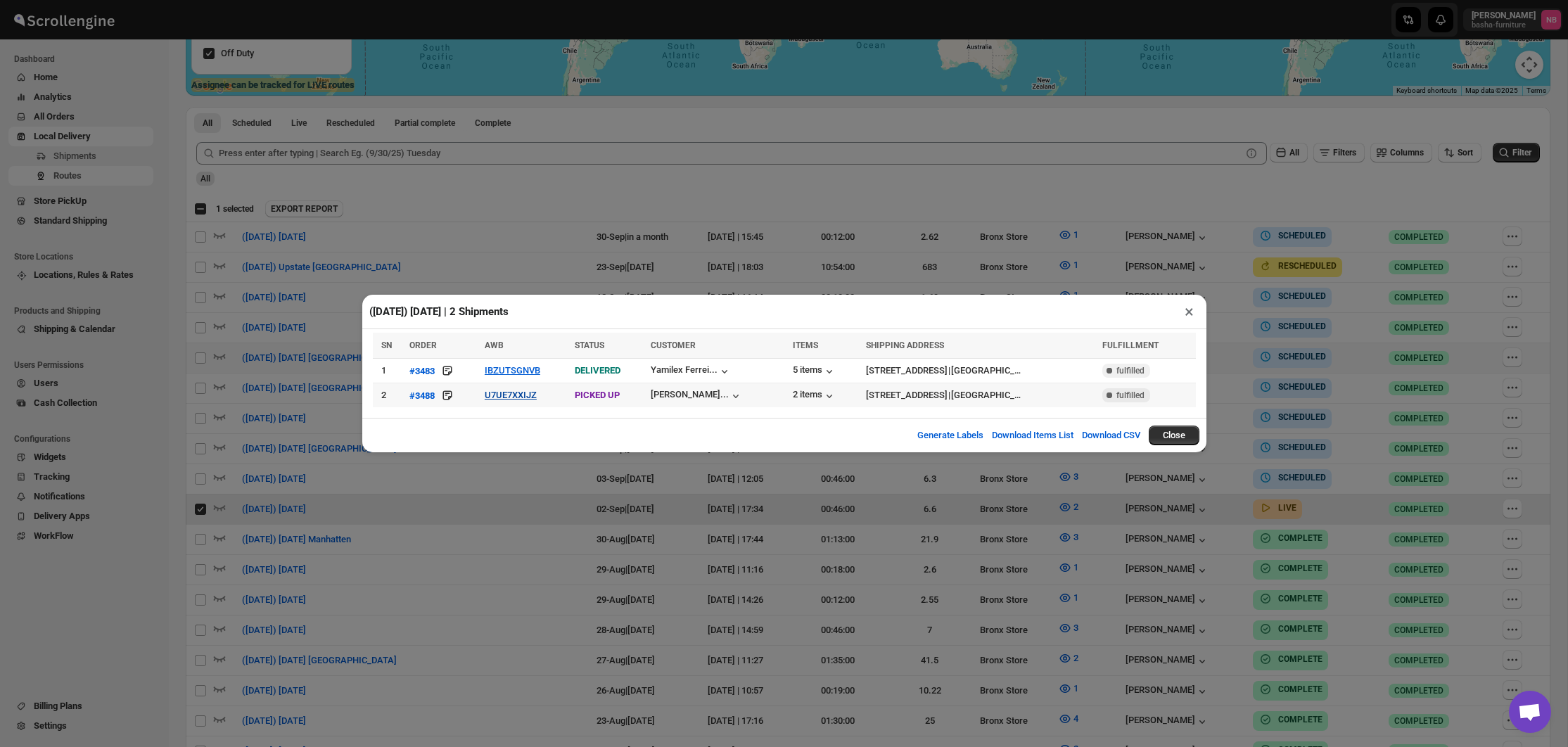
click at [523, 396] on button "U7UE7XXIJZ" at bounding box center [510, 395] width 52 height 11
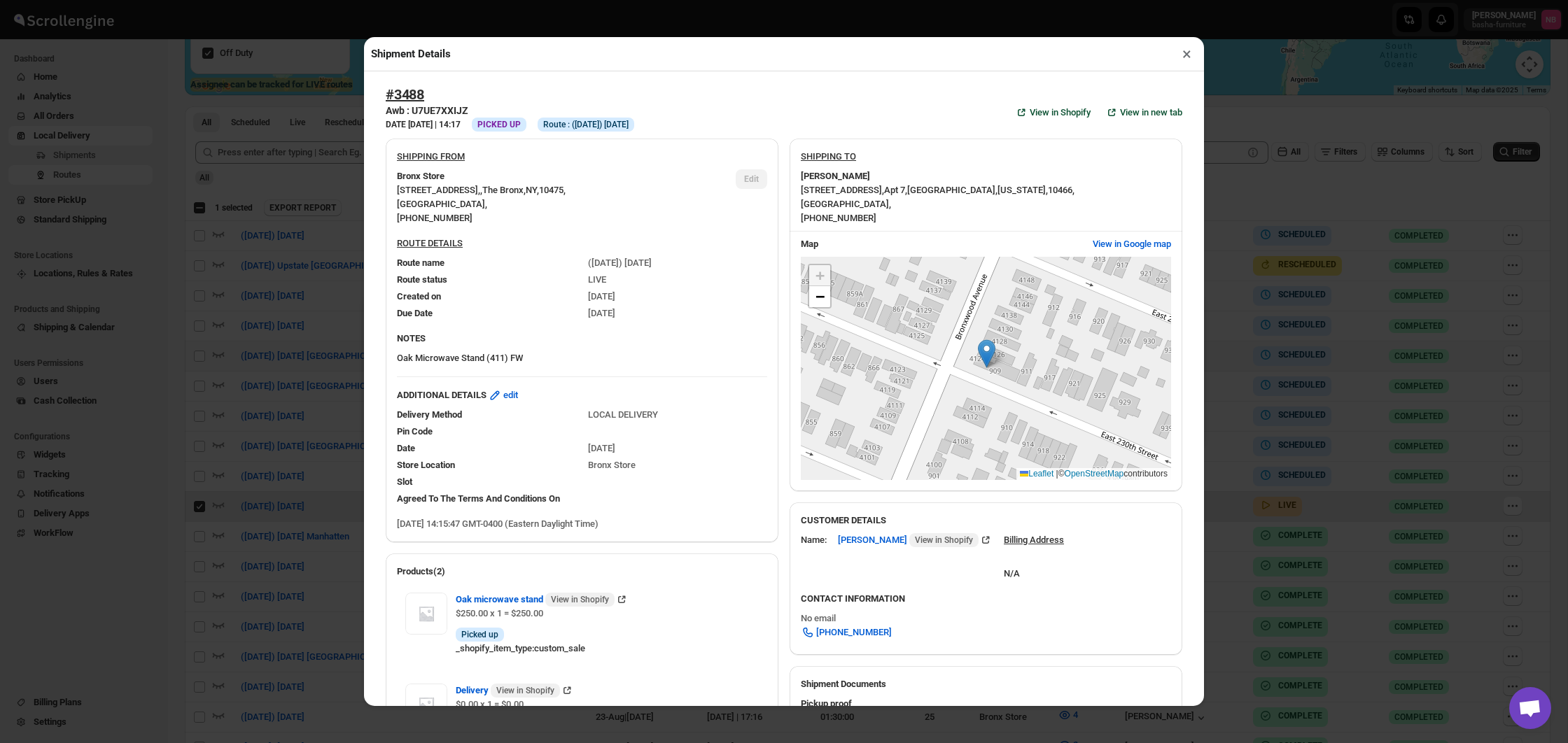
click at [317, 230] on div "Shipment Details × #3488 Awb : U7UE7XXIJZ DATE [DATE] | 14:17 Info PICKED UP In…" at bounding box center [784, 371] width 1568 height 743
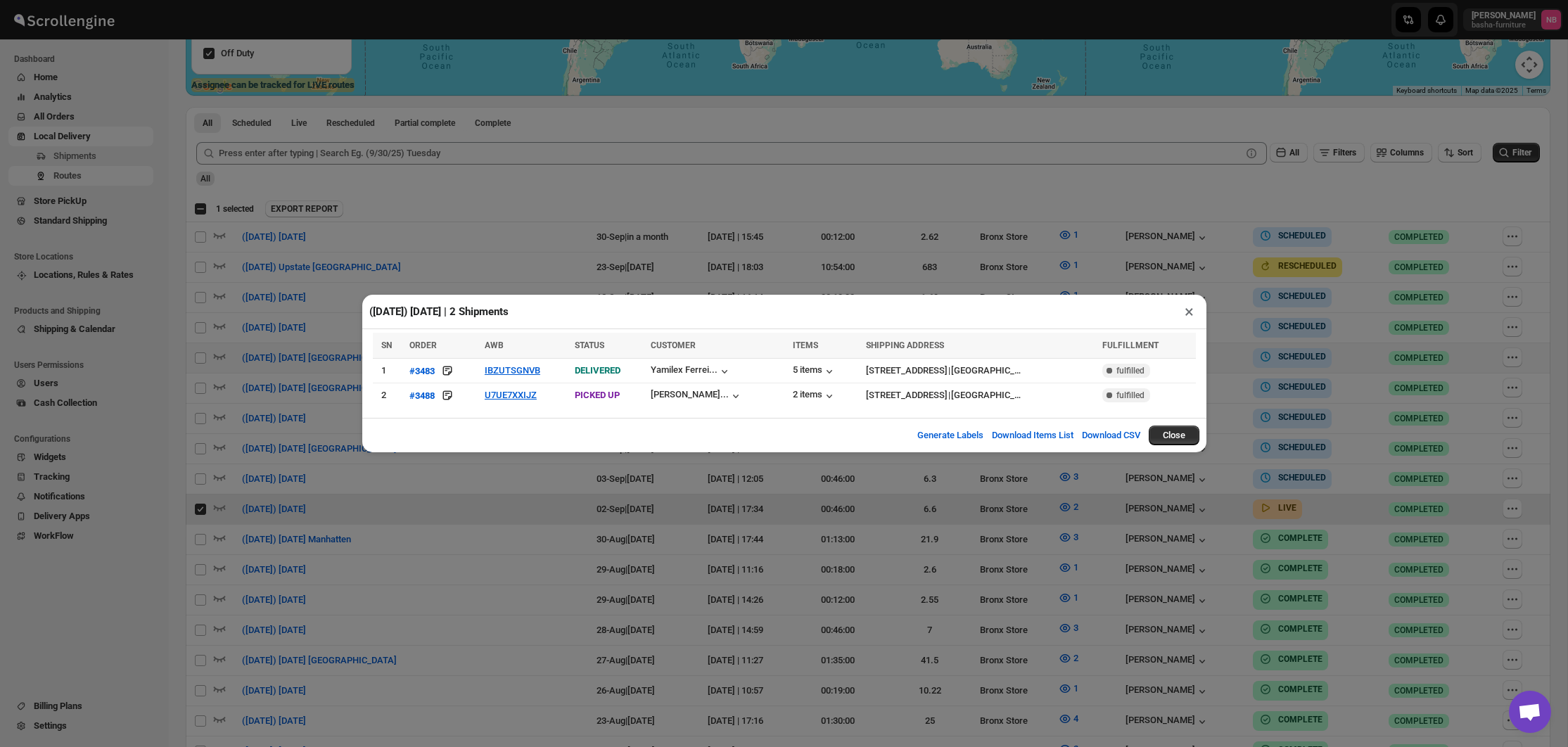
click at [204, 494] on div "([DATE]) [DATE] | 2 Shipments × SN ORDER AWB STATUS CUSTOMER ITEMS SHIPPING ADD…" at bounding box center [784, 373] width 1568 height 747
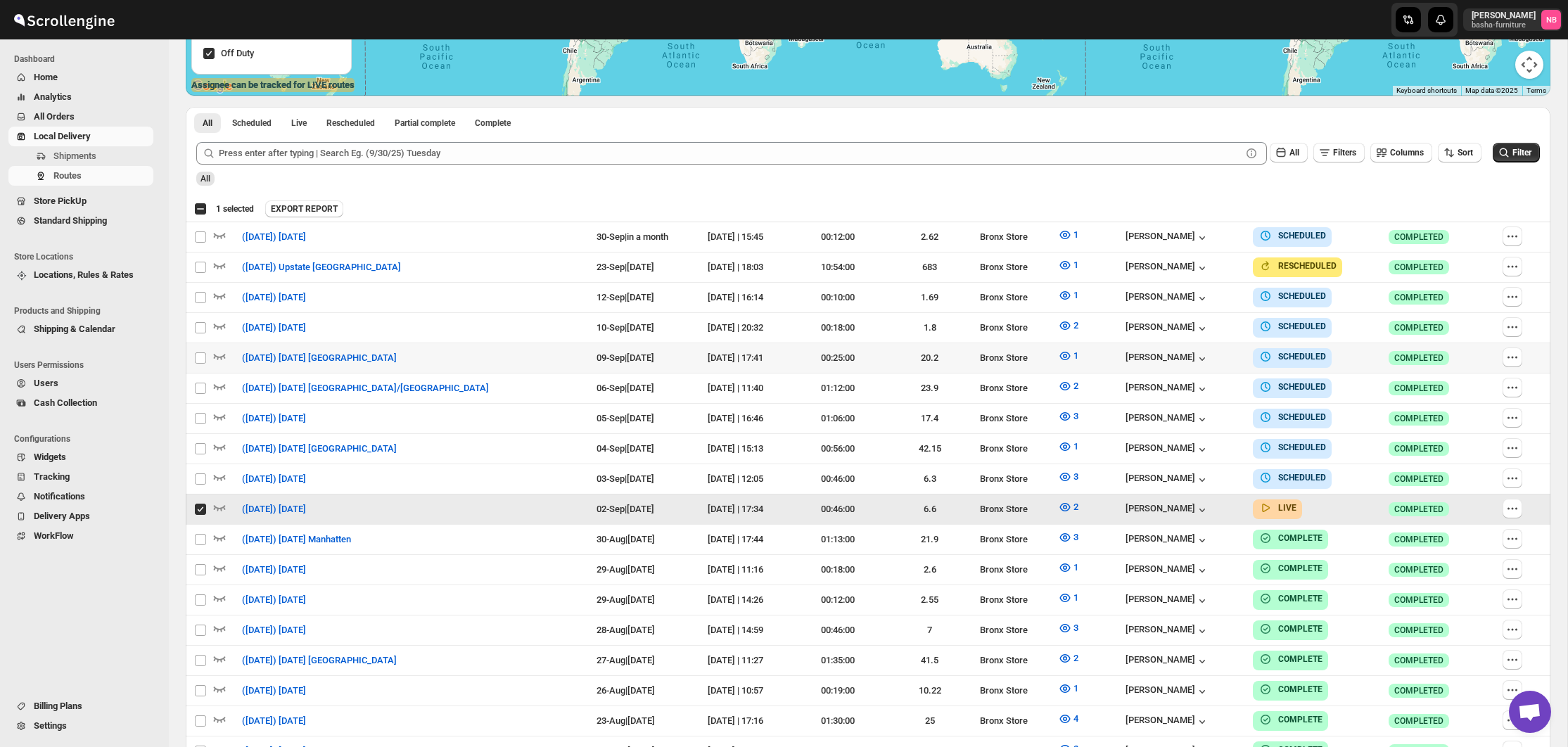
click at [206, 504] on span at bounding box center [200, 509] width 12 height 12
click at [206, 504] on input "Select route" at bounding box center [201, 509] width 12 height 12
click at [203, 504] on input "Select route" at bounding box center [201, 509] width 12 height 12
checkbox input "false"
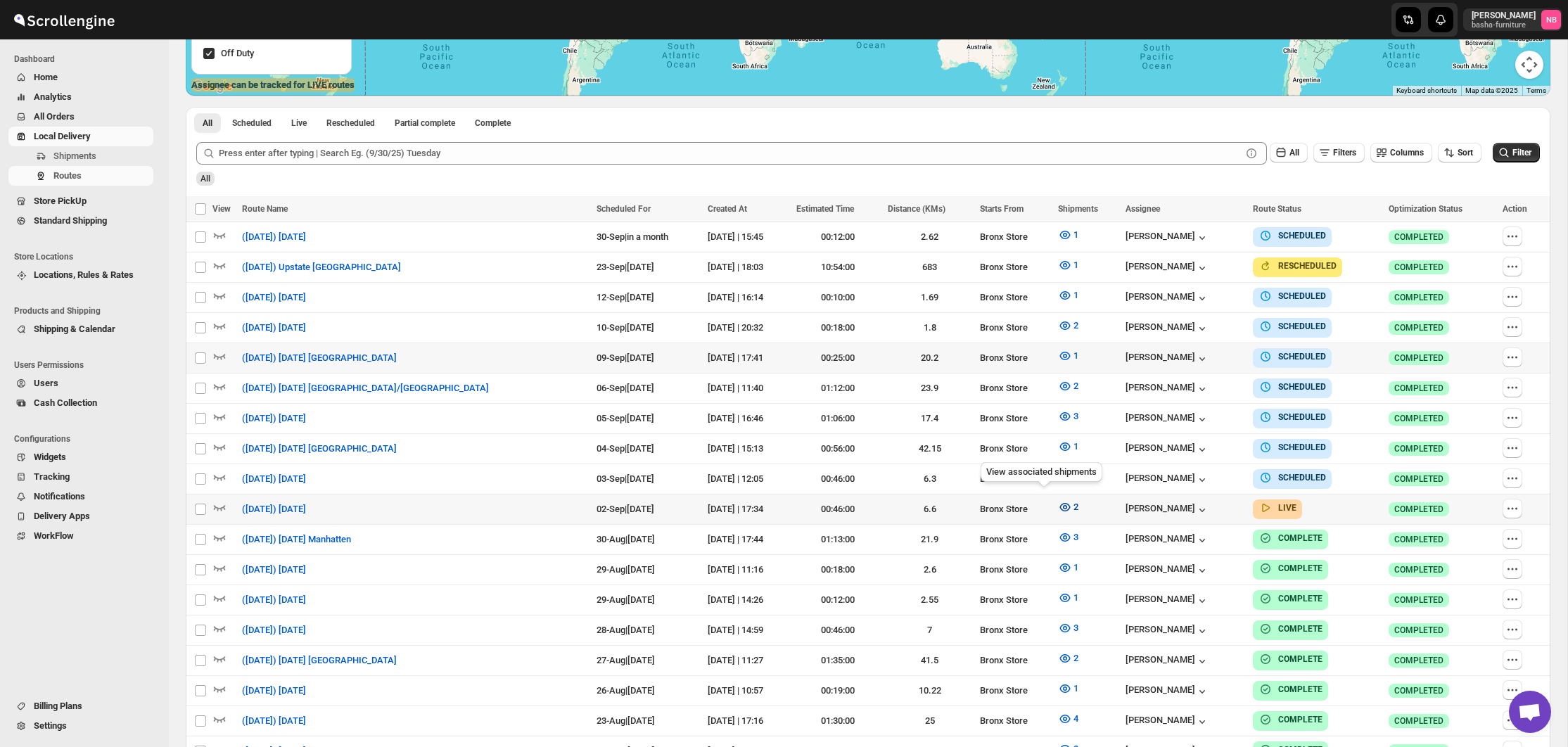
click at [1058, 500] on icon "button" at bounding box center [1065, 507] width 14 height 14
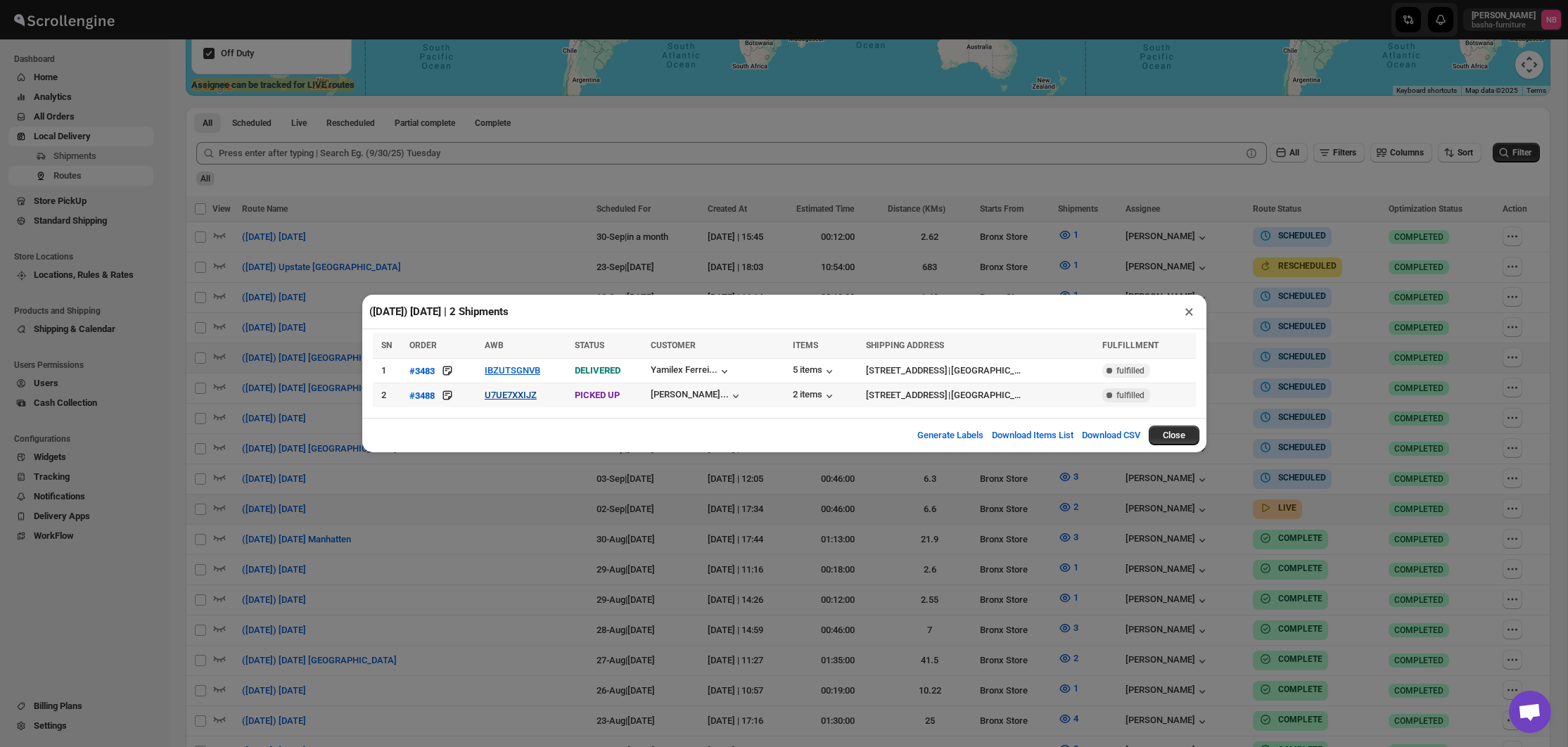
click at [499, 399] on button "U7UE7XXIJZ" at bounding box center [510, 395] width 52 height 11
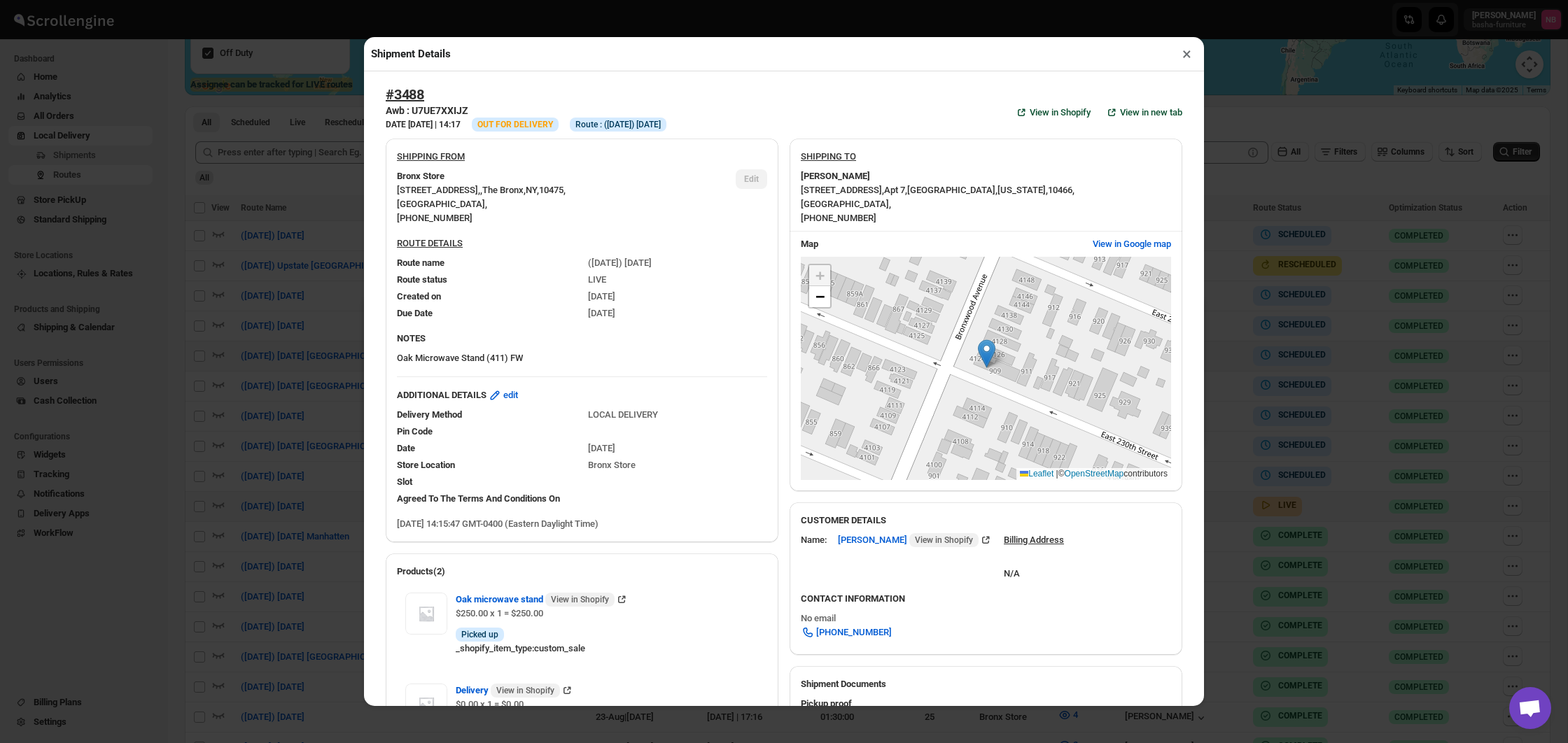
click at [307, 295] on div "Shipment Details × #3488 Awb : U7UE7XXIJZ DATE [DATE] | 14:17 Info OUT FOR DELI…" at bounding box center [784, 371] width 1568 height 743
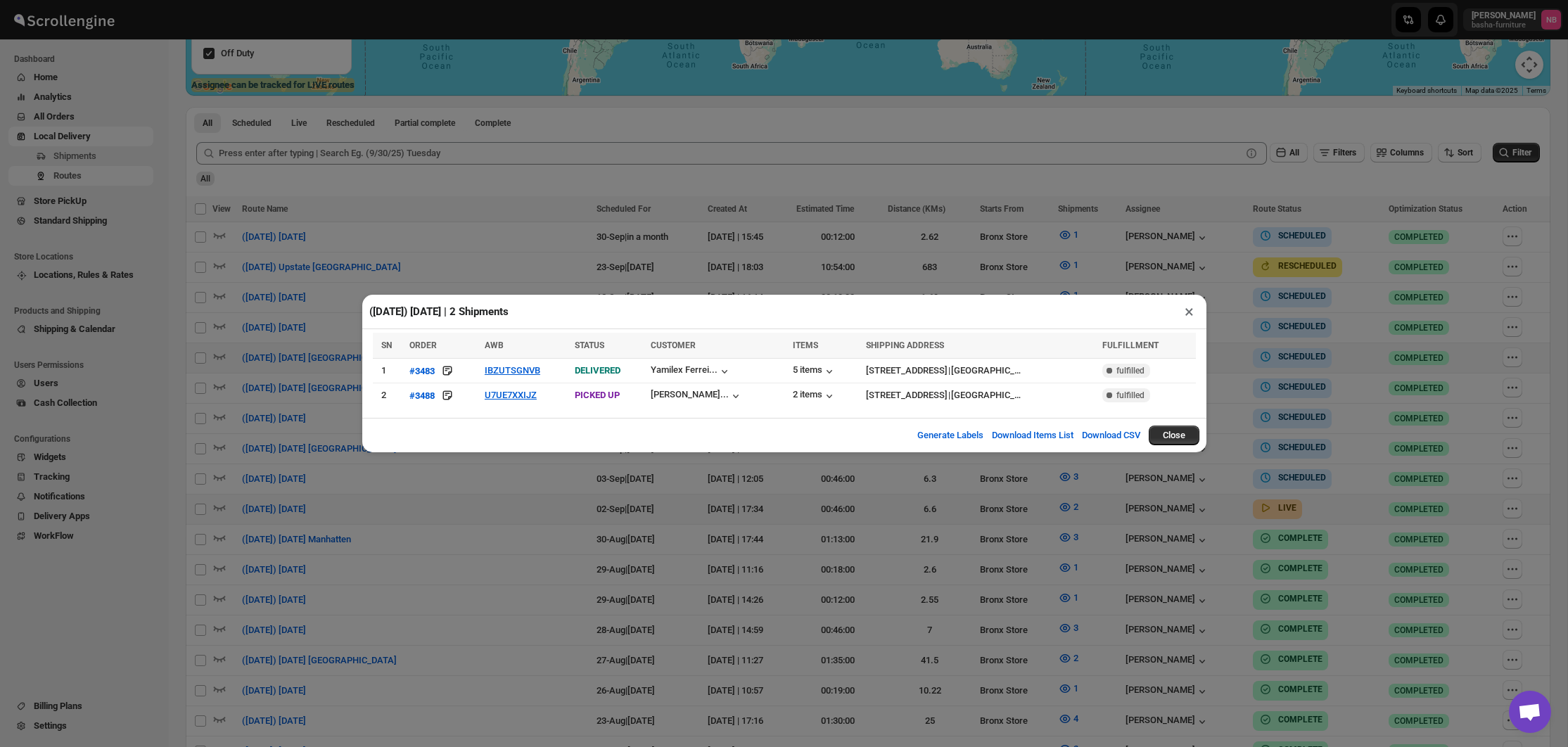
click at [293, 376] on div "([DATE]) [DATE] | 2 Shipments × SN ORDER AWB STATUS CUSTOMER ITEMS SHIPPING ADD…" at bounding box center [784, 373] width 1568 height 747
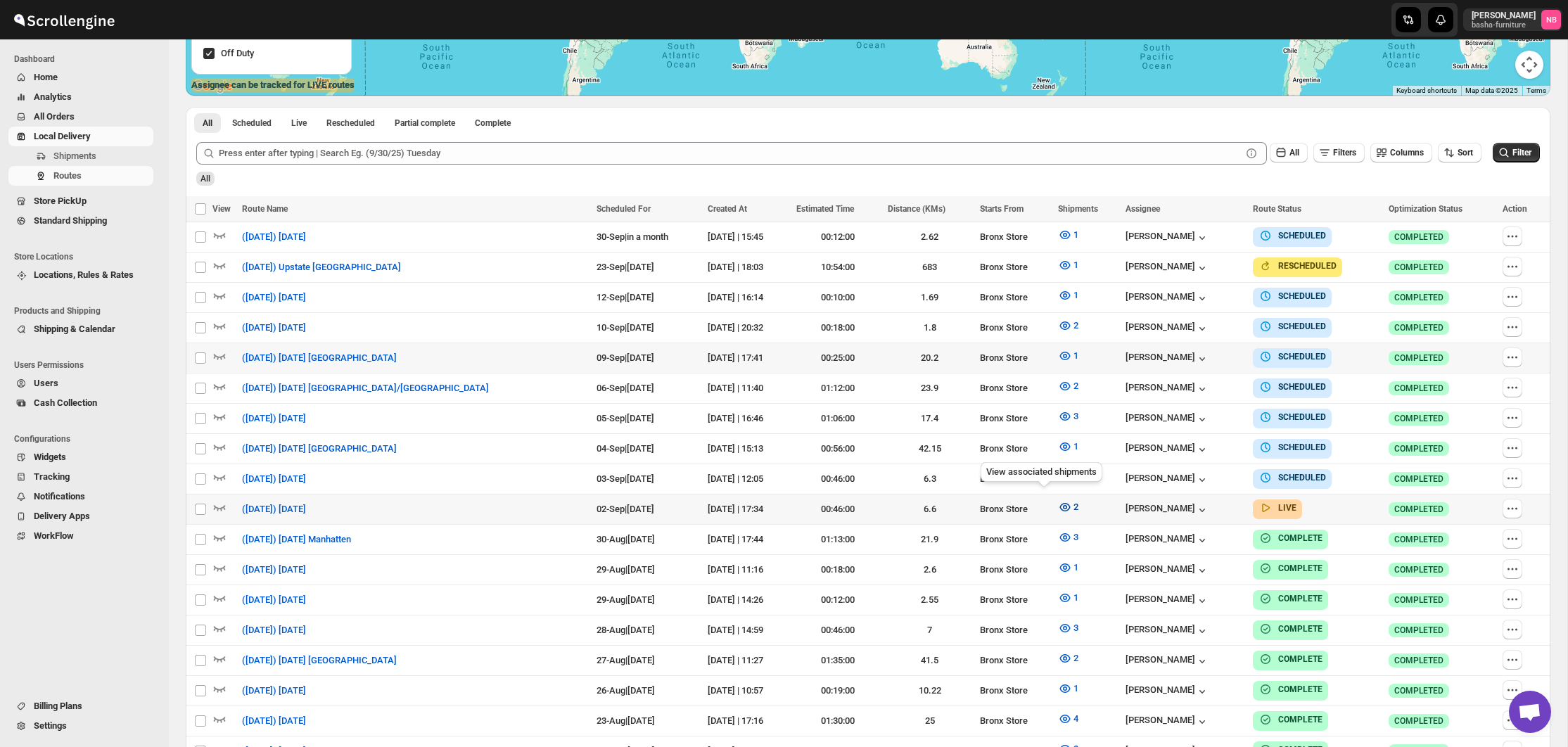
click at [1058, 502] on icon "button" at bounding box center [1065, 507] width 14 height 14
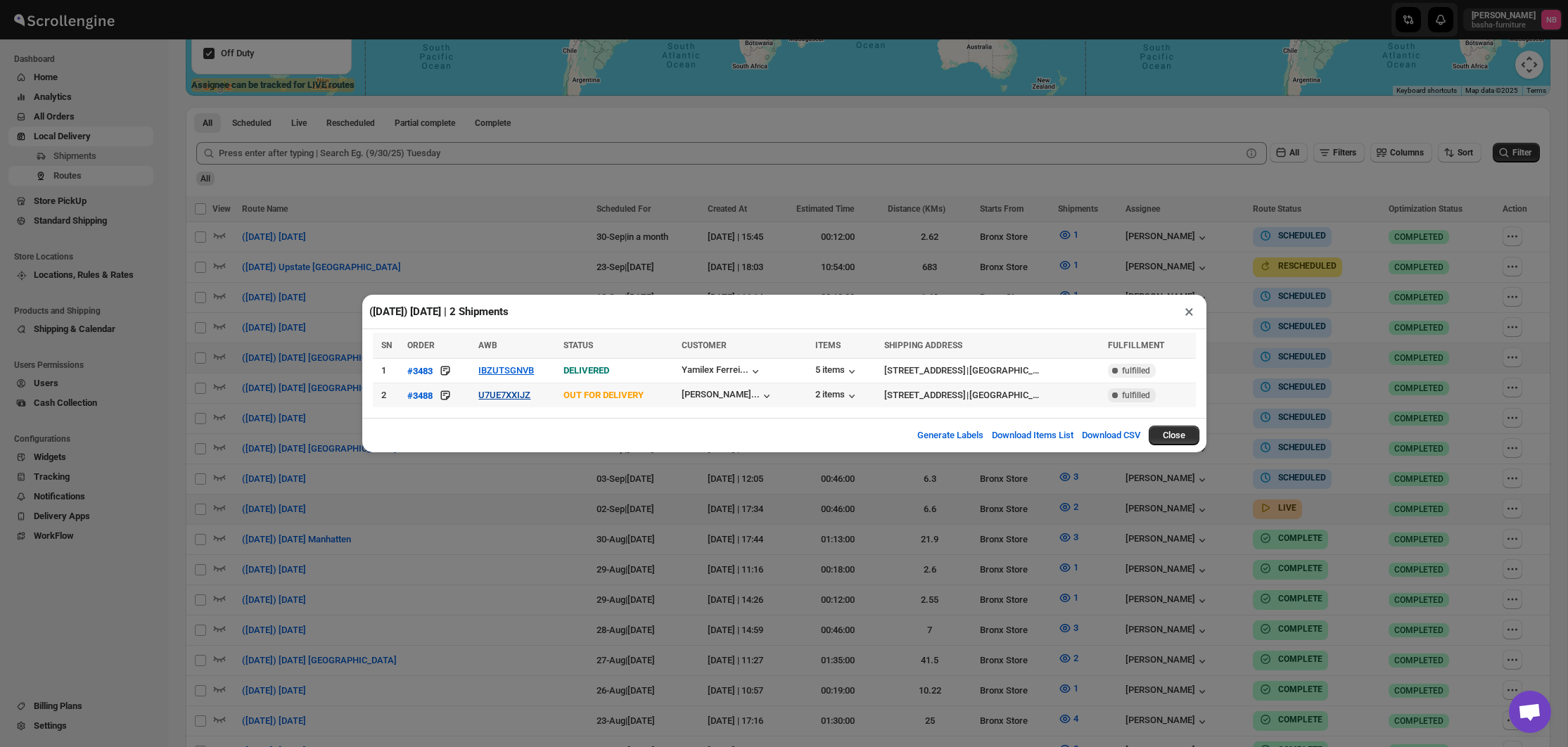
click at [497, 399] on button "U7UE7XXIJZ" at bounding box center [504, 395] width 52 height 11
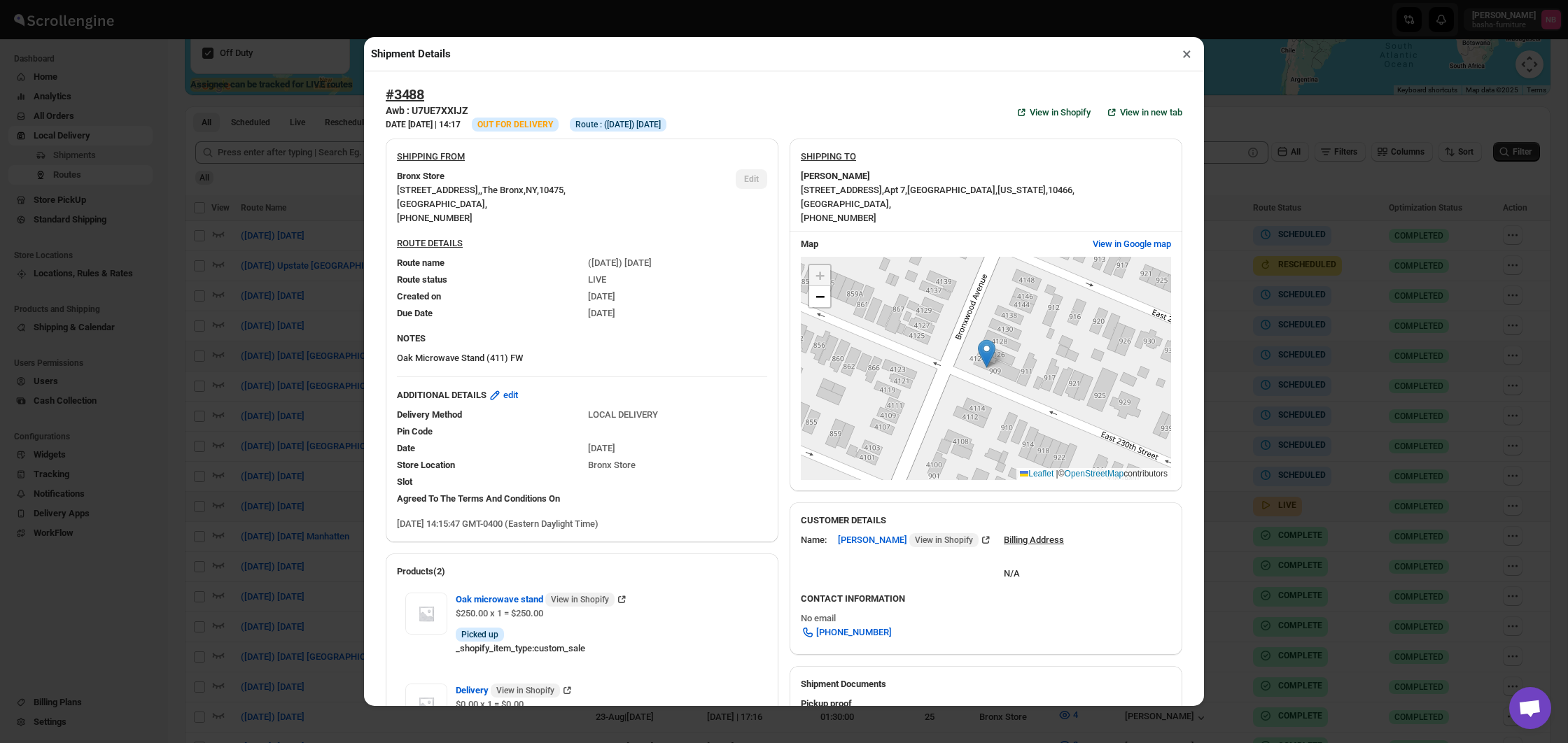
click at [255, 354] on div "Shipment Details × #3488 Awb : U7UE7XXIJZ DATE [DATE] | 14:17 Info OUT FOR DELI…" at bounding box center [784, 371] width 1568 height 743
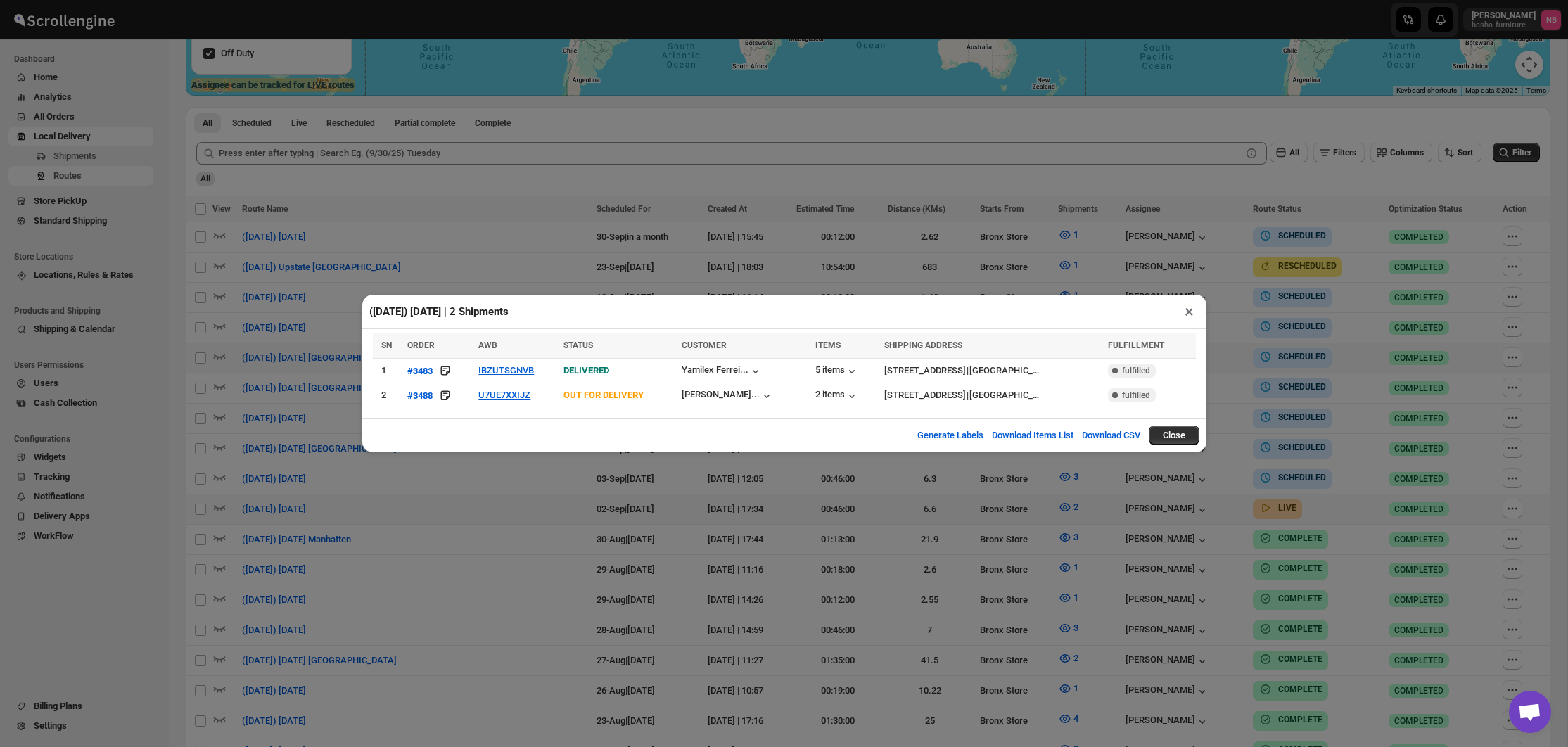
drag, startPoint x: 737, startPoint y: 519, endPoint x: 767, endPoint y: 515, distance: 30.3
click at [737, 519] on div "([DATE]) [DATE] | 2 Shipments × SN ORDER AWB STATUS CUSTOMER ITEMS SHIPPING ADD…" at bounding box center [784, 373] width 1568 height 747
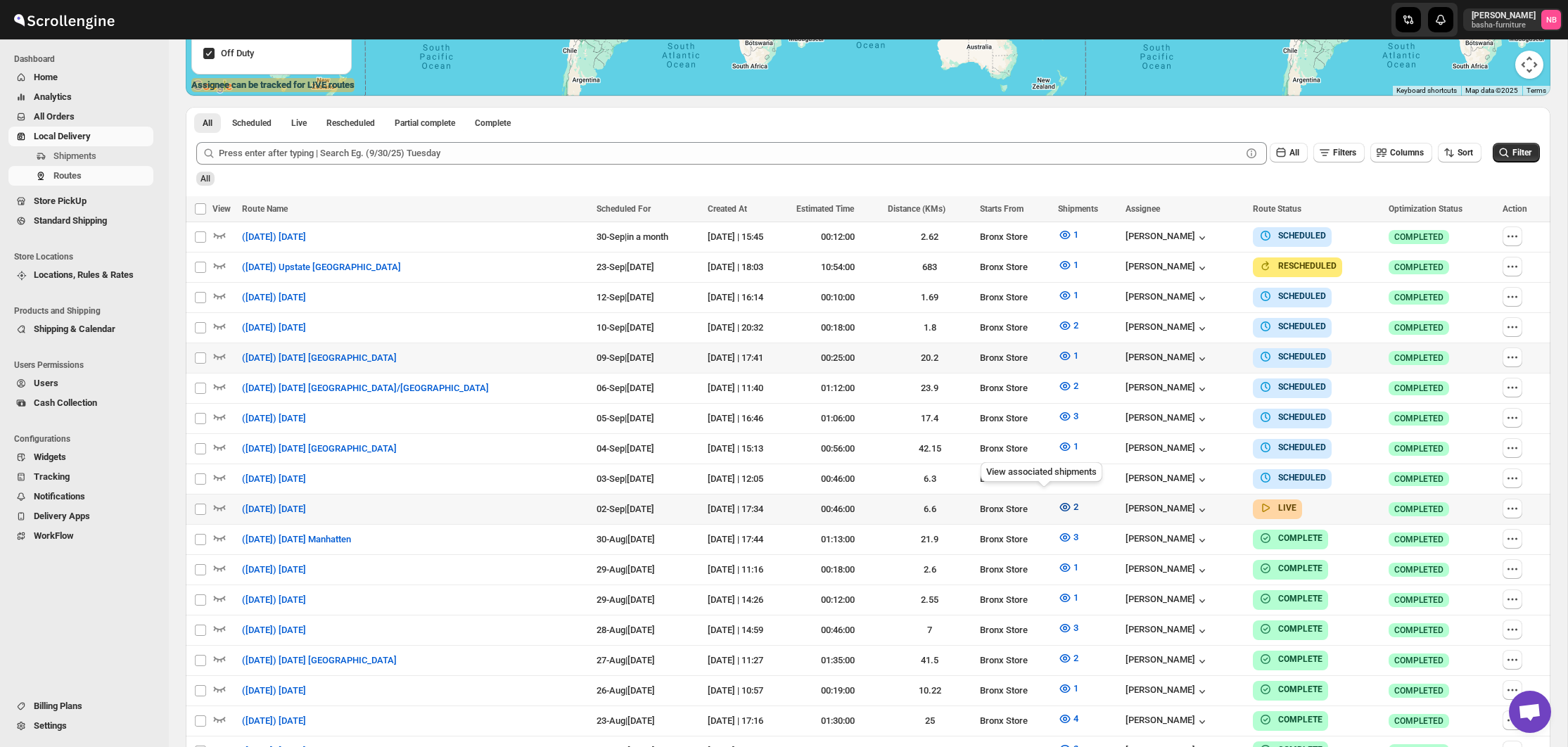
click at [1059, 504] on icon "button" at bounding box center [1064, 508] width 11 height 8
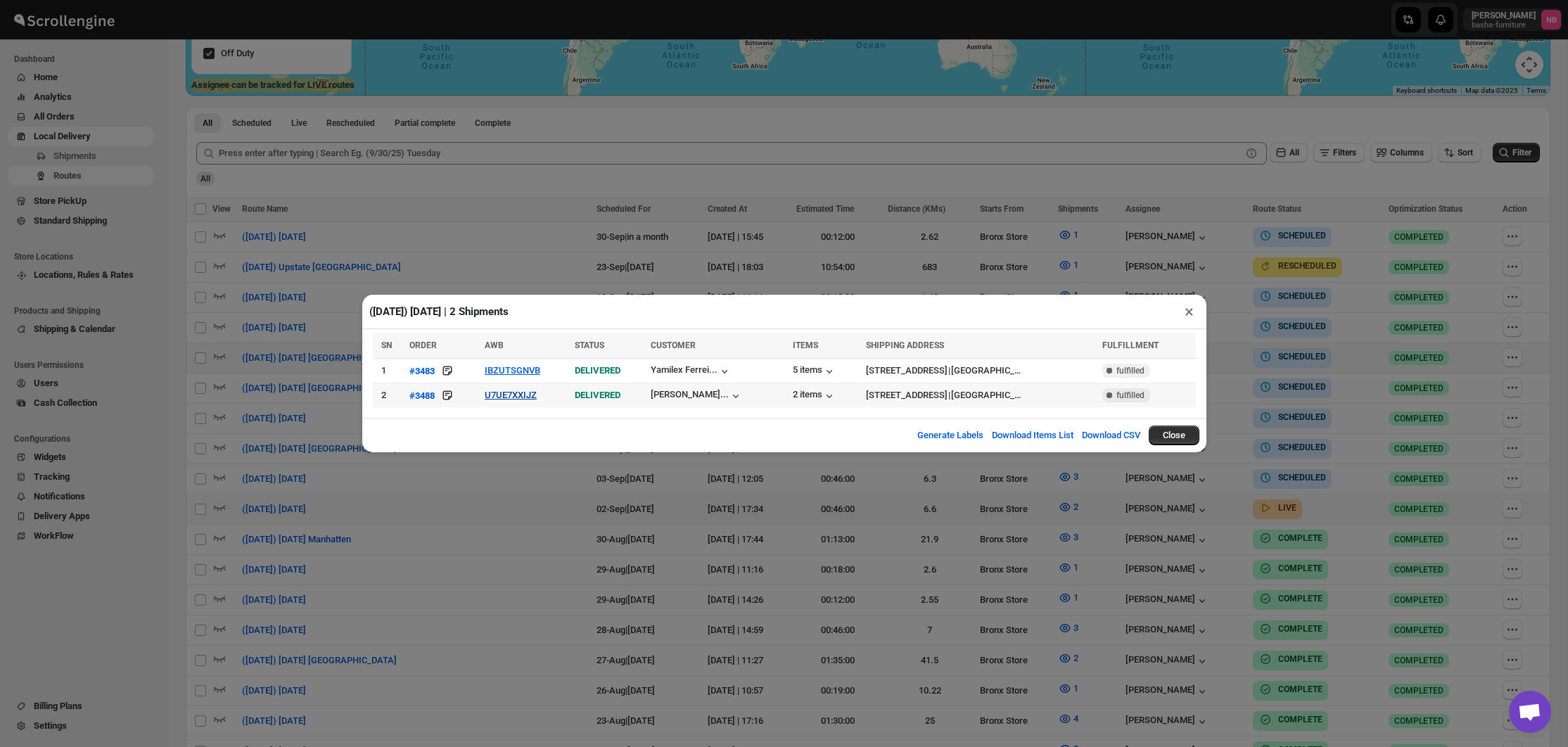
click at [503, 399] on button "U7UE7XXIJZ" at bounding box center [510, 395] width 52 height 11
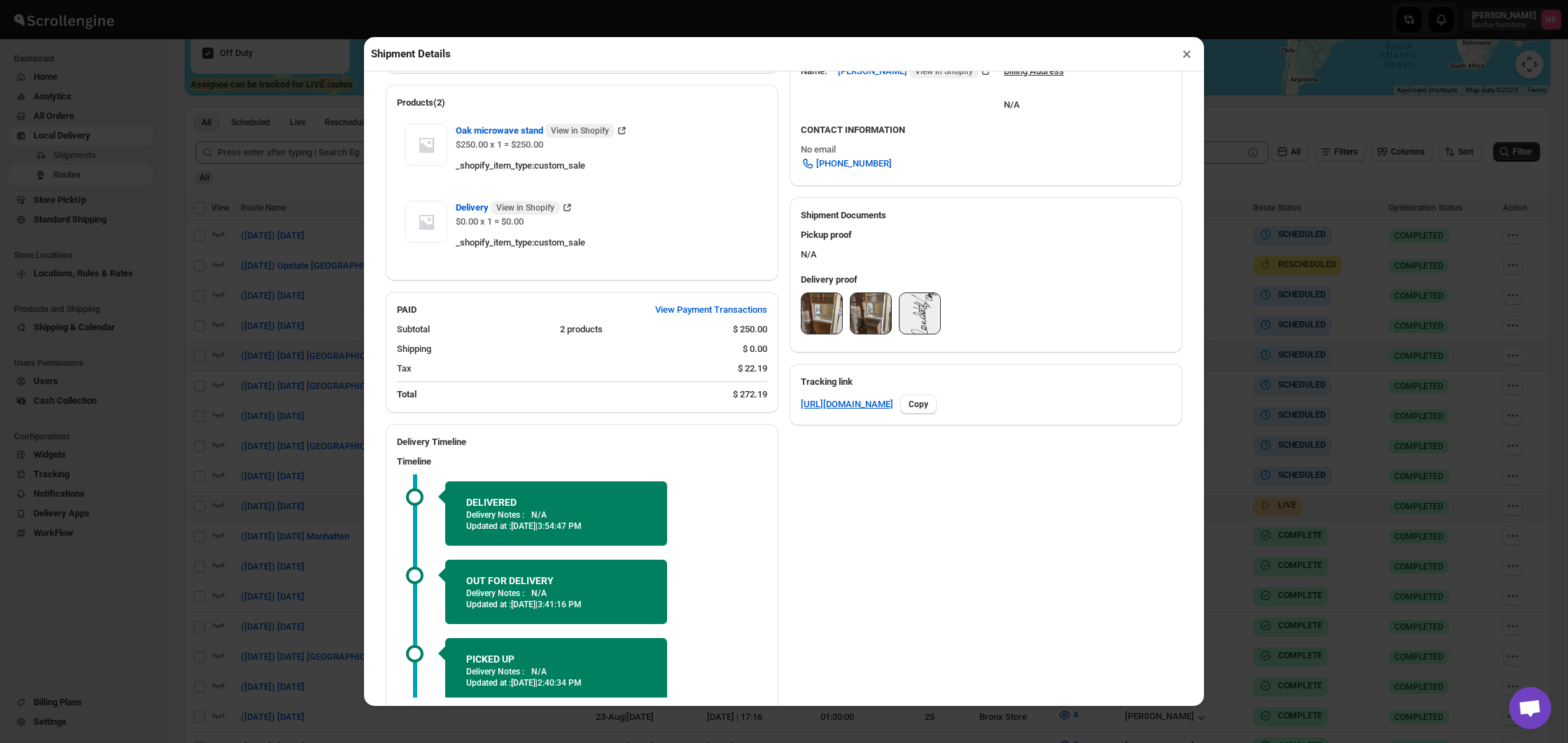
scroll to position [466, 0]
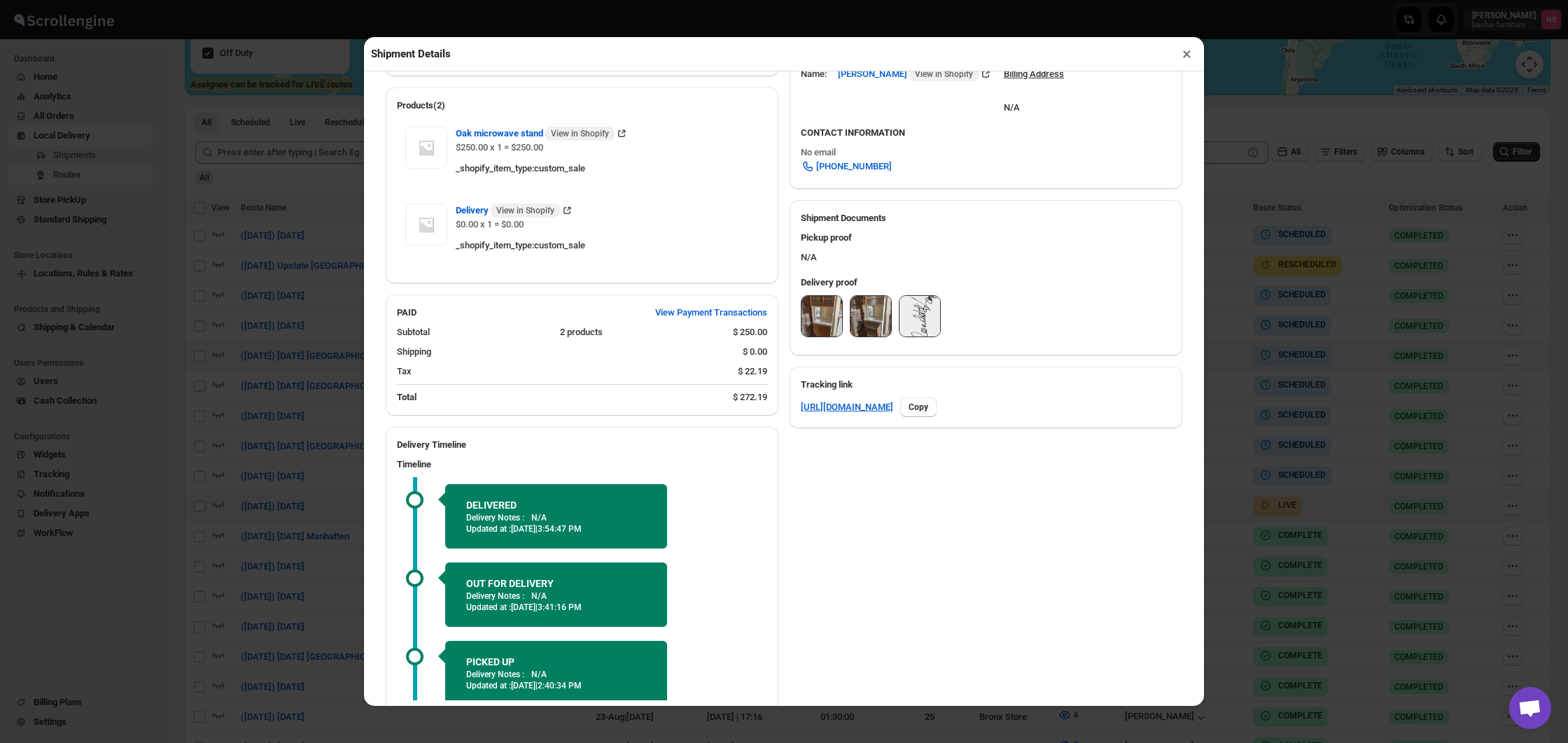
click at [825, 326] on img at bounding box center [822, 316] width 41 height 40
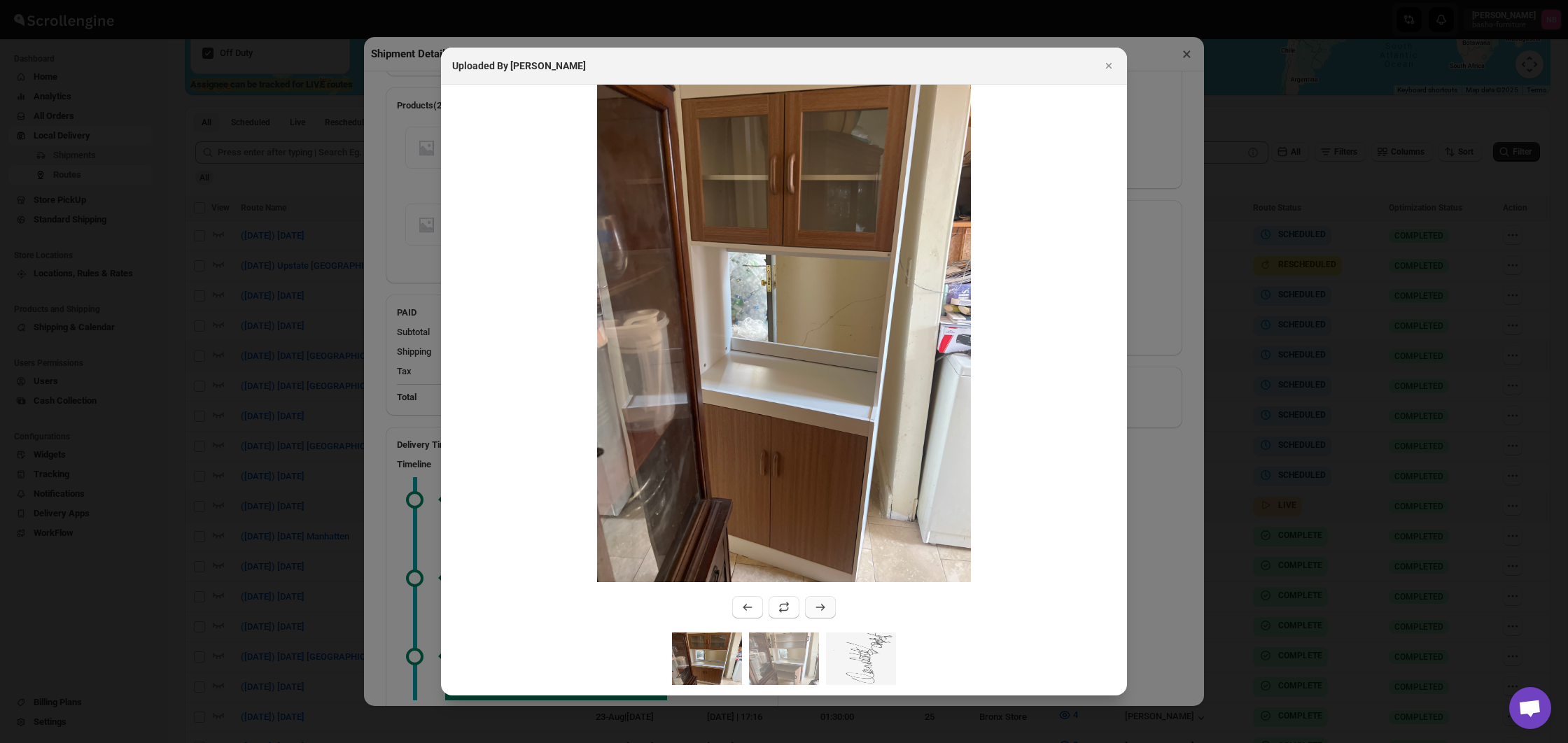
click at [823, 613] on icon ":r1395:" at bounding box center [820, 607] width 14 height 14
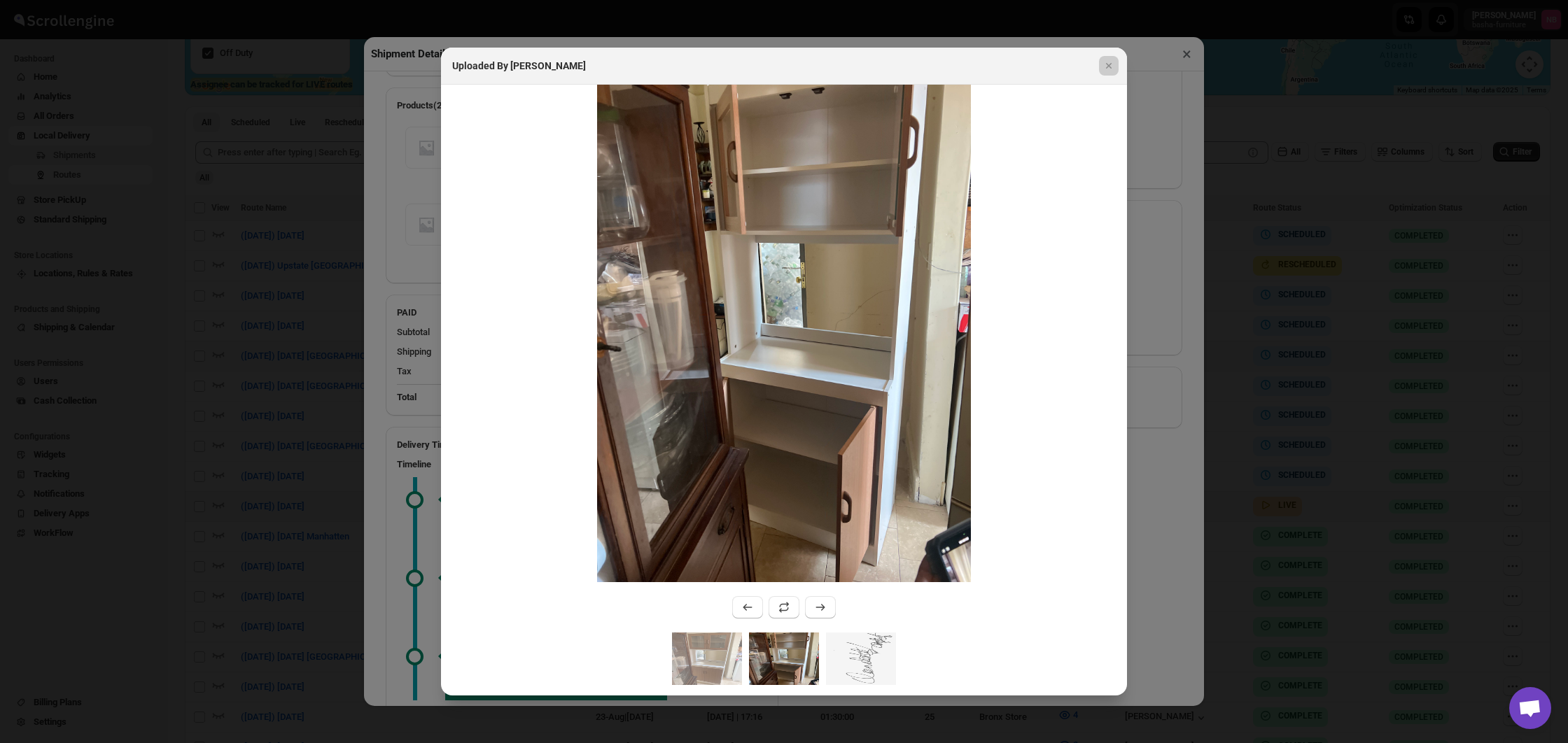
click at [364, 274] on div at bounding box center [784, 371] width 1568 height 743
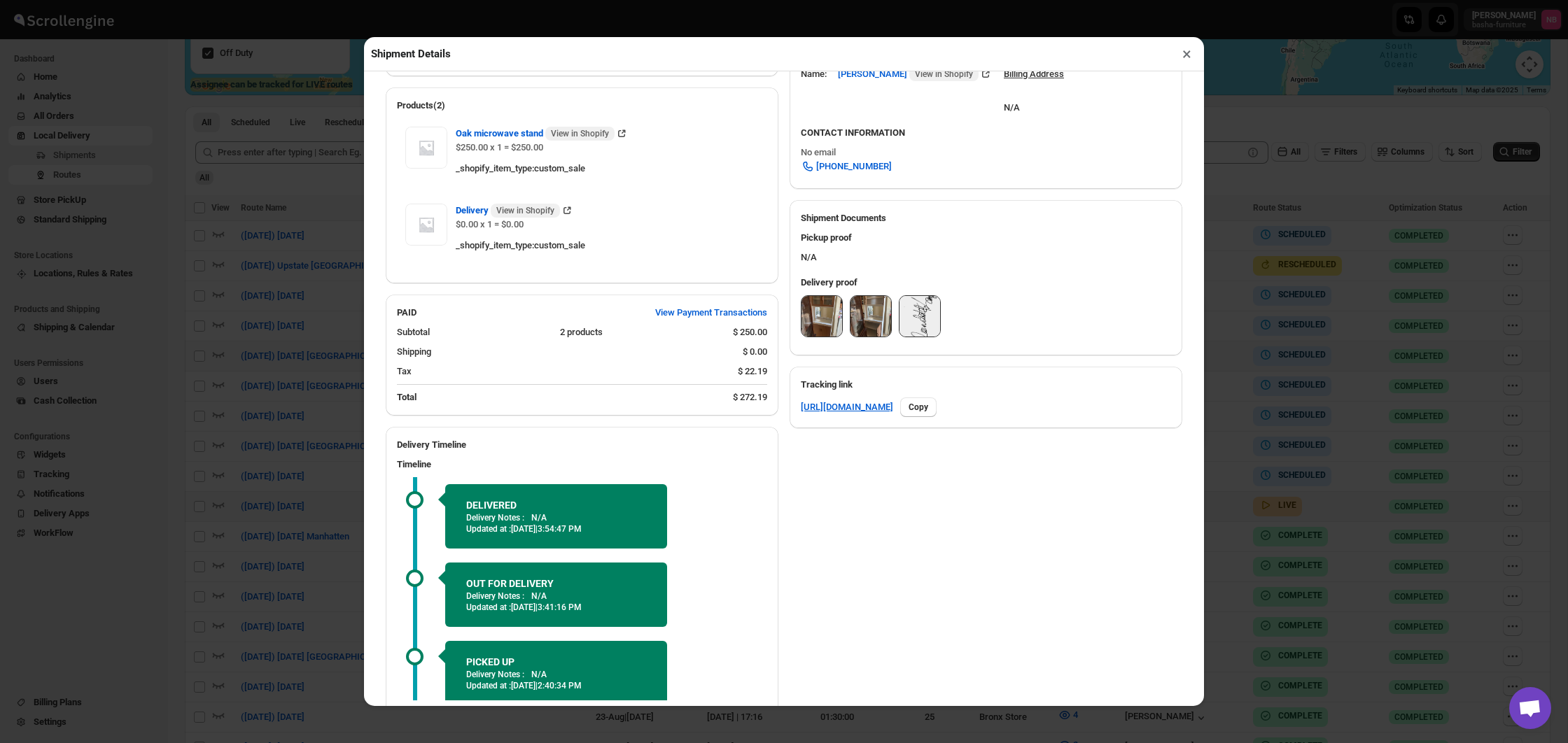
click at [313, 255] on div "Shipment Details × #3488 Awb : U7UE7XXIJZ DATE [DATE] | 14:17 Success DELIVERED…" at bounding box center [784, 371] width 1568 height 743
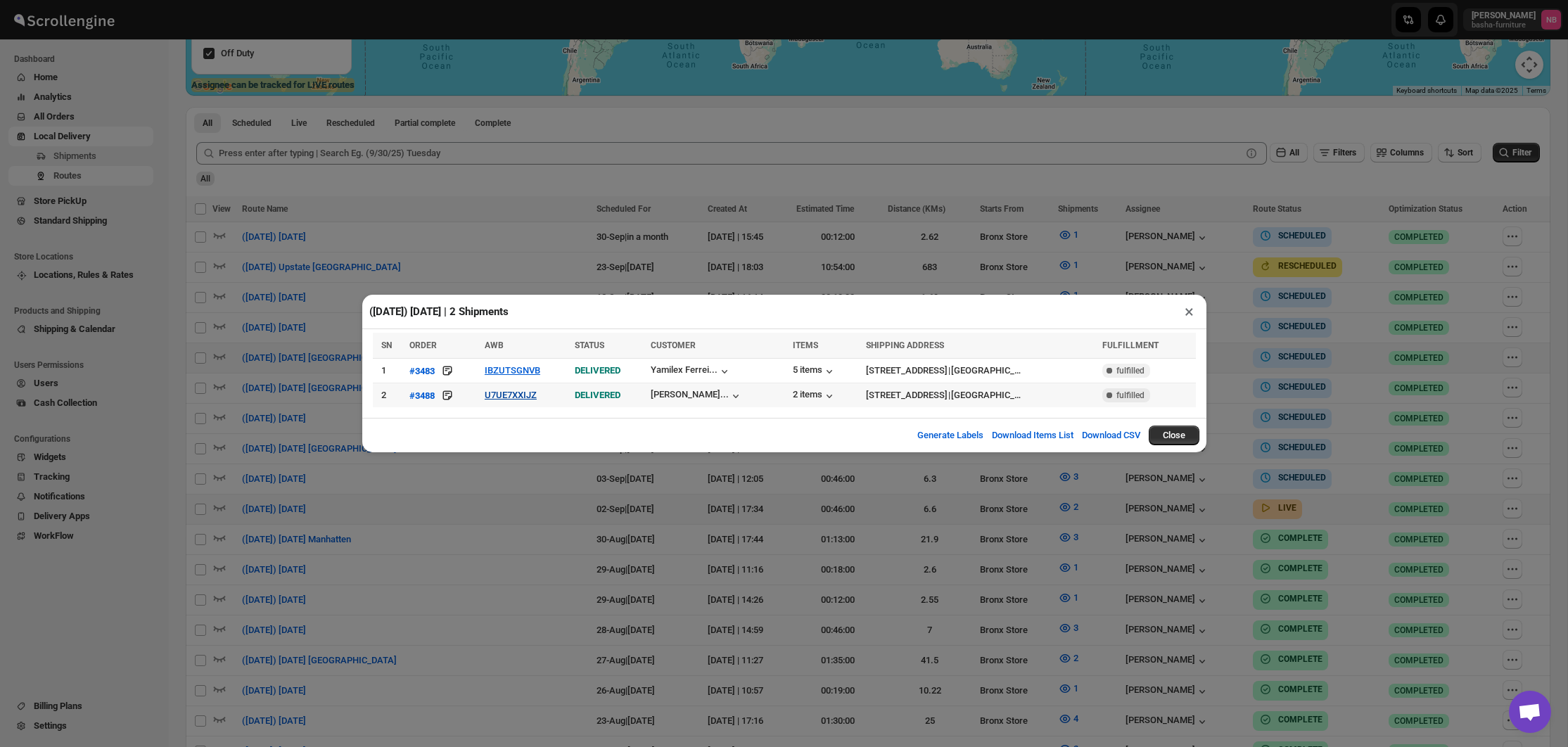
click at [496, 392] on button "U7UE7XXIJZ" at bounding box center [510, 395] width 52 height 11
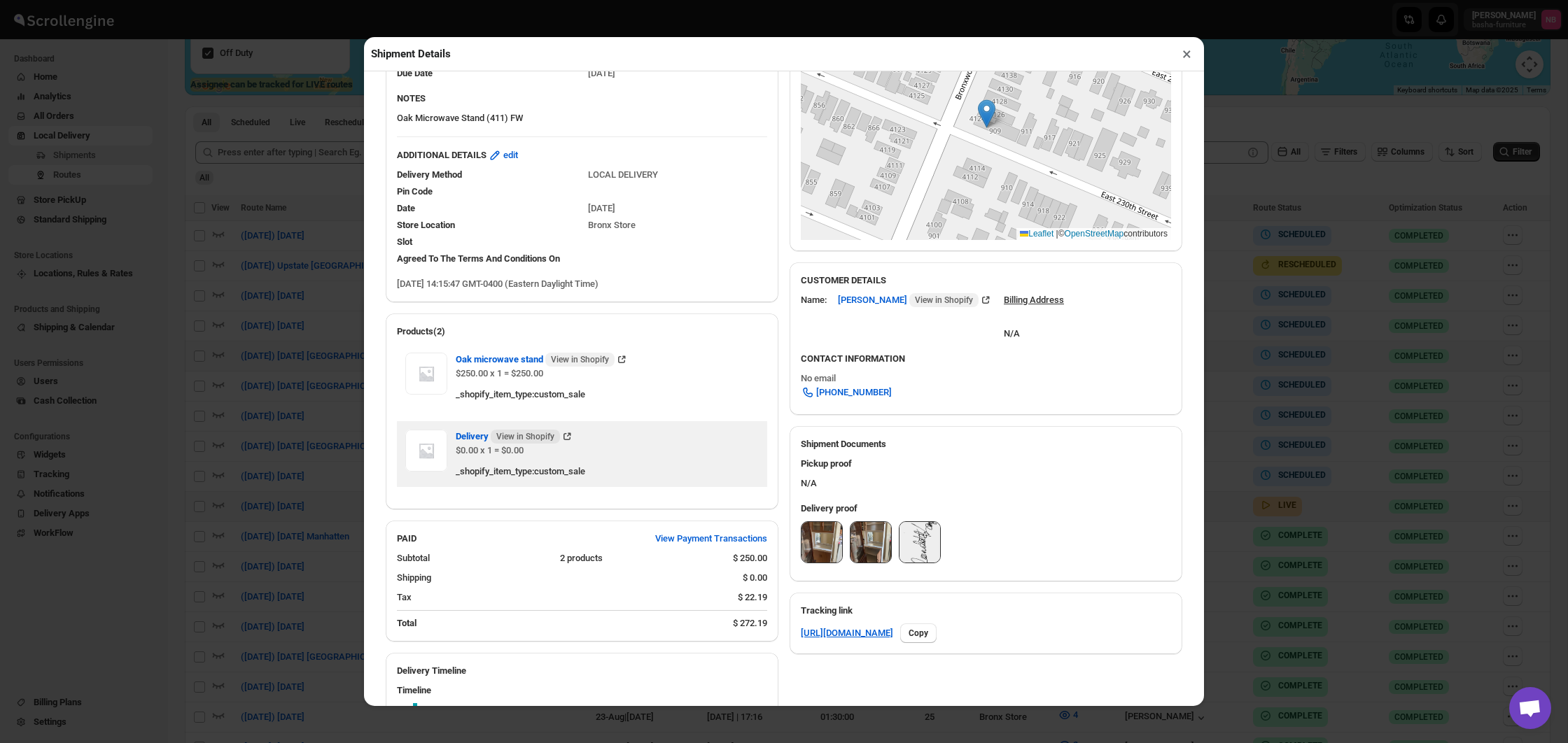
scroll to position [299, 0]
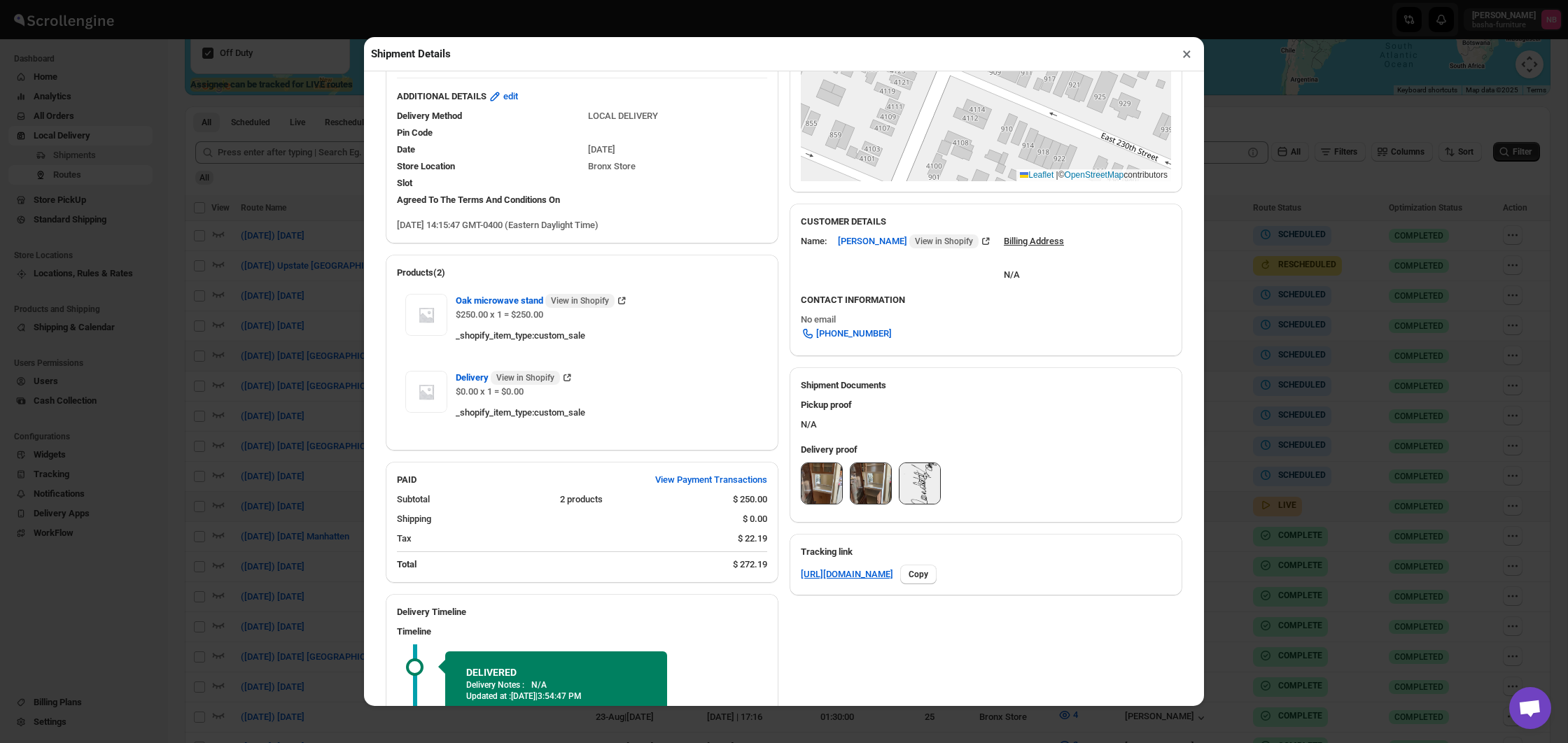
click at [917, 474] on img at bounding box center [919, 483] width 41 height 40
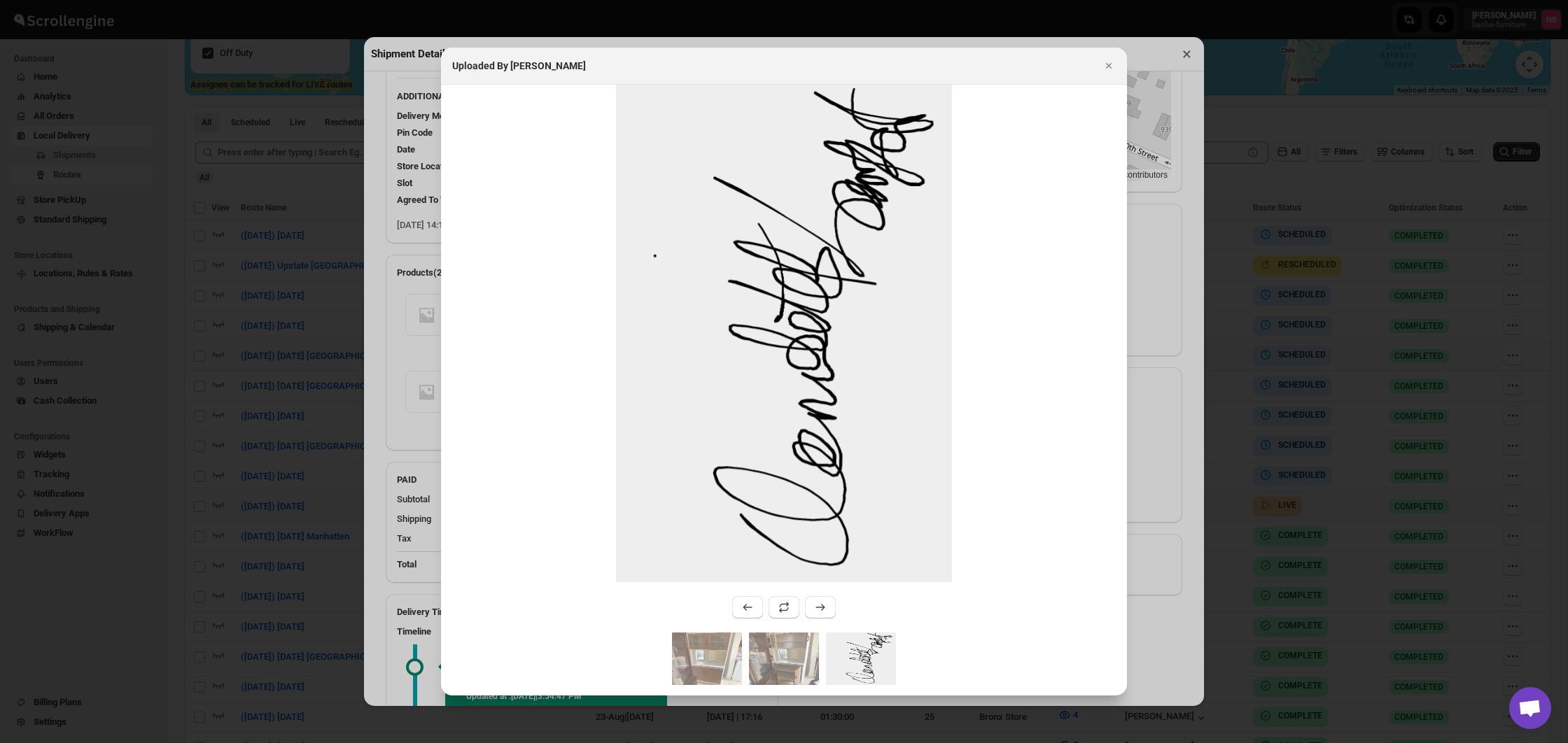
click at [281, 288] on div at bounding box center [784, 371] width 1568 height 743
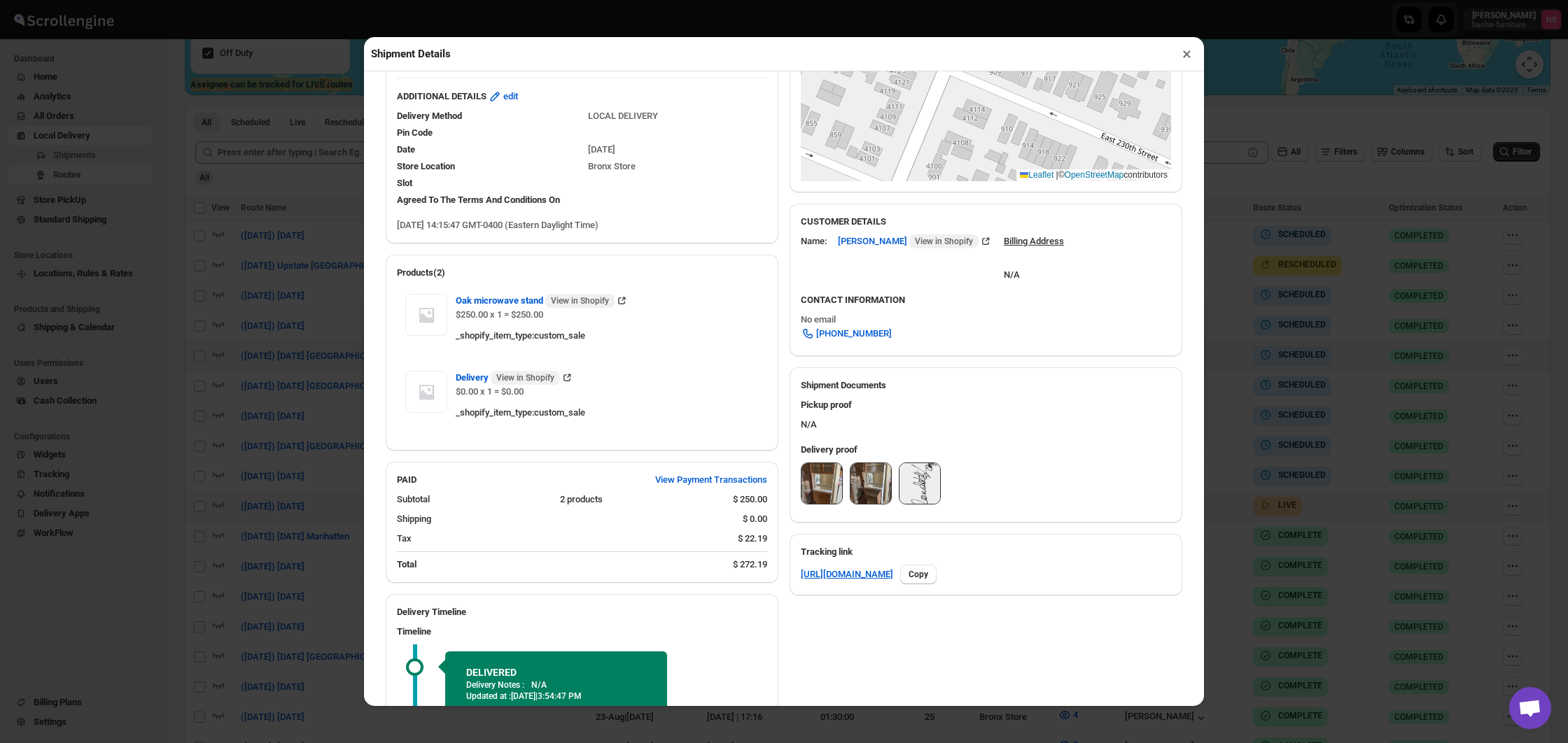
click at [281, 288] on div "Shipment Details × #3488 Awb : U7UE7XXIJZ DATE [DATE] | 14:17 Success DELIVERED…" at bounding box center [784, 371] width 1568 height 743
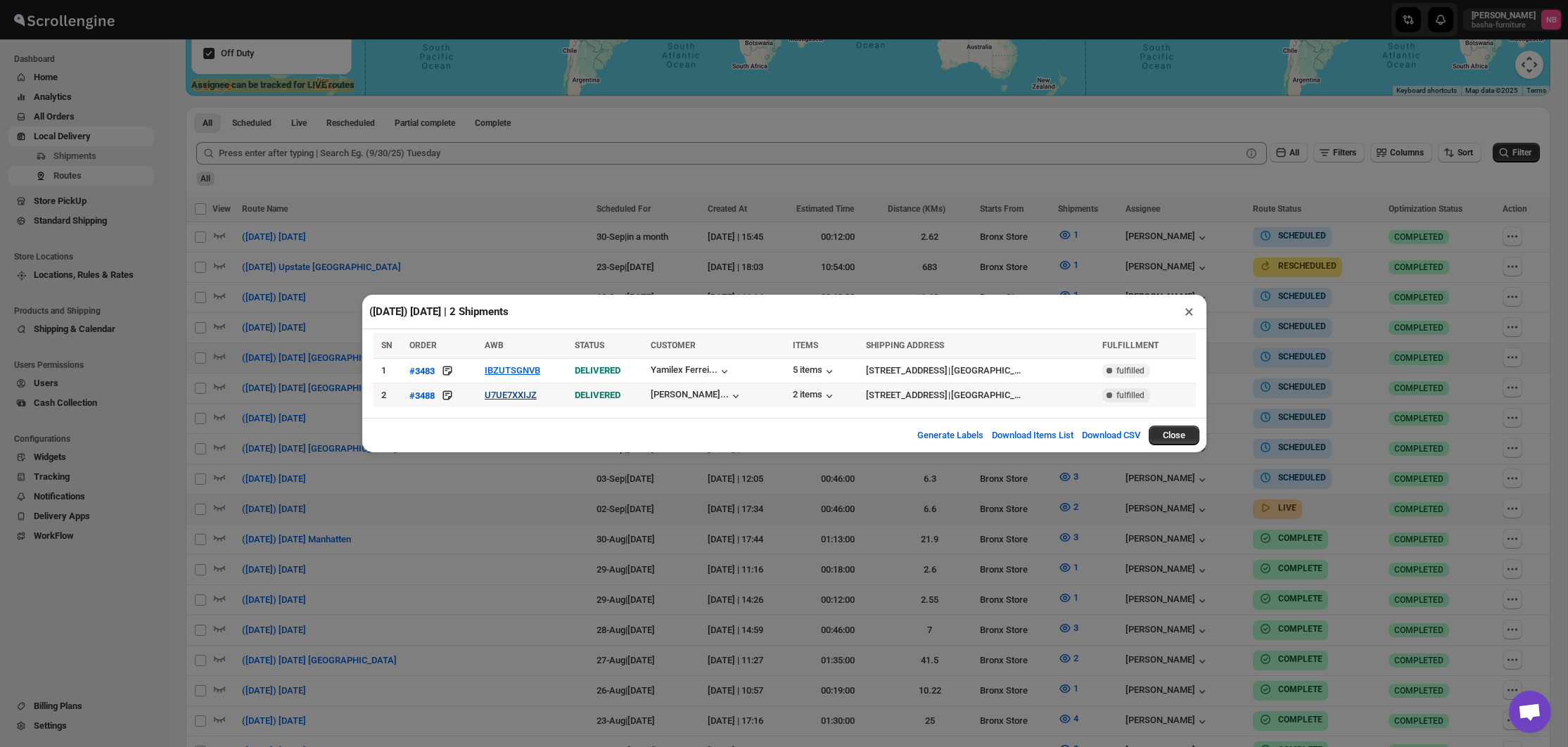
click at [522, 399] on button "U7UE7XXIJZ" at bounding box center [510, 395] width 52 height 11
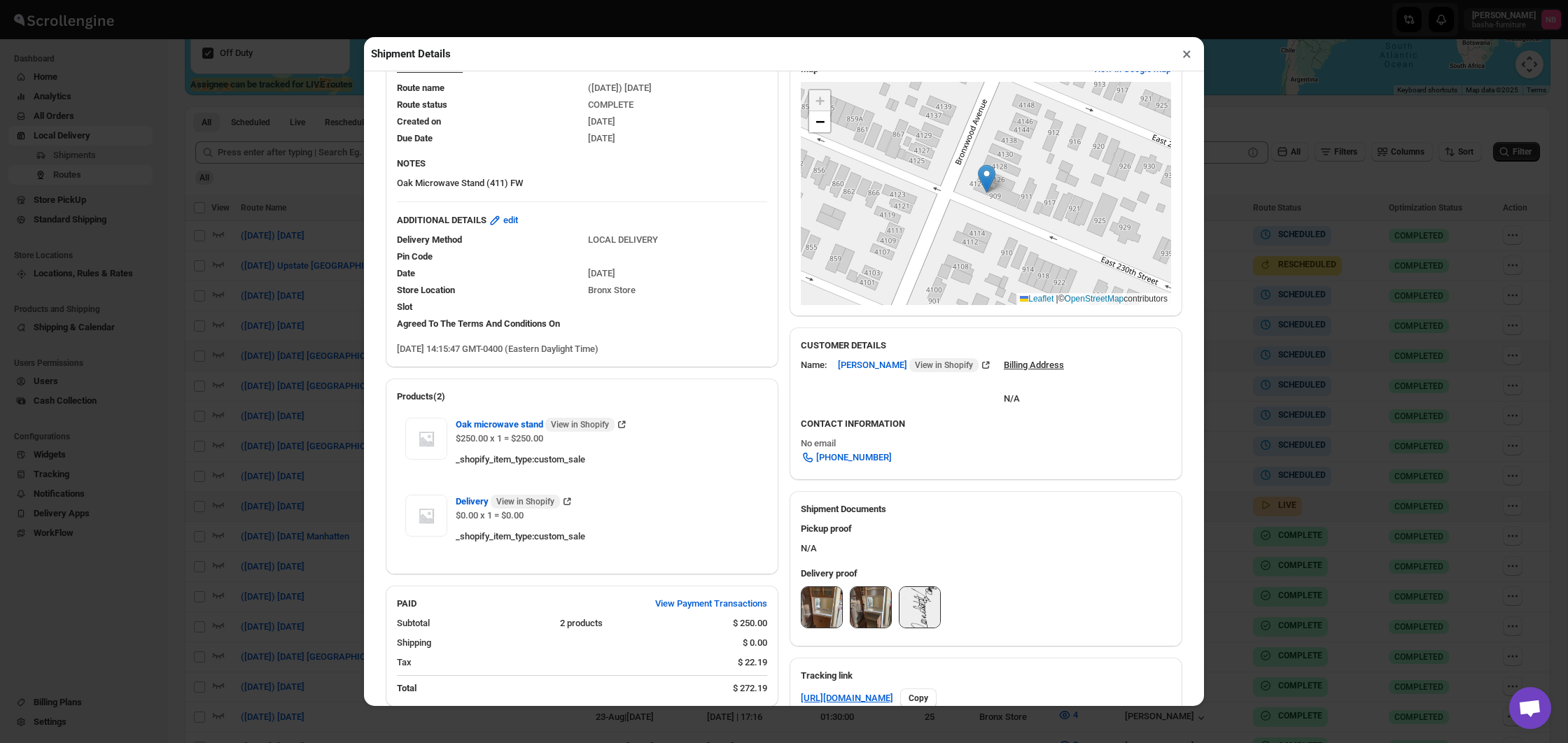
scroll to position [428, 0]
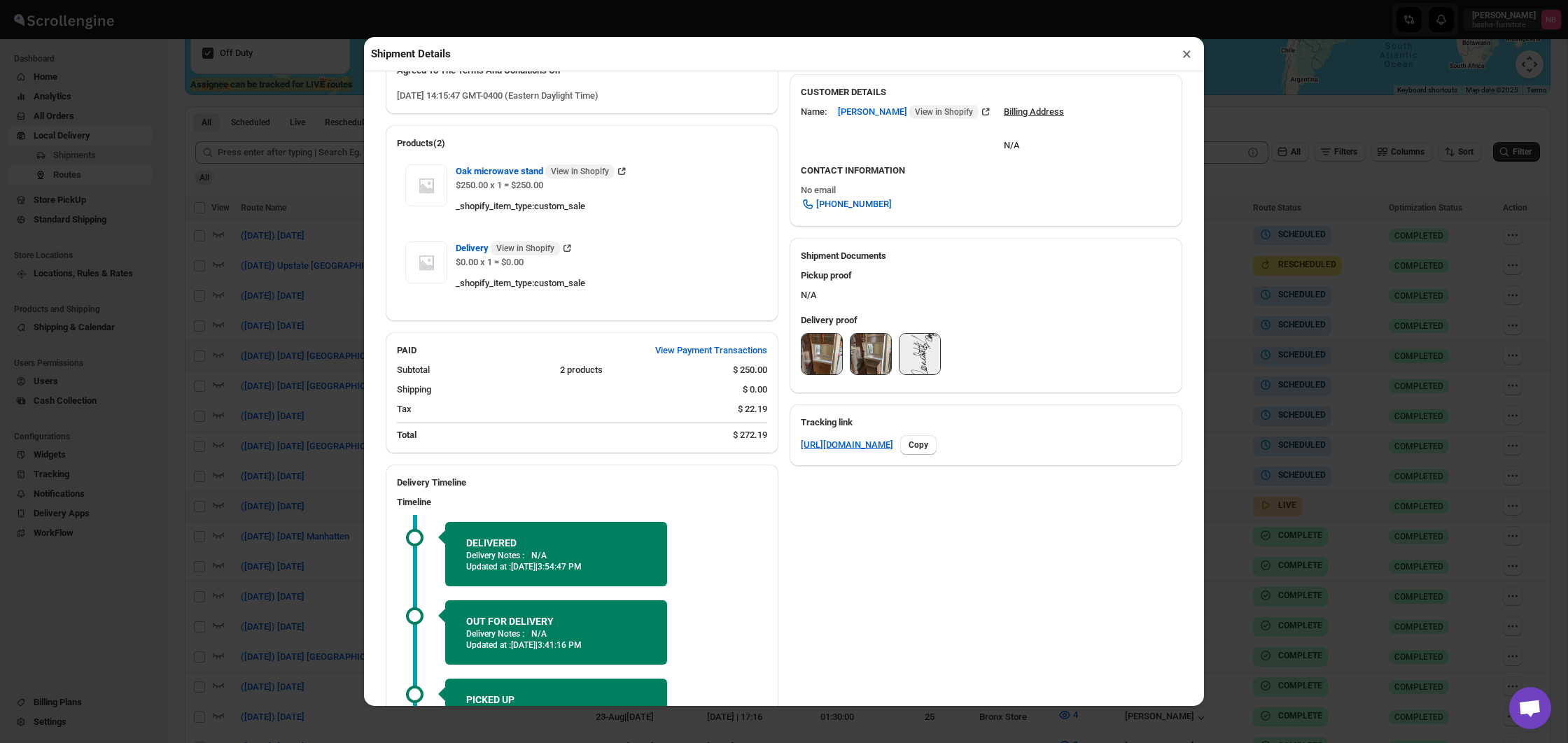
click at [826, 345] on img at bounding box center [822, 354] width 41 height 40
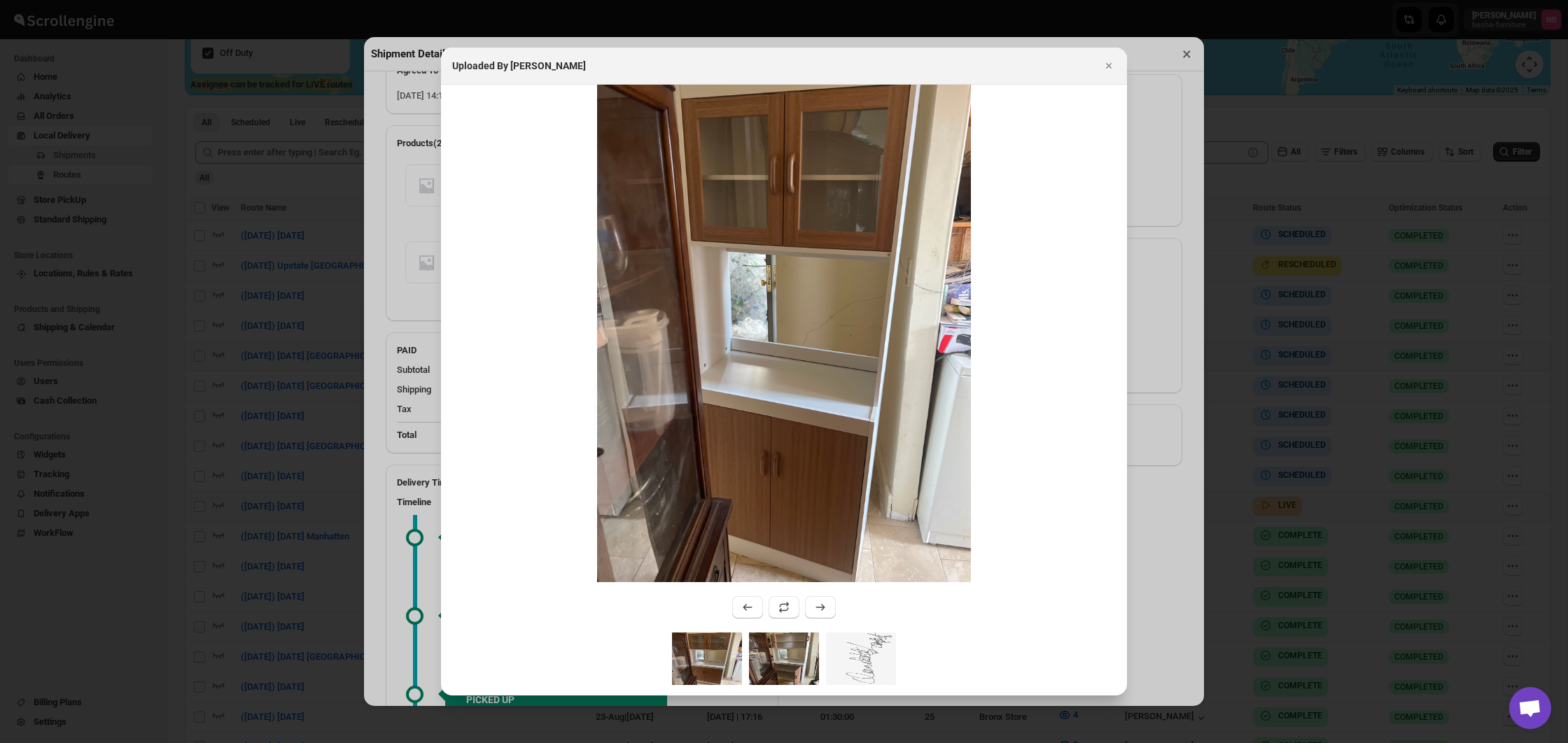
click at [794, 647] on img ":r143d:" at bounding box center [784, 660] width 70 height 53
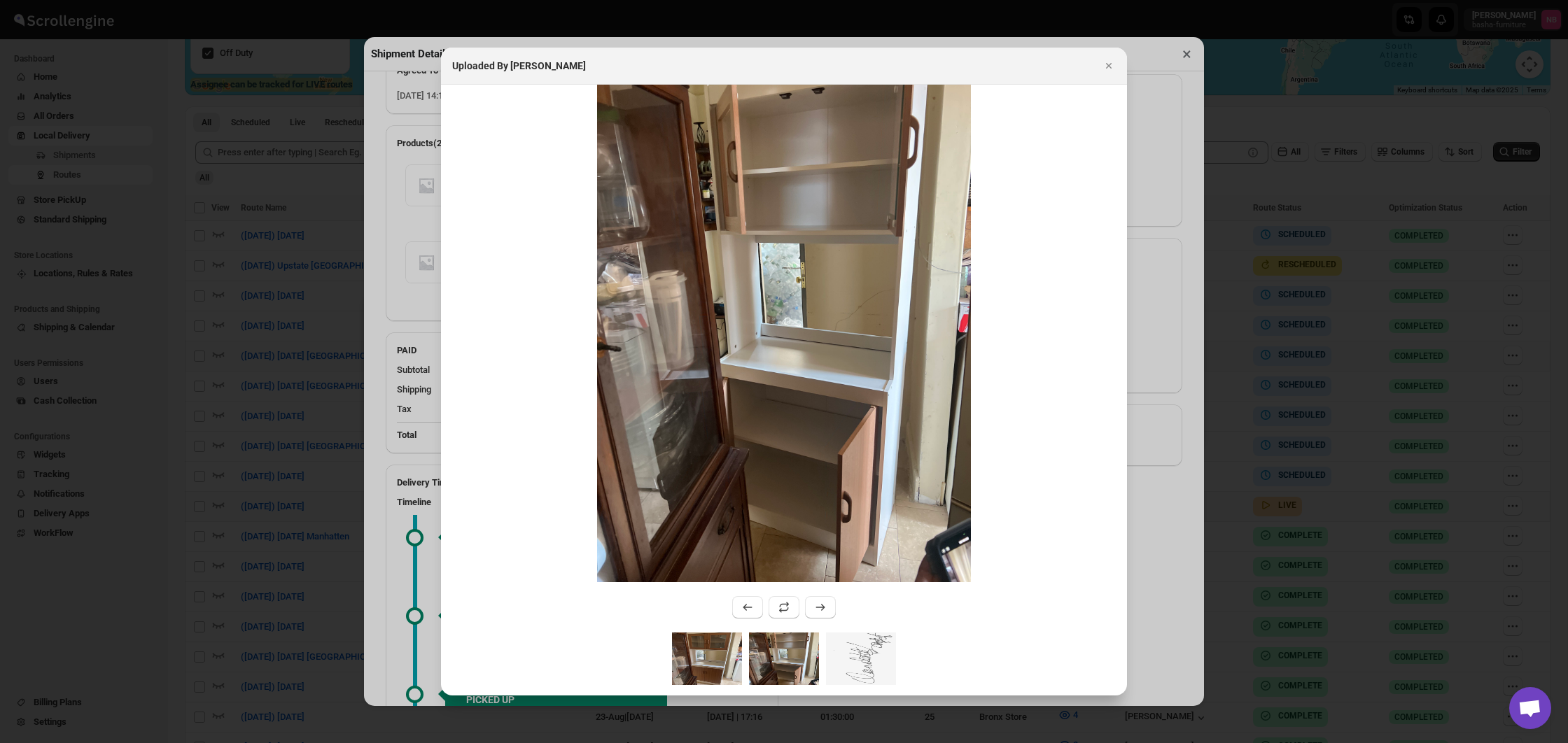
click at [729, 650] on img ":r143d:" at bounding box center [707, 660] width 70 height 53
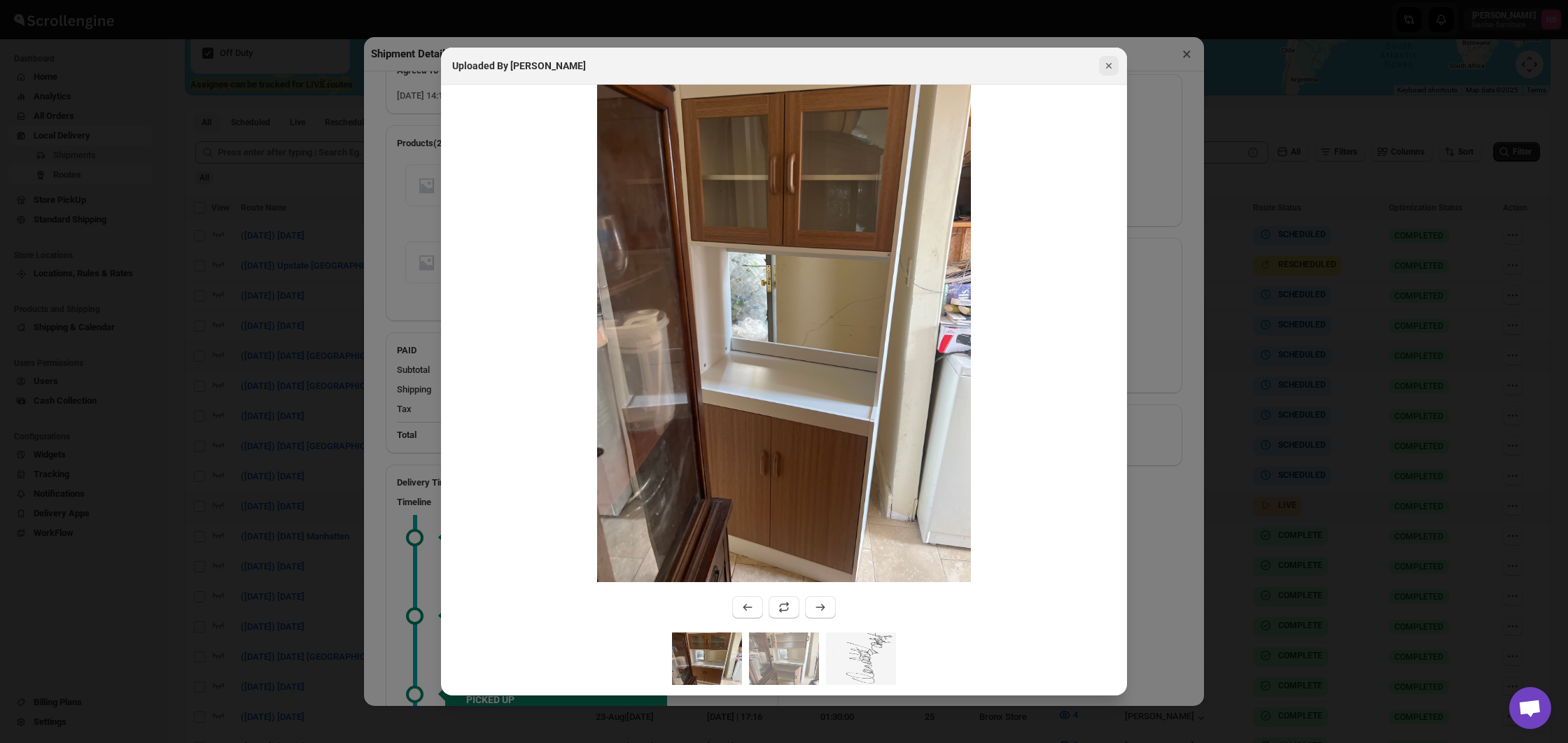
click at [1113, 66] on icon "Close" at bounding box center [1108, 65] width 14 height 14
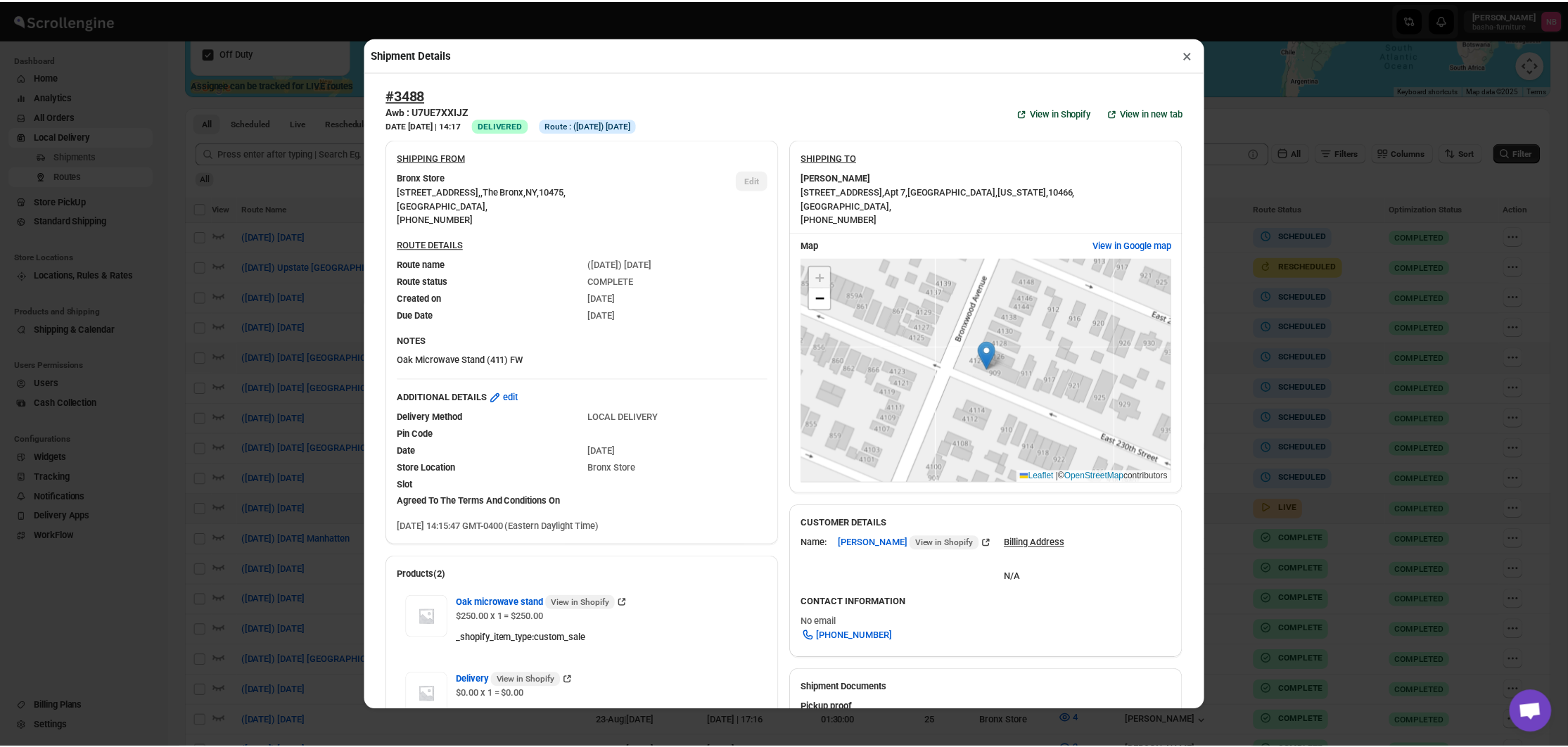
scroll to position [0, 0]
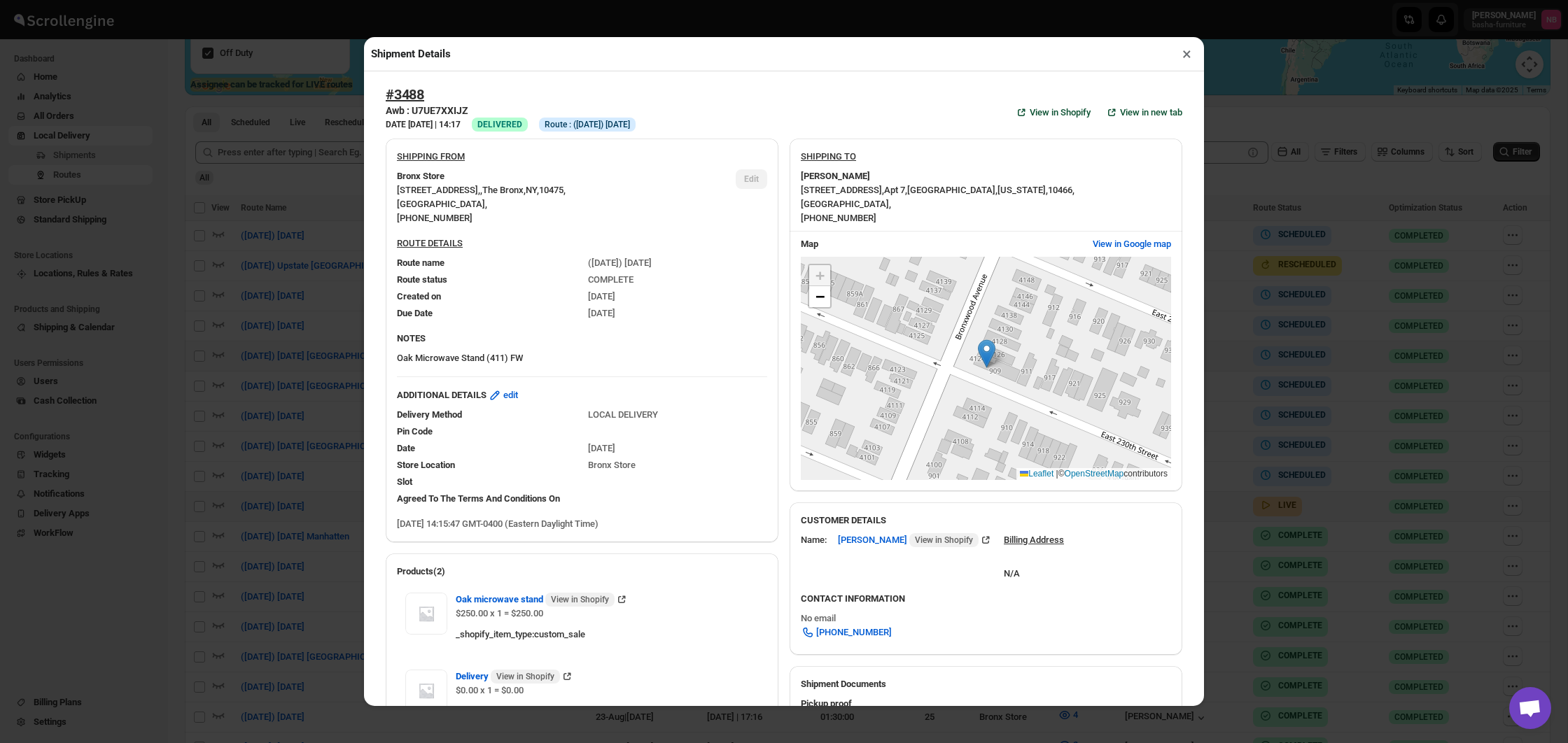
click at [1191, 56] on button "×" at bounding box center [1187, 54] width 21 height 20
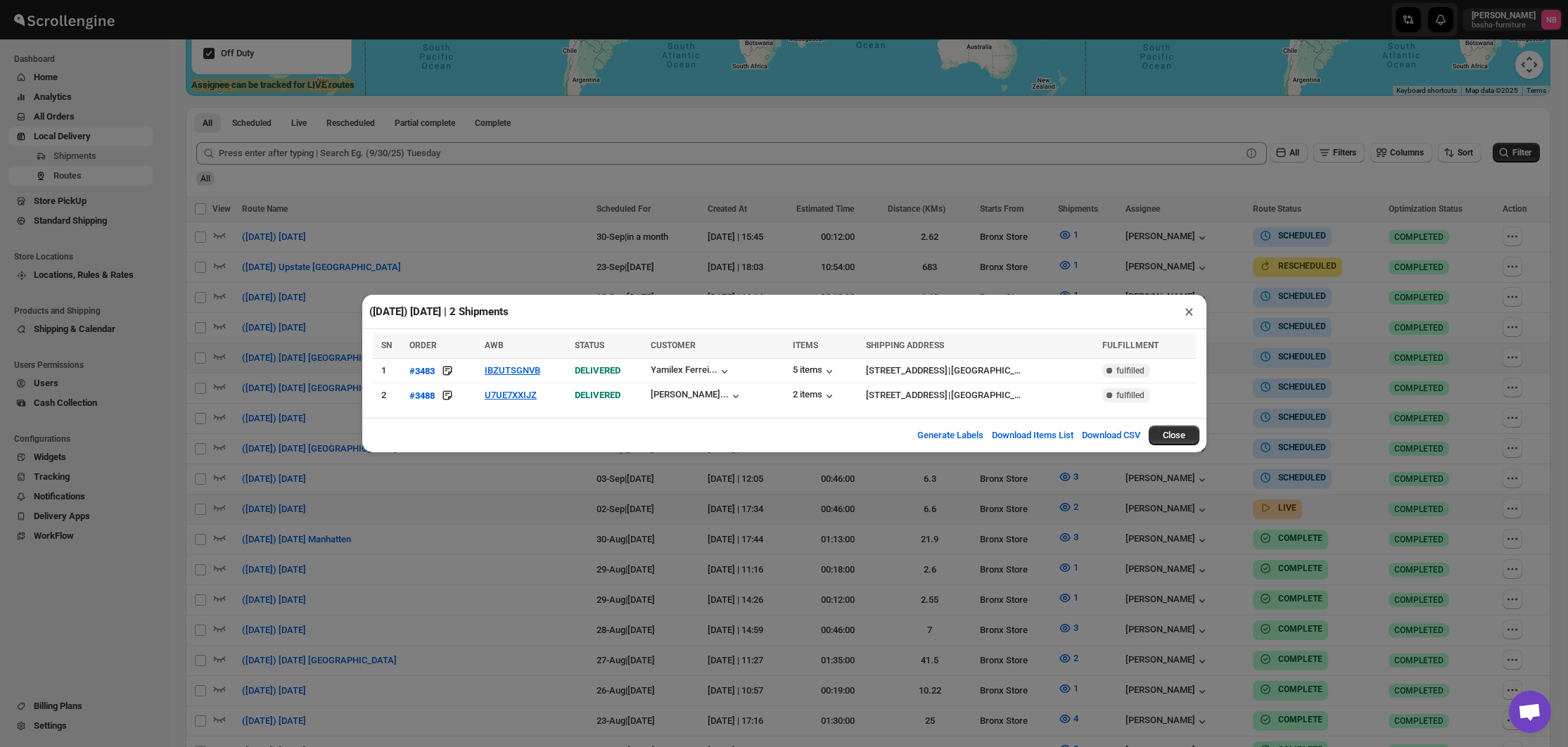
click at [1313, 131] on div "([DATE]) [DATE] | 2 Shipments × SN ORDER AWB STATUS CUSTOMER ITEMS SHIPPING ADD…" at bounding box center [784, 373] width 1568 height 747
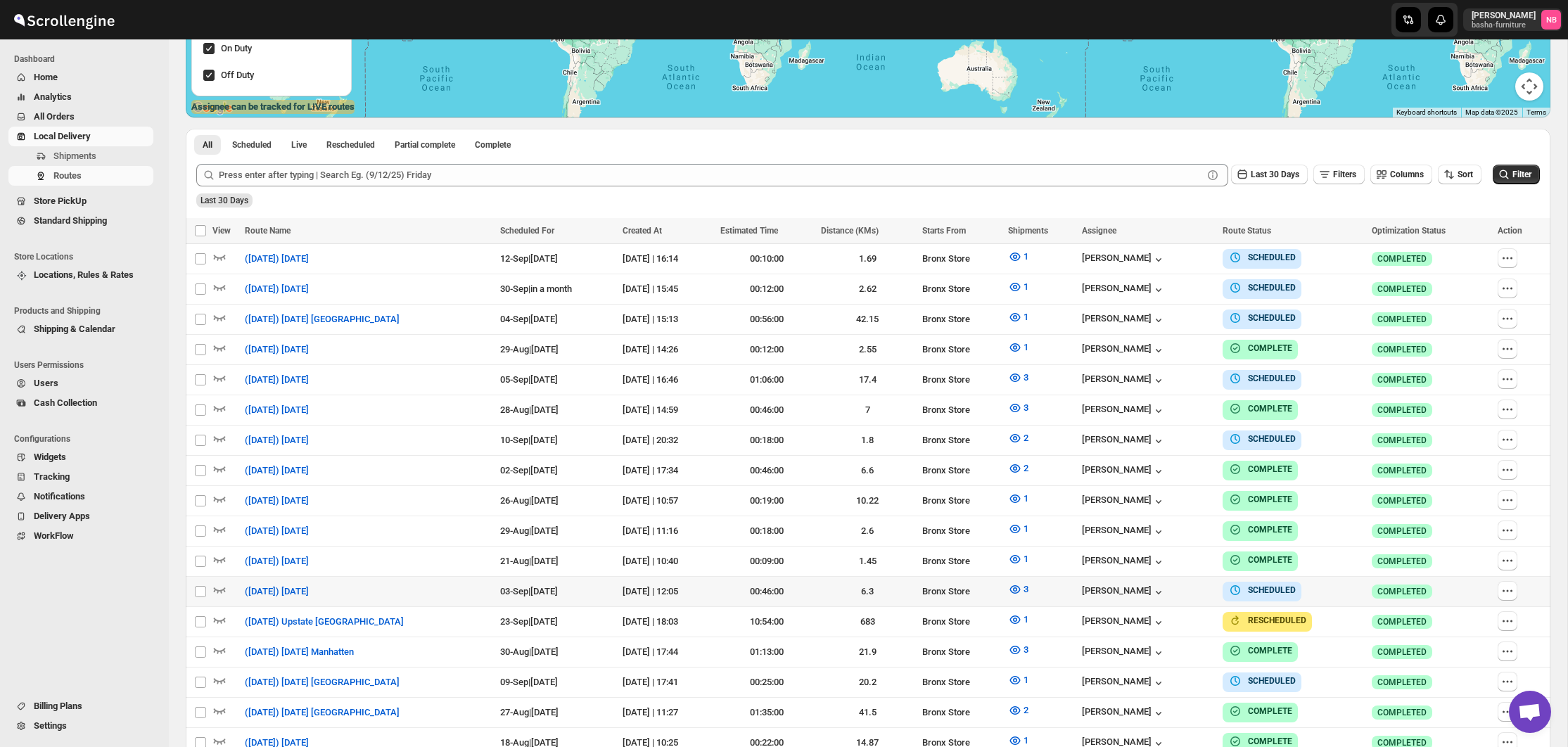
scroll to position [317, 0]
click at [1022, 440] on icon "button" at bounding box center [1015, 439] width 14 height 14
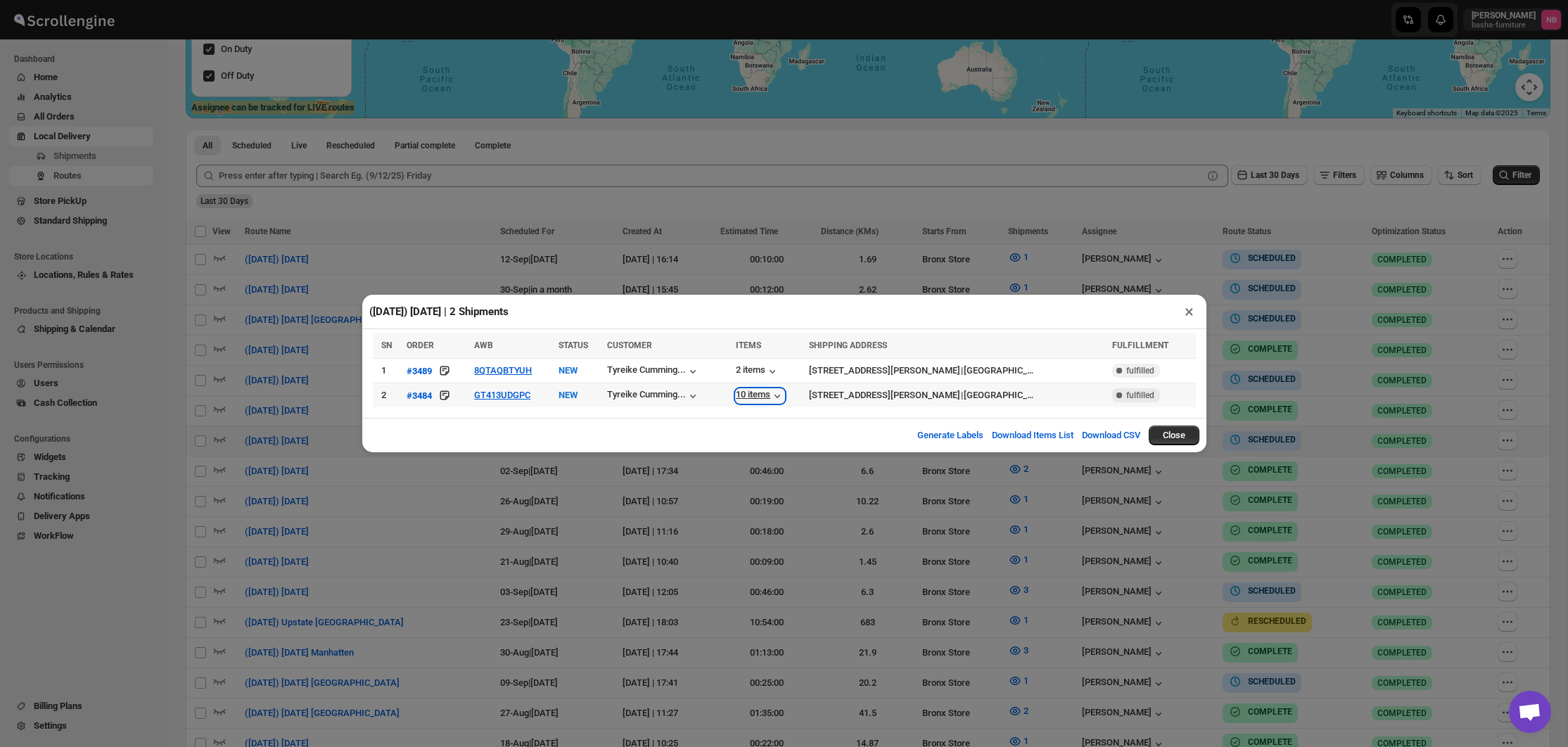
click at [758, 396] on div "10 items" at bounding box center [760, 396] width 48 height 14
click at [493, 467] on div "(9/10/25) Wednesday | 2 Shipments × SN ORDER AWB STATUS CUSTOMER ITEMS SHIPPING…" at bounding box center [784, 373] width 1568 height 747
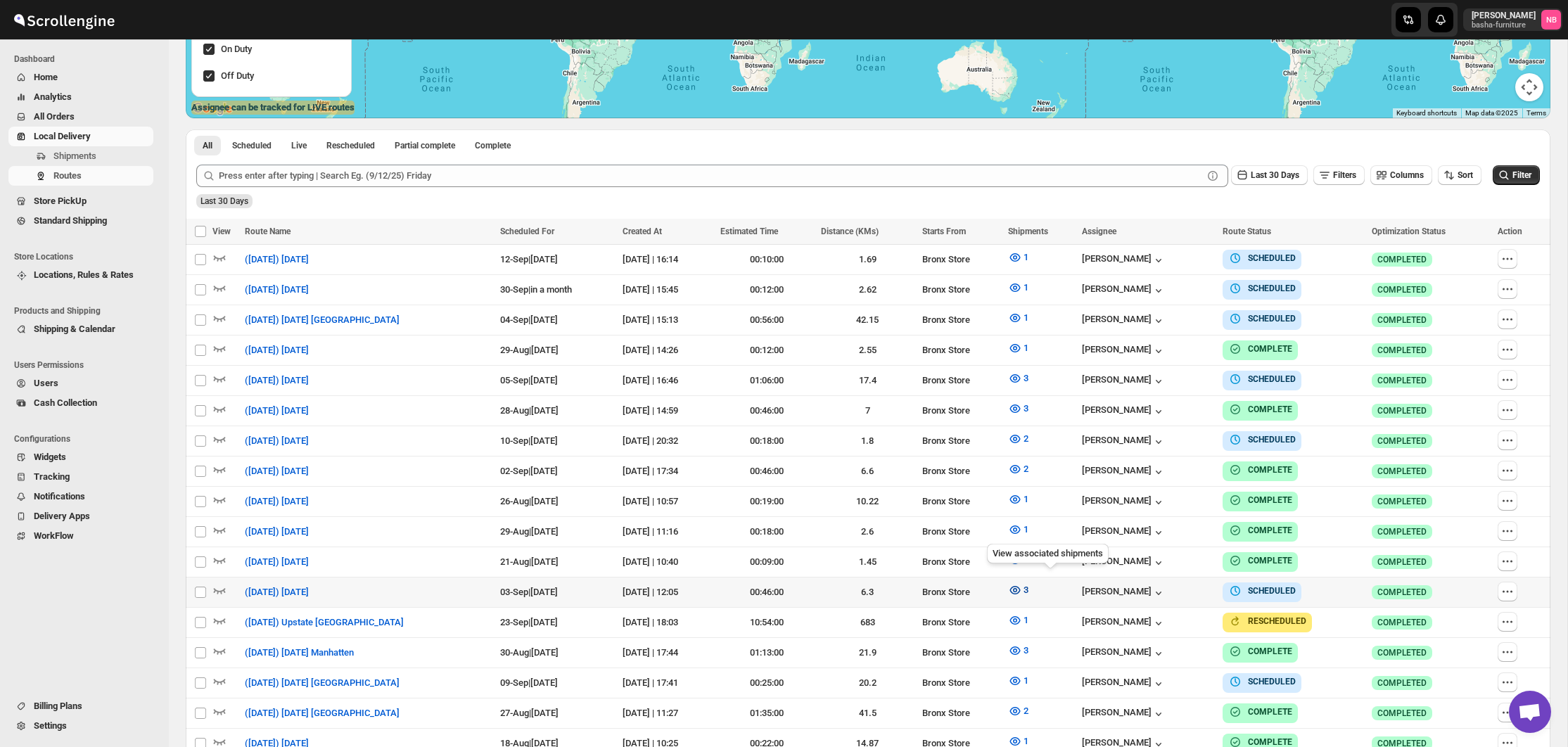
click at [1022, 587] on icon "button" at bounding box center [1015, 590] width 14 height 14
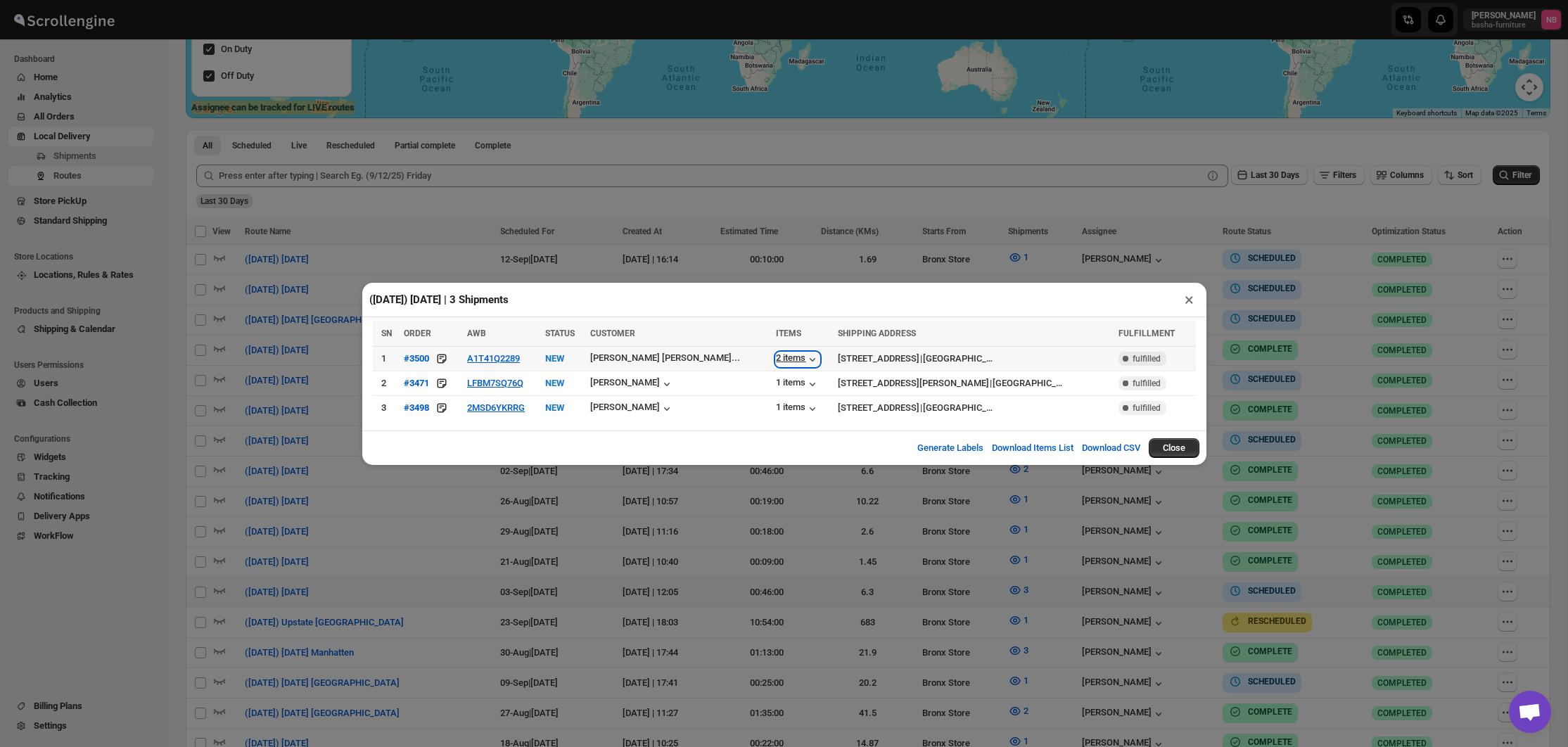
click at [776, 359] on div "2 items" at bounding box center [797, 359] width 44 height 14
click at [776, 382] on div "1 items" at bounding box center [797, 384] width 44 height 14
click at [776, 414] on div "1 items" at bounding box center [797, 409] width 44 height 14
